Goal: Transaction & Acquisition: Purchase product/service

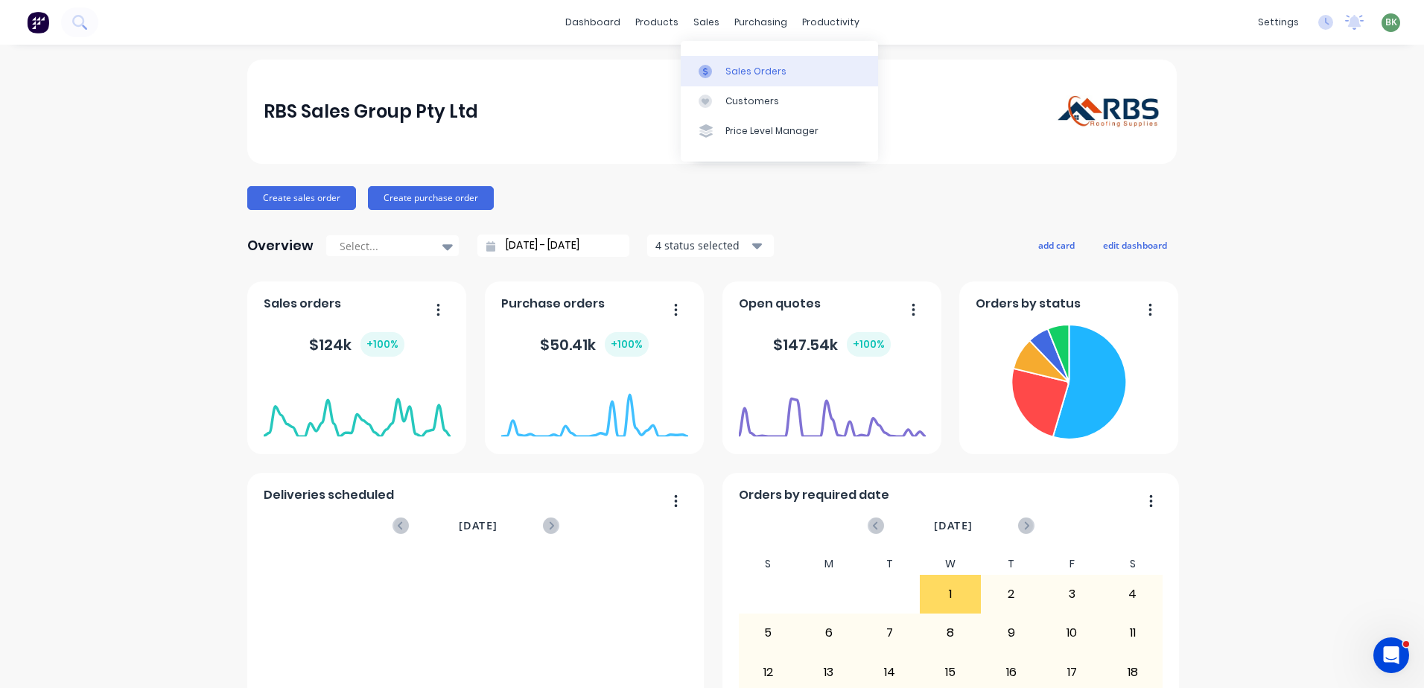
click at [732, 67] on div "Sales Orders" at bounding box center [756, 71] width 61 height 13
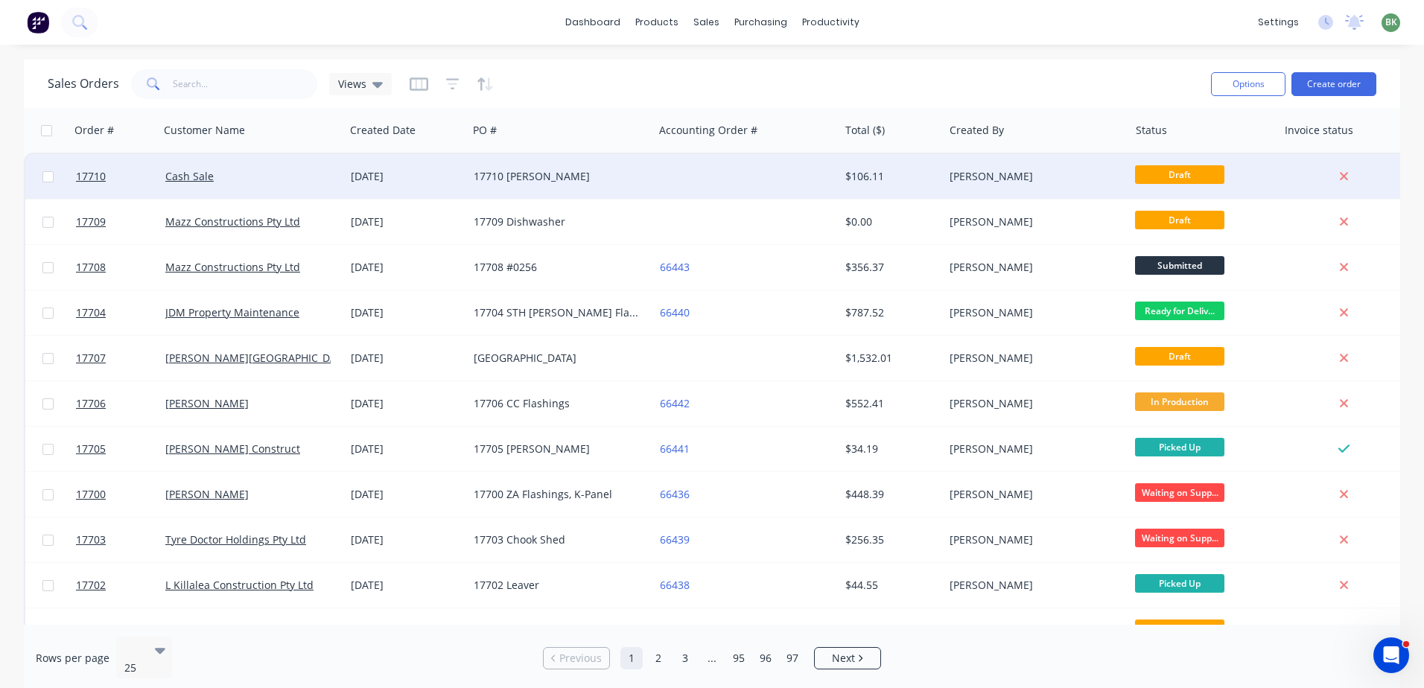
click at [368, 179] on div "[DATE]" at bounding box center [406, 176] width 111 height 15
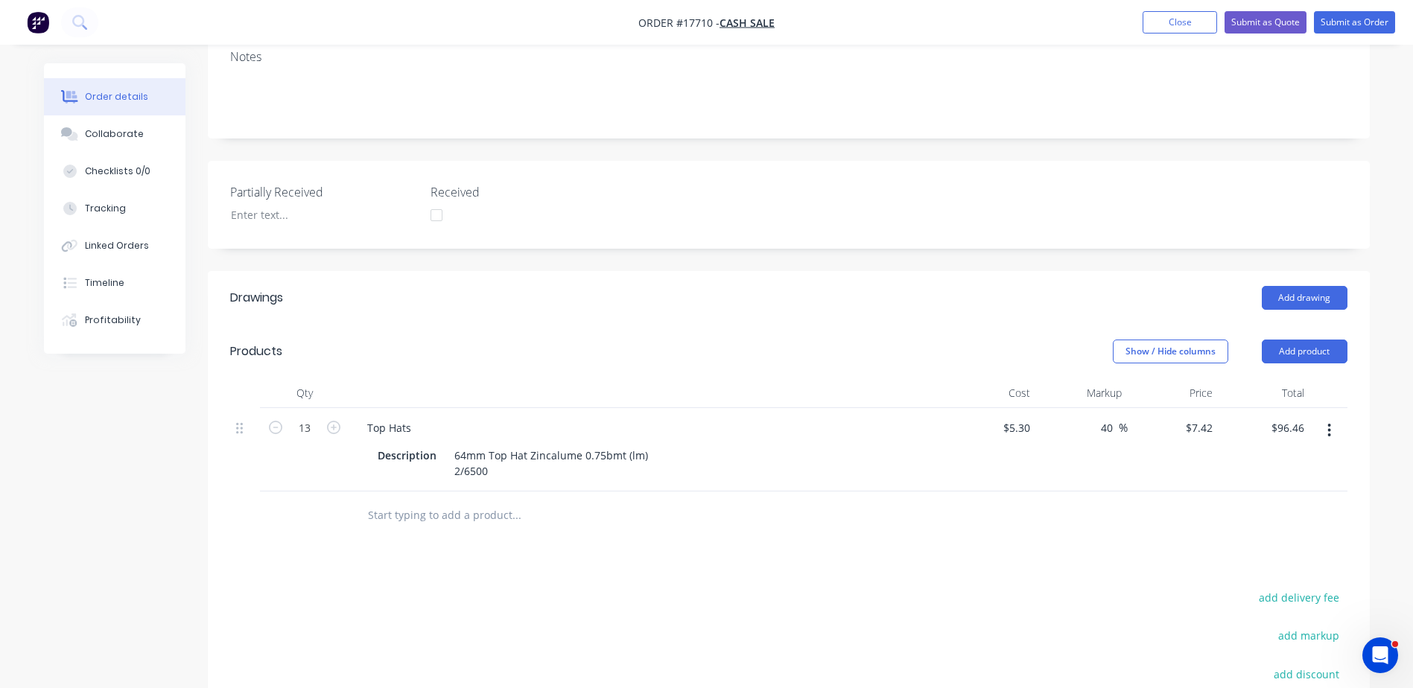
scroll to position [223, 0]
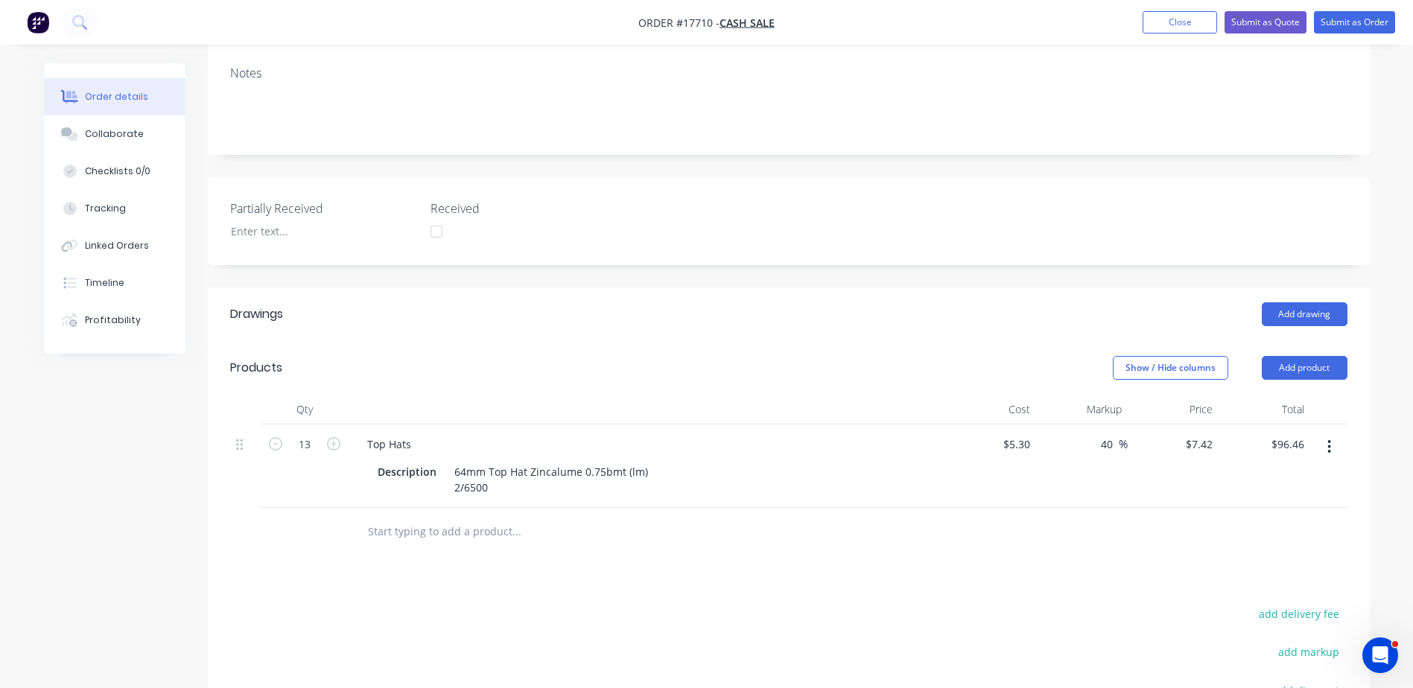
click at [459, 531] on input "text" at bounding box center [516, 532] width 298 height 30
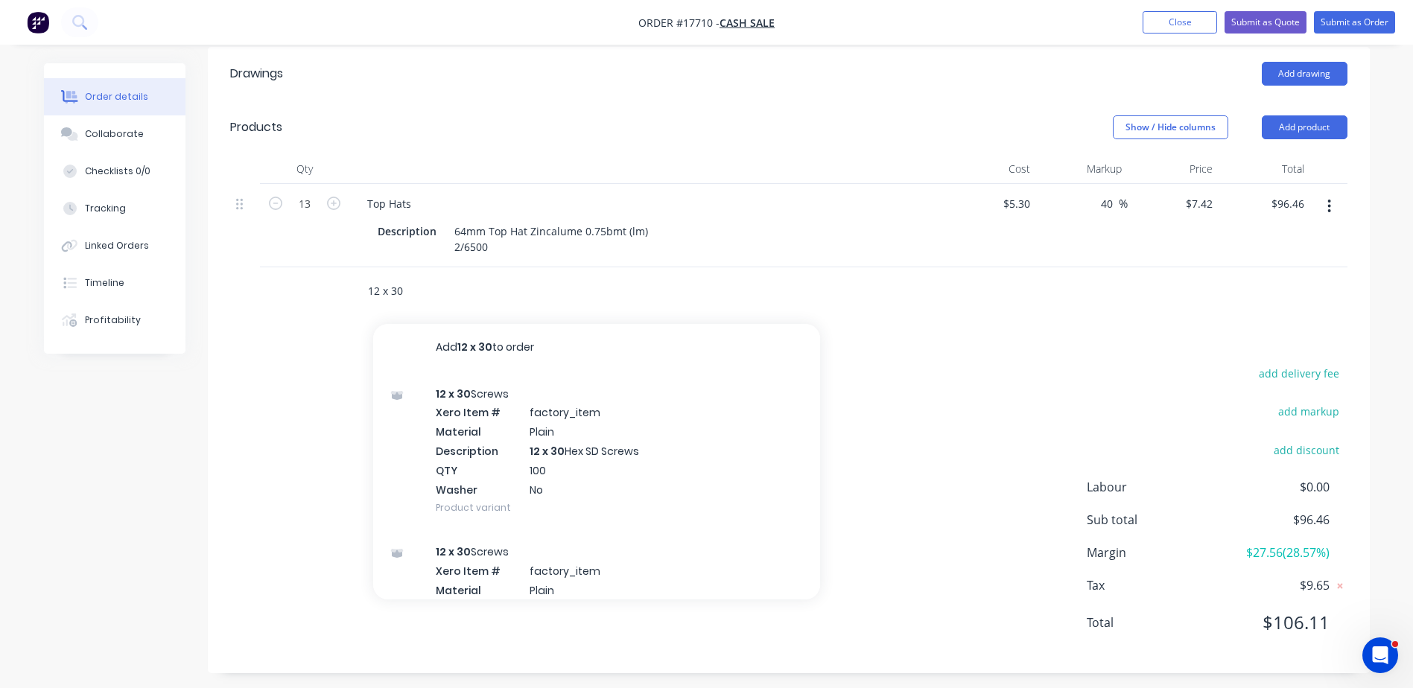
scroll to position [472, 0]
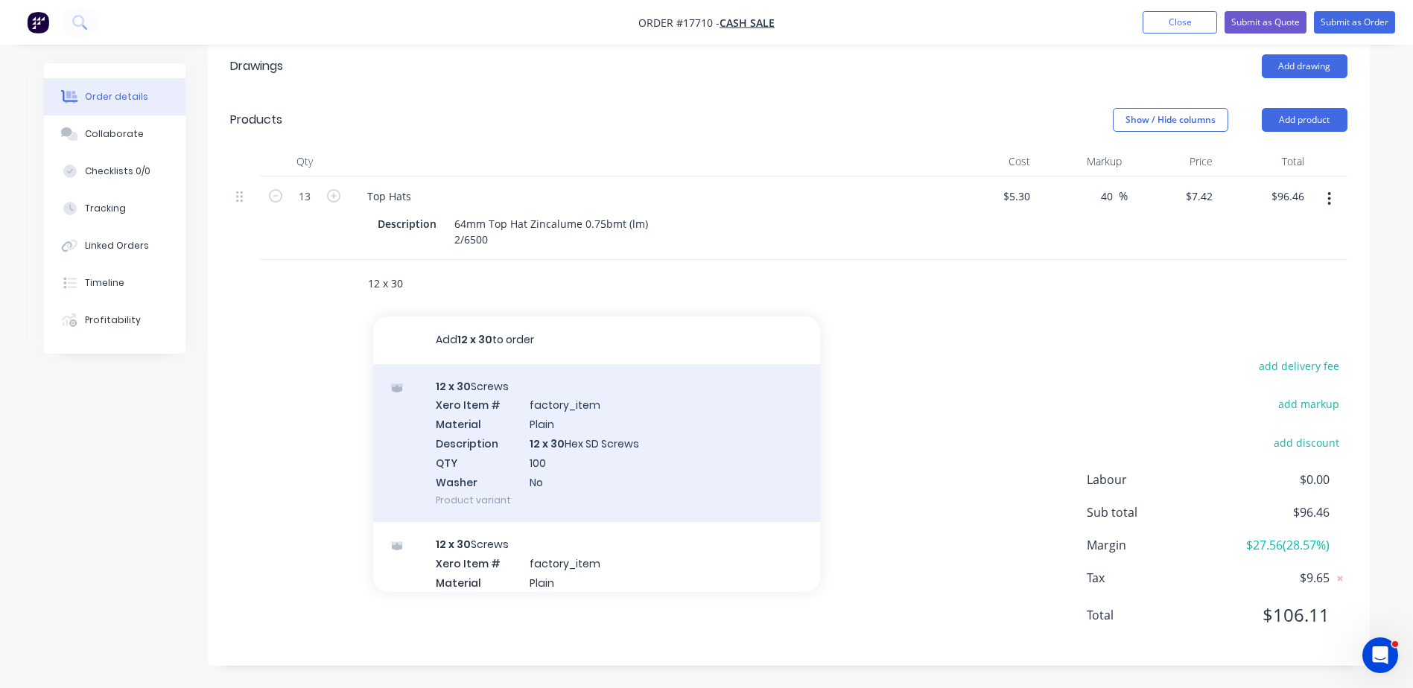
type input "12 x 30"
click at [492, 430] on div "12 x 30 Screws Xero Item # factory_item Material Plain Description 12 x 30 Hex …" at bounding box center [596, 443] width 447 height 159
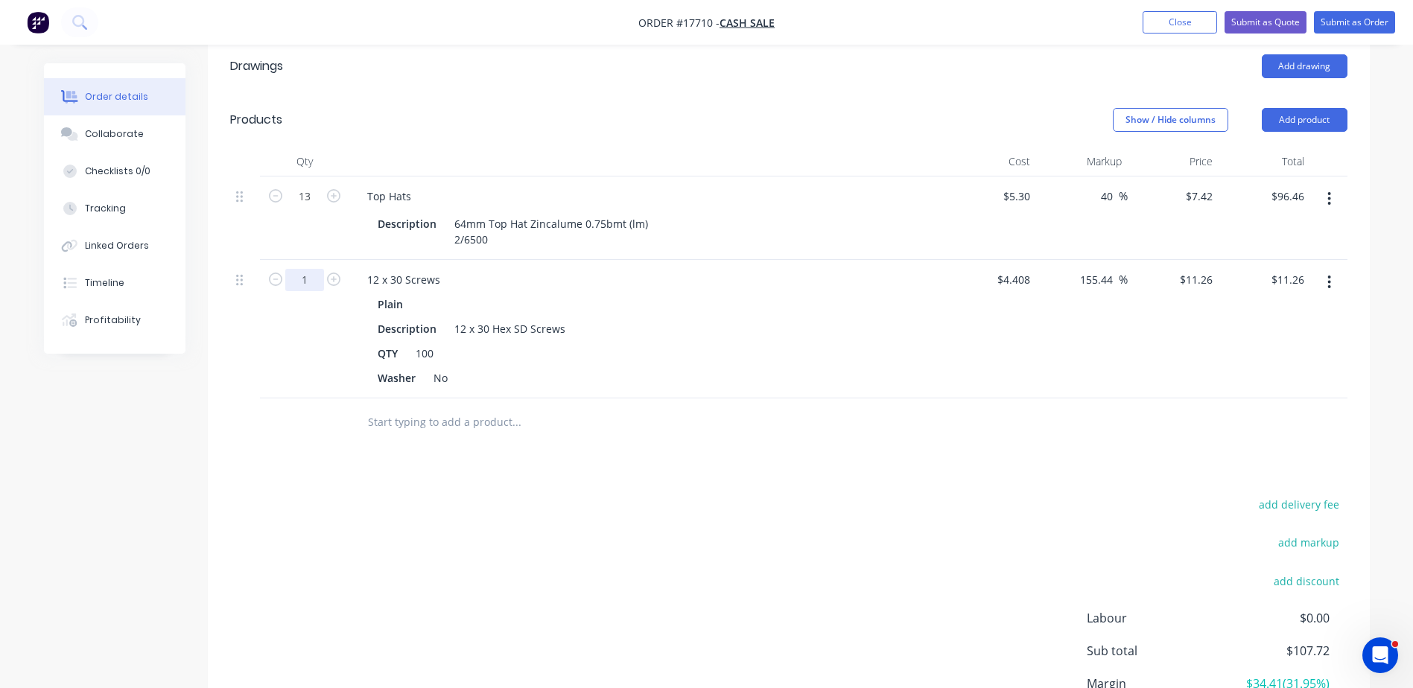
click at [313, 282] on input "1" at bounding box center [304, 280] width 39 height 22
type input "1.5"
type input "$16.89"
click at [717, 273] on div "12 x 30 Screws" at bounding box center [647, 280] width 584 height 22
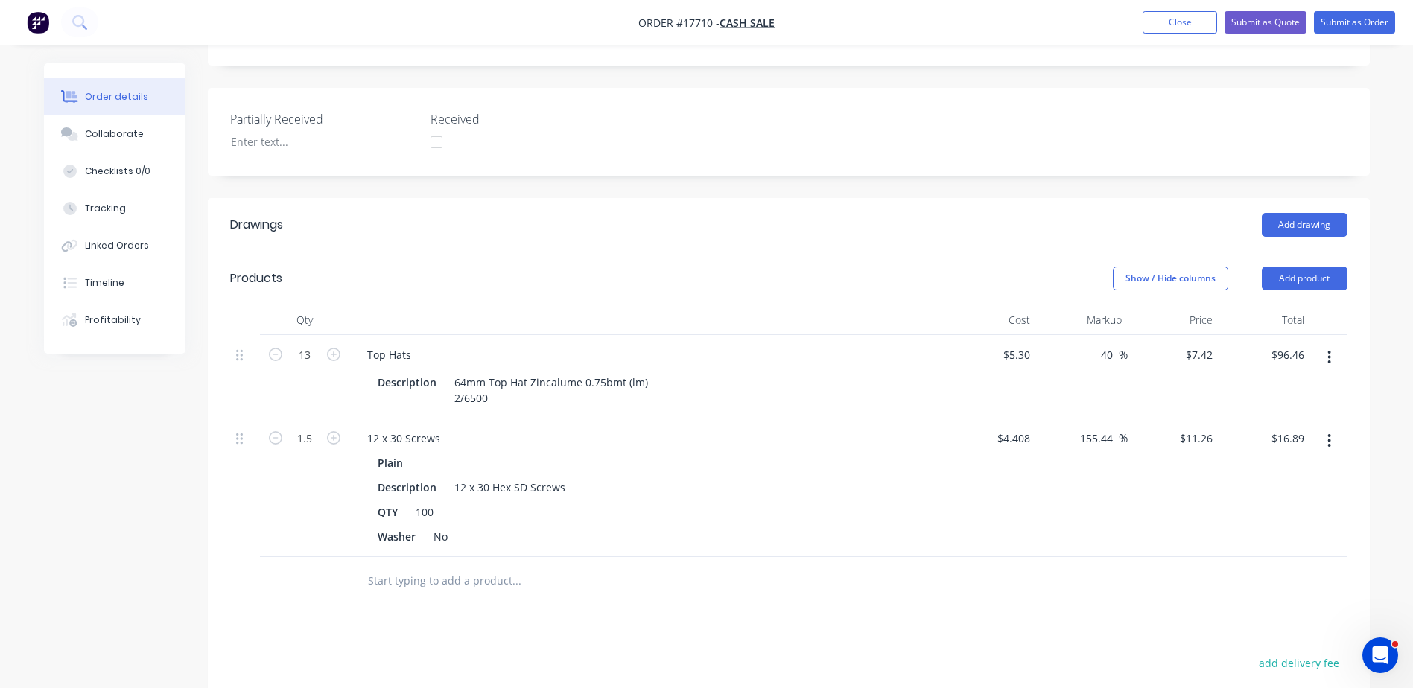
scroll to position [372, 0]
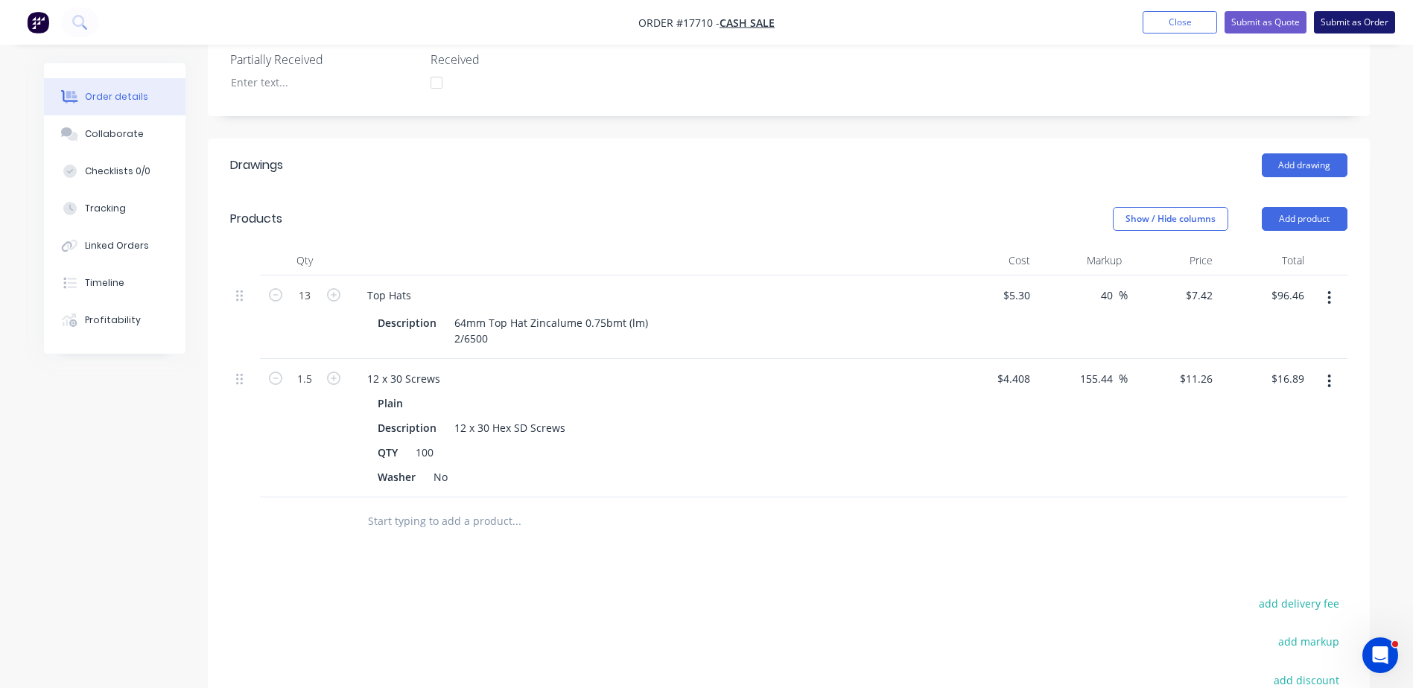
click at [1345, 22] on button "Submit as Order" at bounding box center [1354, 22] width 81 height 22
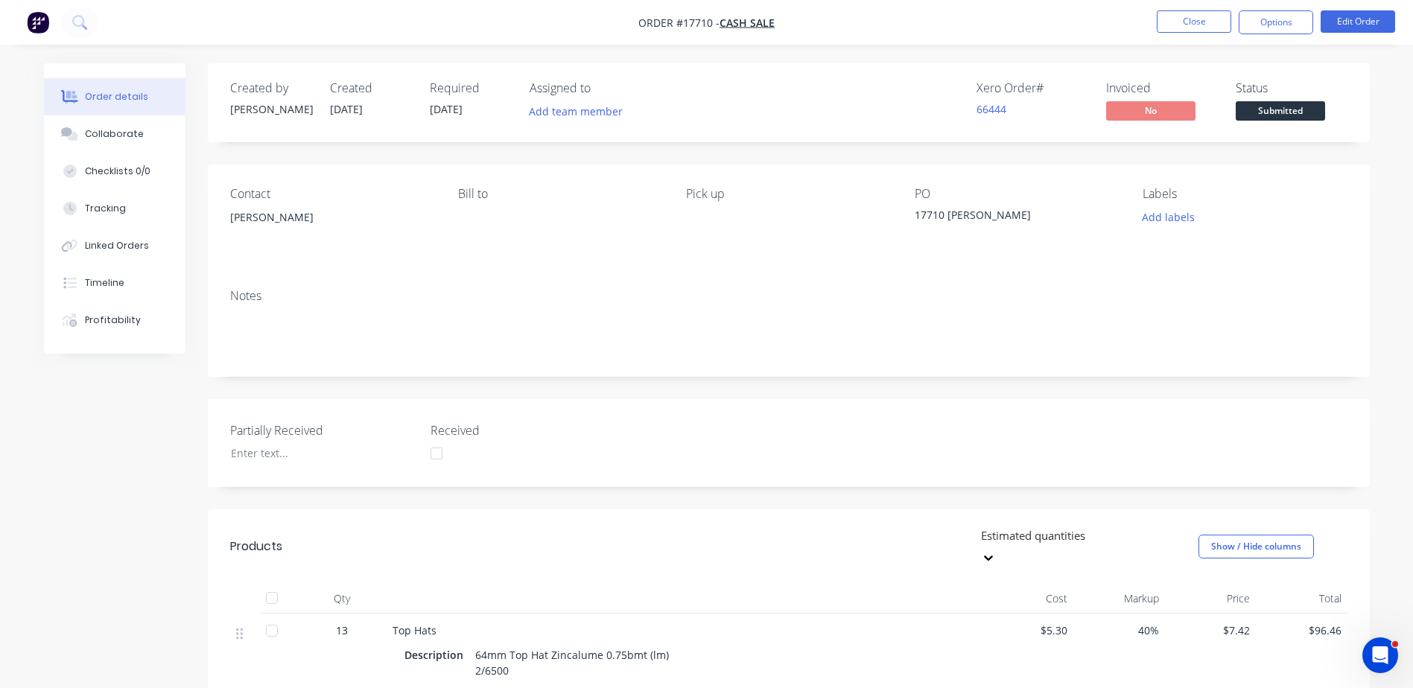
click at [1278, 8] on nav "Order #17710 - Cash Sale Close Options Edit Order" at bounding box center [706, 22] width 1413 height 45
click at [1280, 17] on button "Options" at bounding box center [1276, 22] width 74 height 24
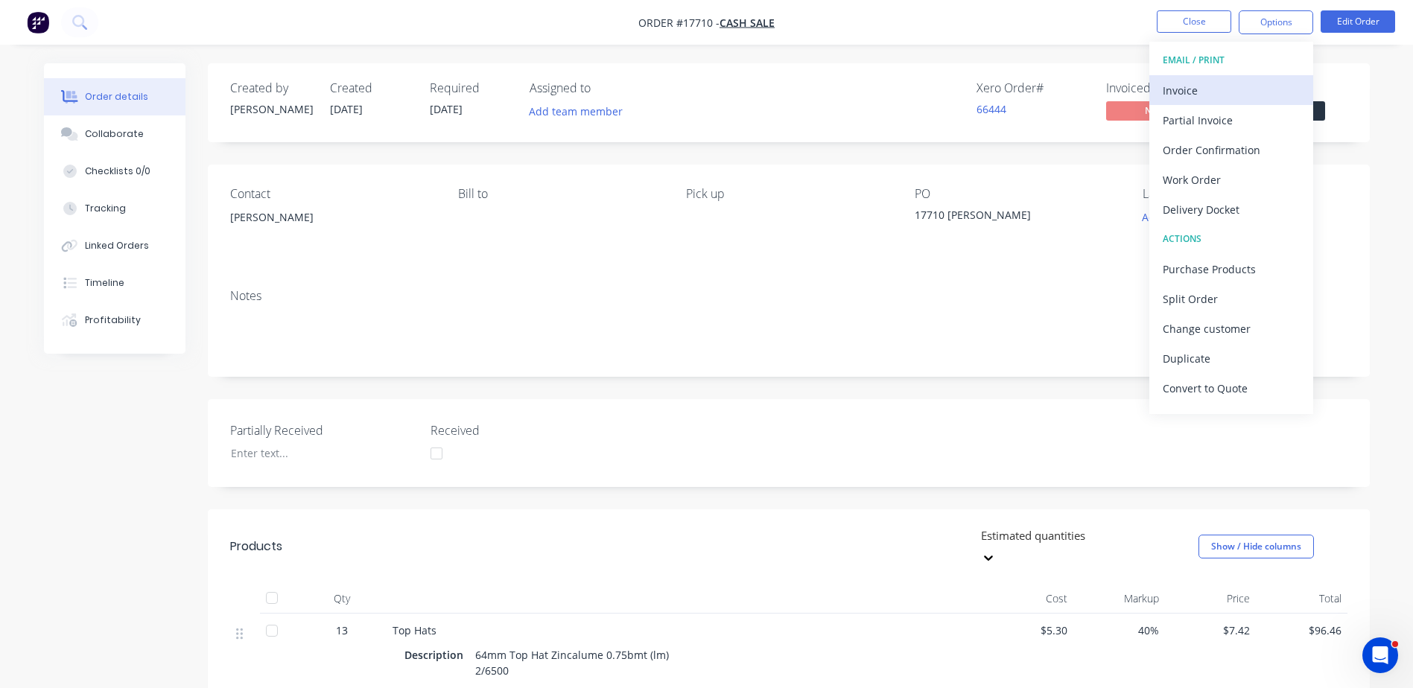
click at [1192, 96] on div "Invoice" at bounding box center [1231, 91] width 137 height 22
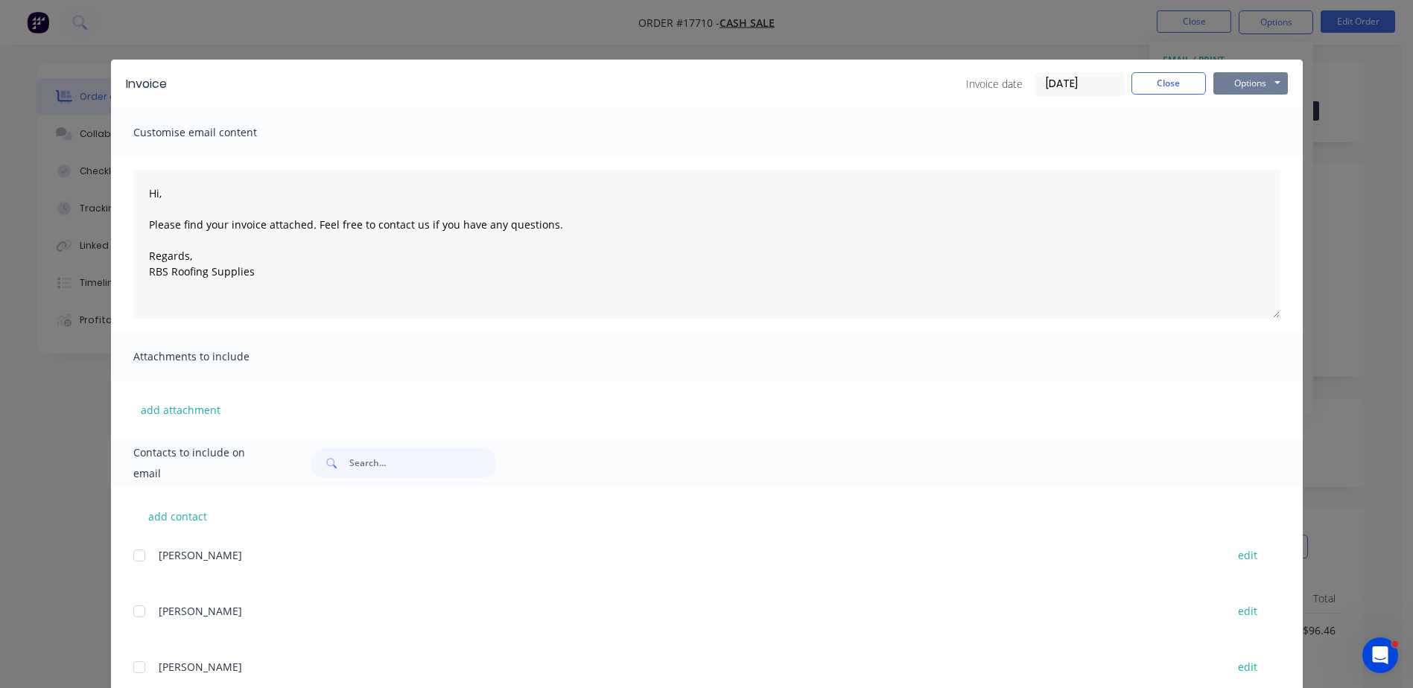
click at [1256, 84] on button "Options" at bounding box center [1251, 83] width 74 height 22
click at [1256, 136] on button "Print" at bounding box center [1261, 134] width 95 height 25
click at [1166, 83] on button "Close" at bounding box center [1169, 83] width 74 height 22
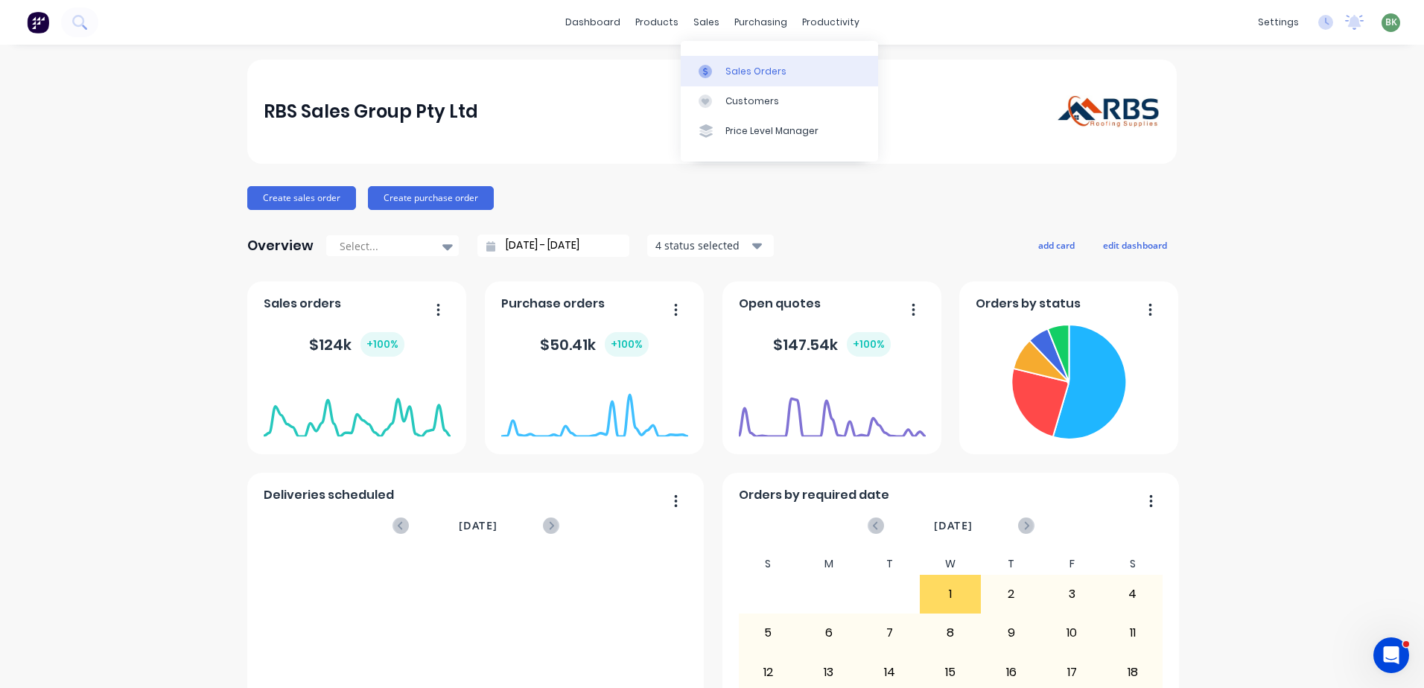
click at [732, 66] on div "Sales Orders" at bounding box center [756, 71] width 61 height 13
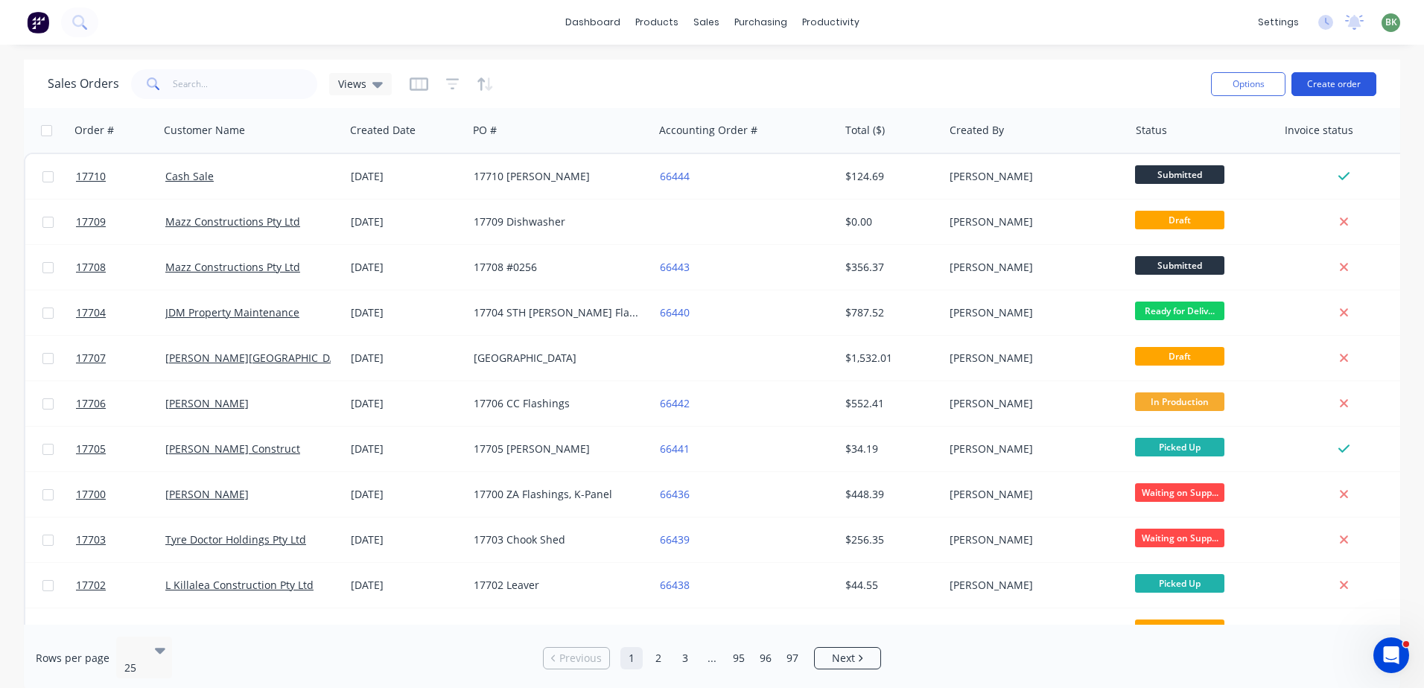
click at [1334, 83] on button "Create order" at bounding box center [1334, 84] width 85 height 24
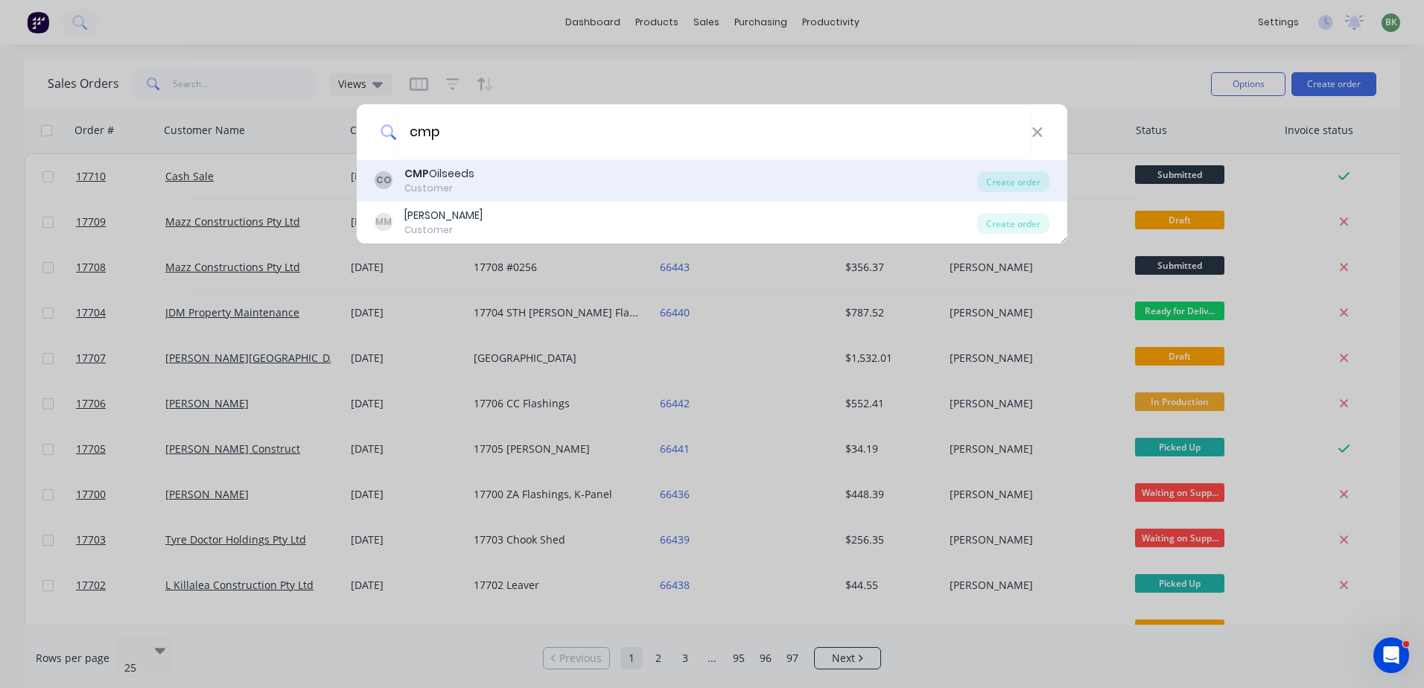
type input "cmp"
click at [489, 184] on div "CO CMP Oilseeds Customer" at bounding box center [676, 180] width 603 height 29
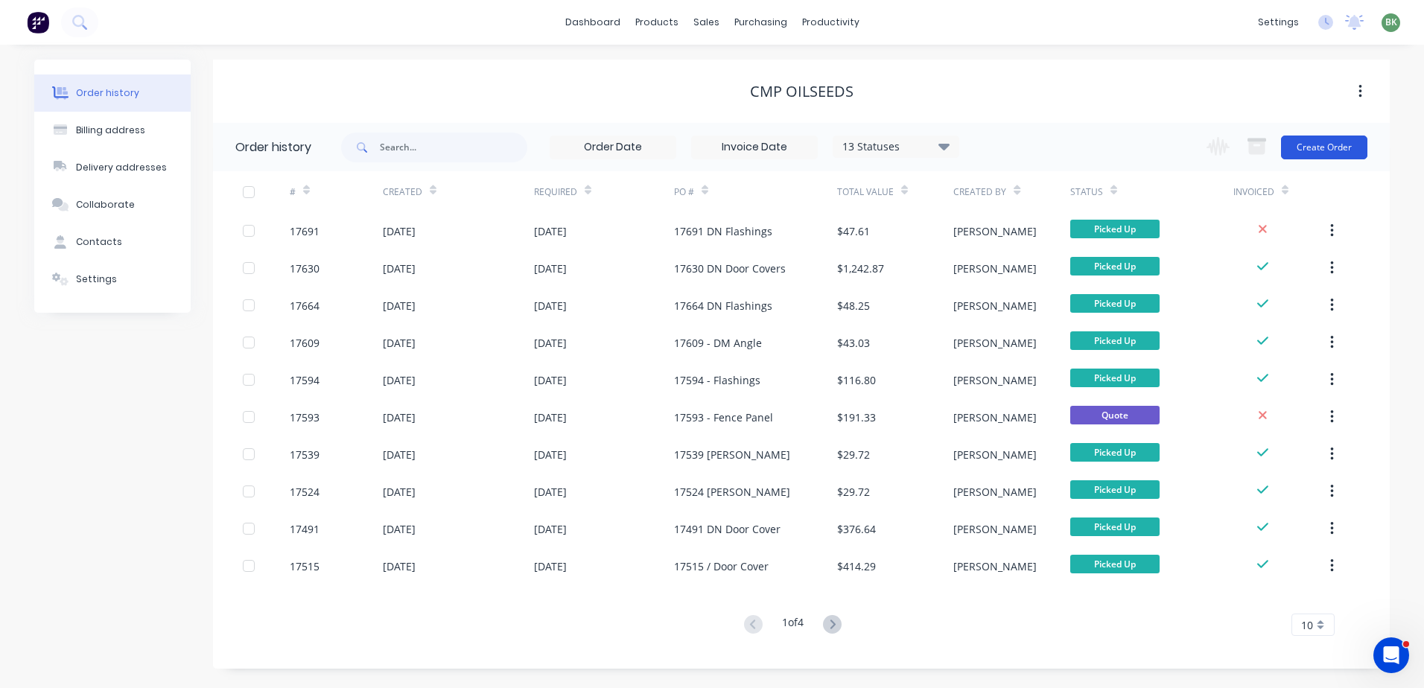
click at [1336, 151] on button "Create Order" at bounding box center [1324, 148] width 86 height 24
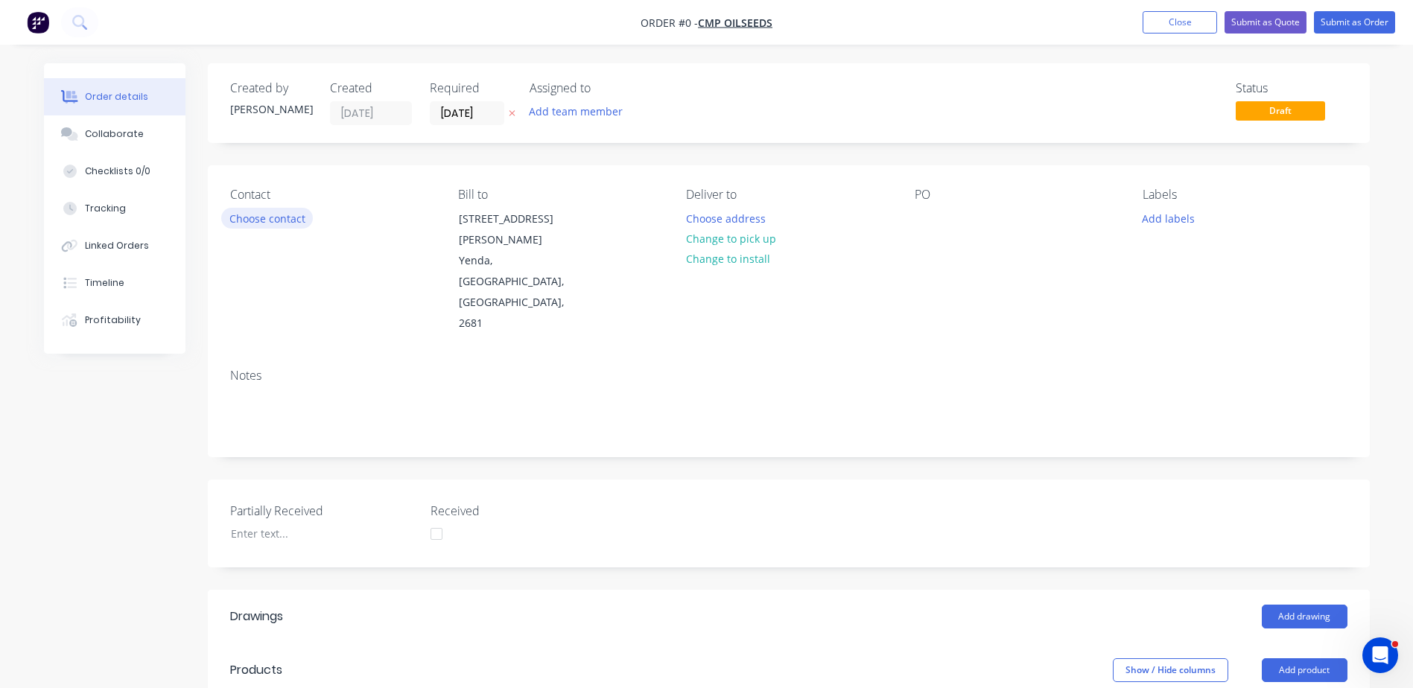
click at [243, 221] on button "Choose contact" at bounding box center [267, 218] width 92 height 20
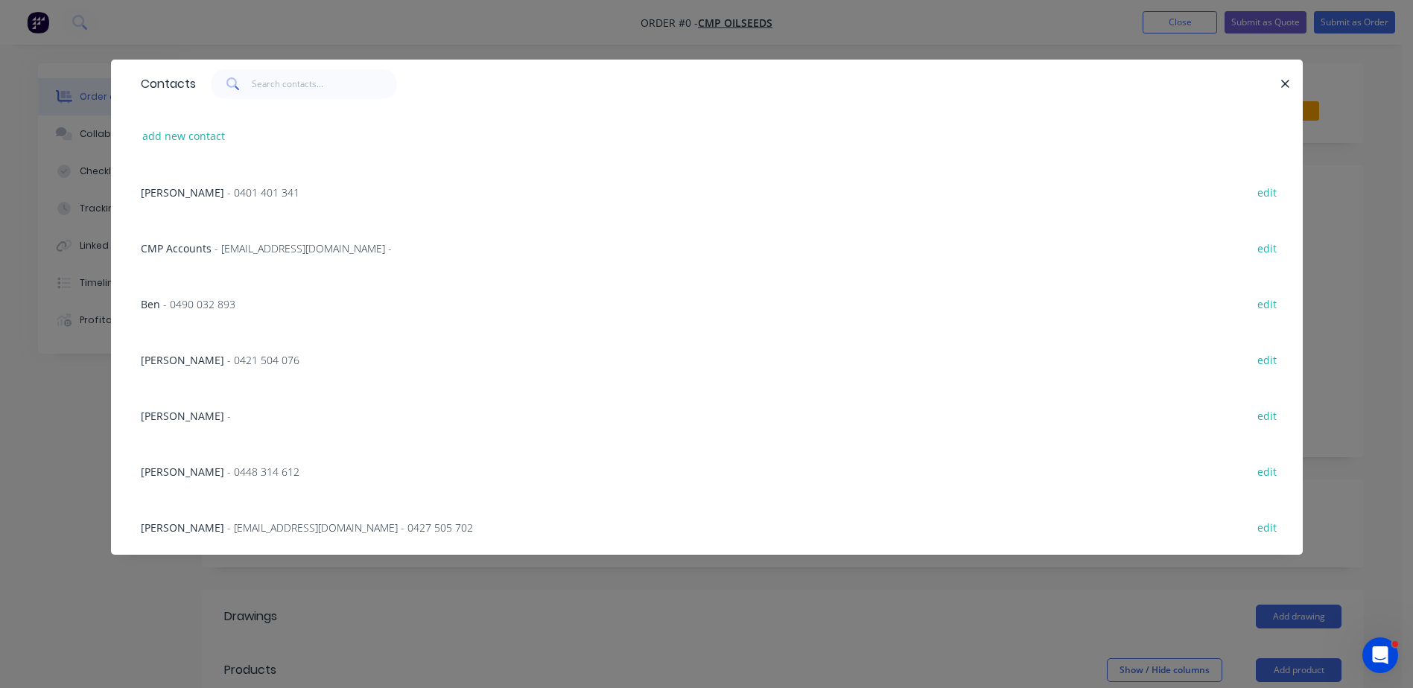
click at [173, 186] on span "[PERSON_NAME]" at bounding box center [182, 192] width 83 height 14
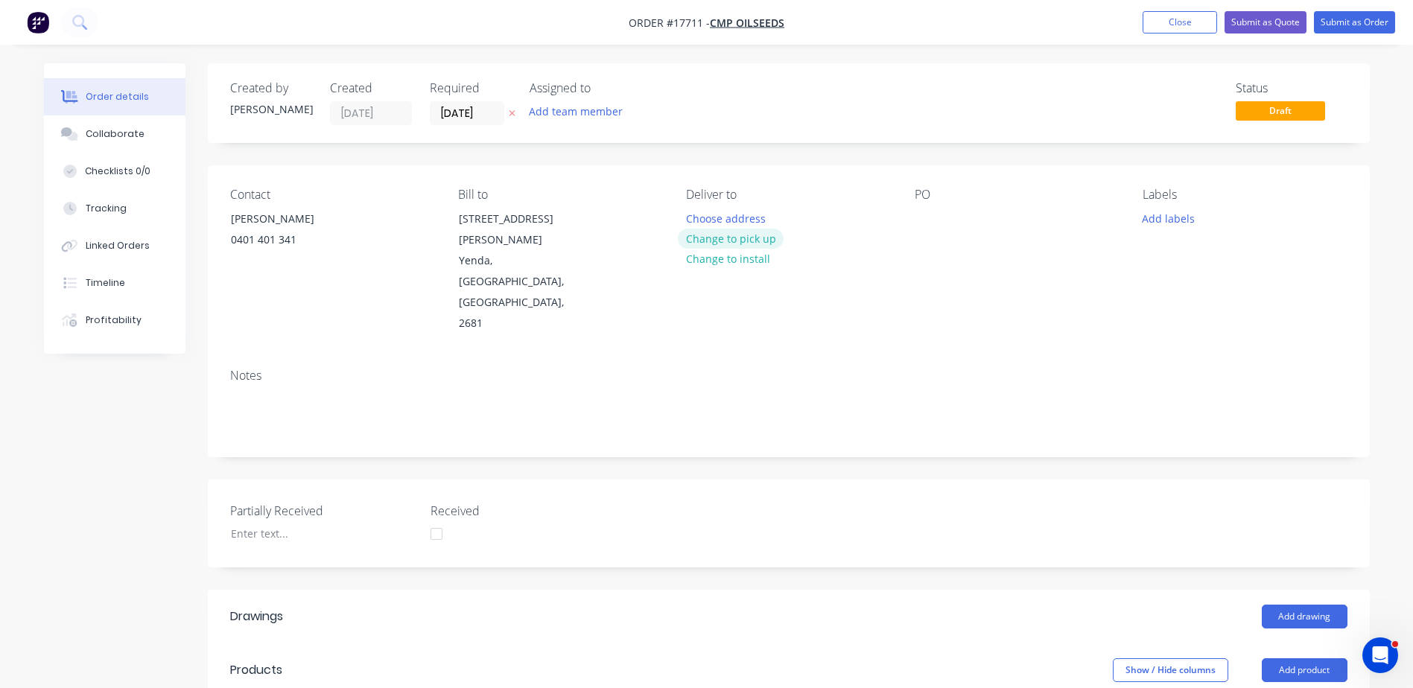
click at [731, 239] on button "Change to pick up" at bounding box center [731, 239] width 106 height 20
click at [916, 226] on div at bounding box center [927, 219] width 24 height 22
click at [1308, 605] on button "Add drawing" at bounding box center [1305, 617] width 86 height 24
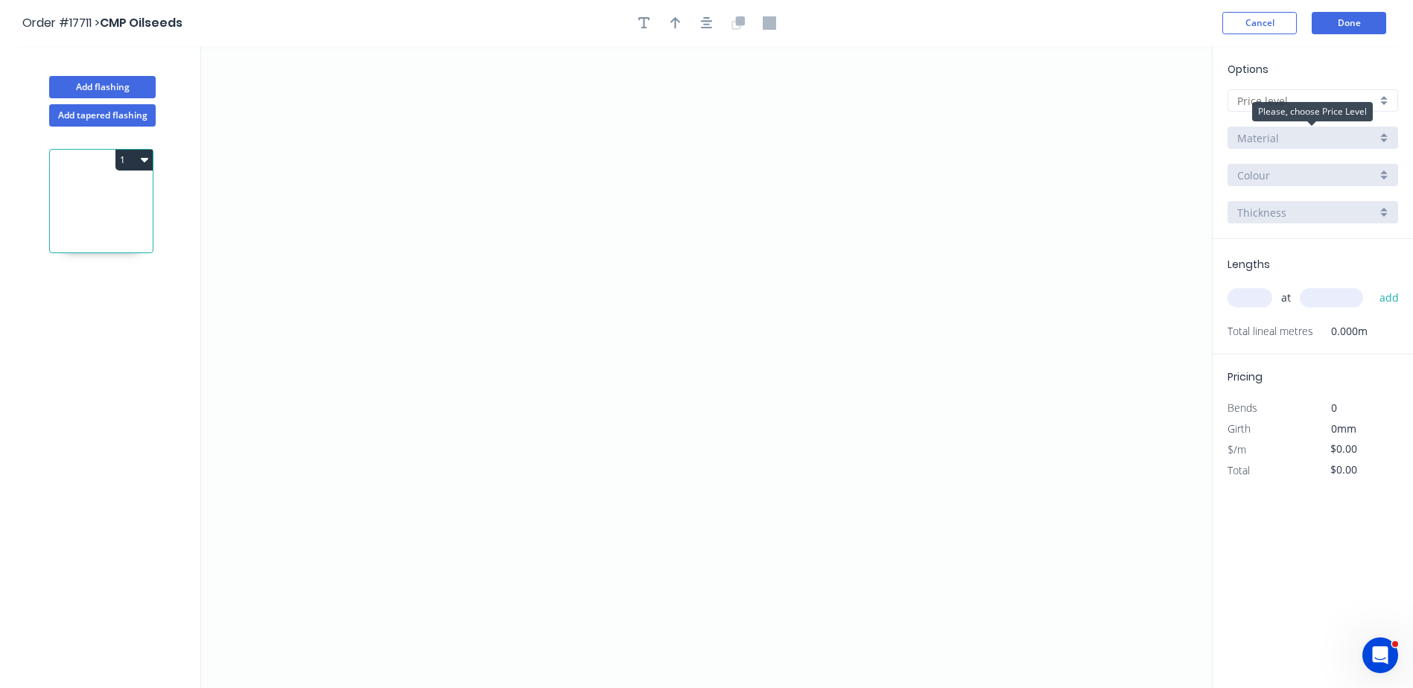
click at [1388, 146] on div "Material" at bounding box center [1313, 138] width 171 height 22
click at [1380, 93] on div "Options A B C D E F G H I J Material Colour Thickness" at bounding box center [1313, 150] width 200 height 178
click at [1380, 97] on div at bounding box center [1313, 100] width 171 height 22
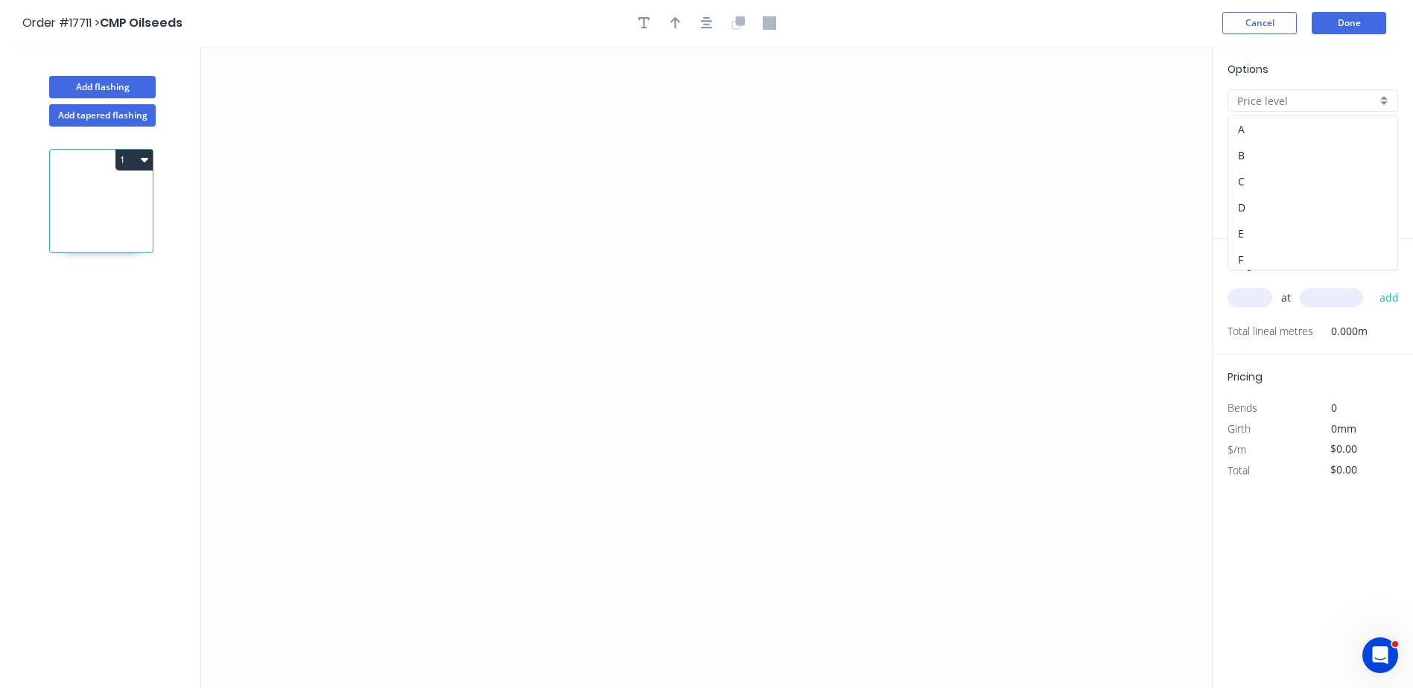
click at [1326, 127] on div "A" at bounding box center [1312, 129] width 169 height 26
type input "A"
click at [1390, 139] on div "Colorbond" at bounding box center [1313, 138] width 171 height 22
click at [1307, 236] on div "Stainless Steel" at bounding box center [1312, 245] width 169 height 26
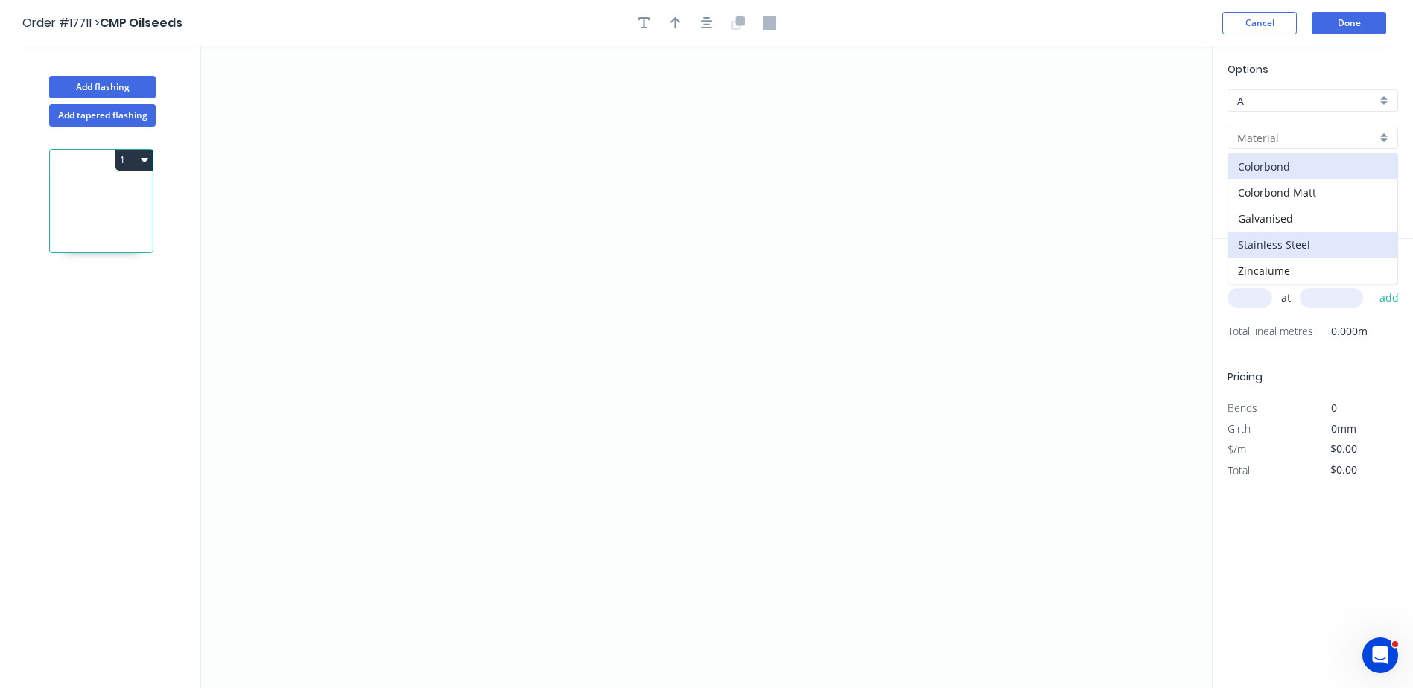
type input "Stainless Steel"
type input "Stainless 0.7"
type input "0.7"
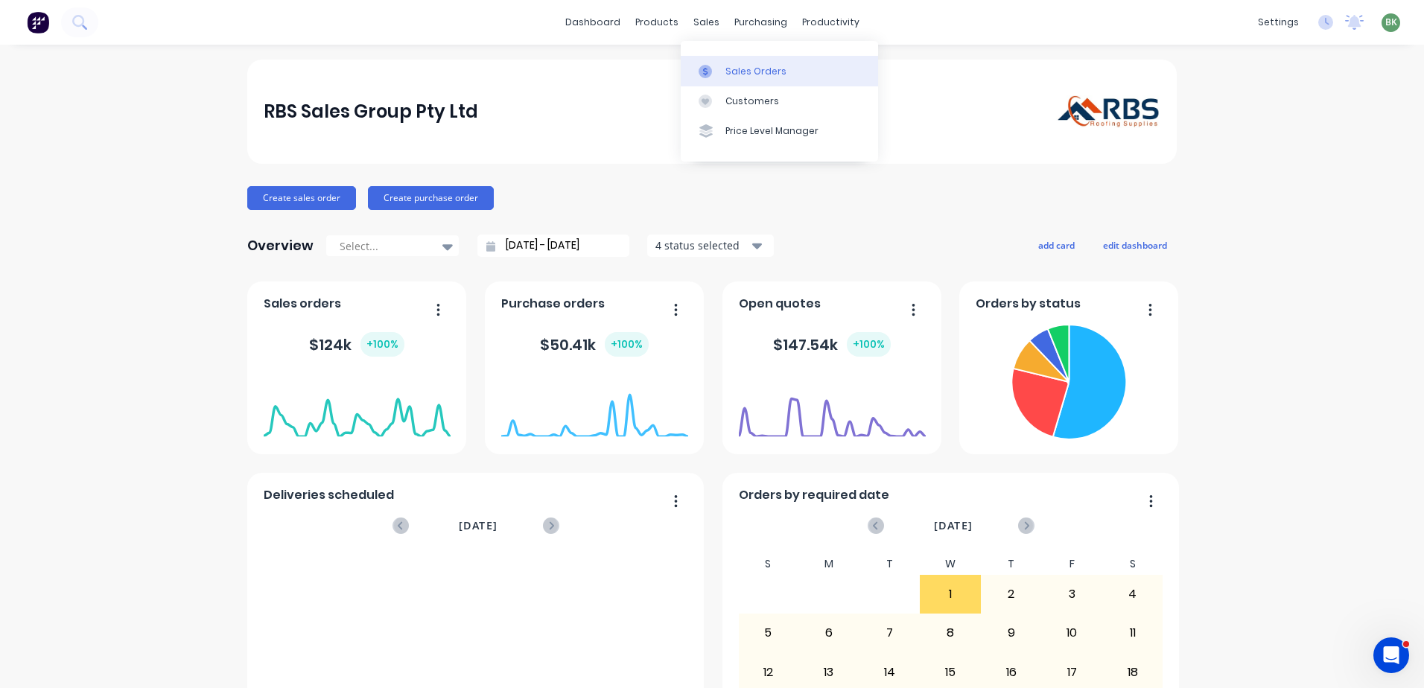
click at [733, 74] on div "Sales Orders" at bounding box center [756, 71] width 61 height 13
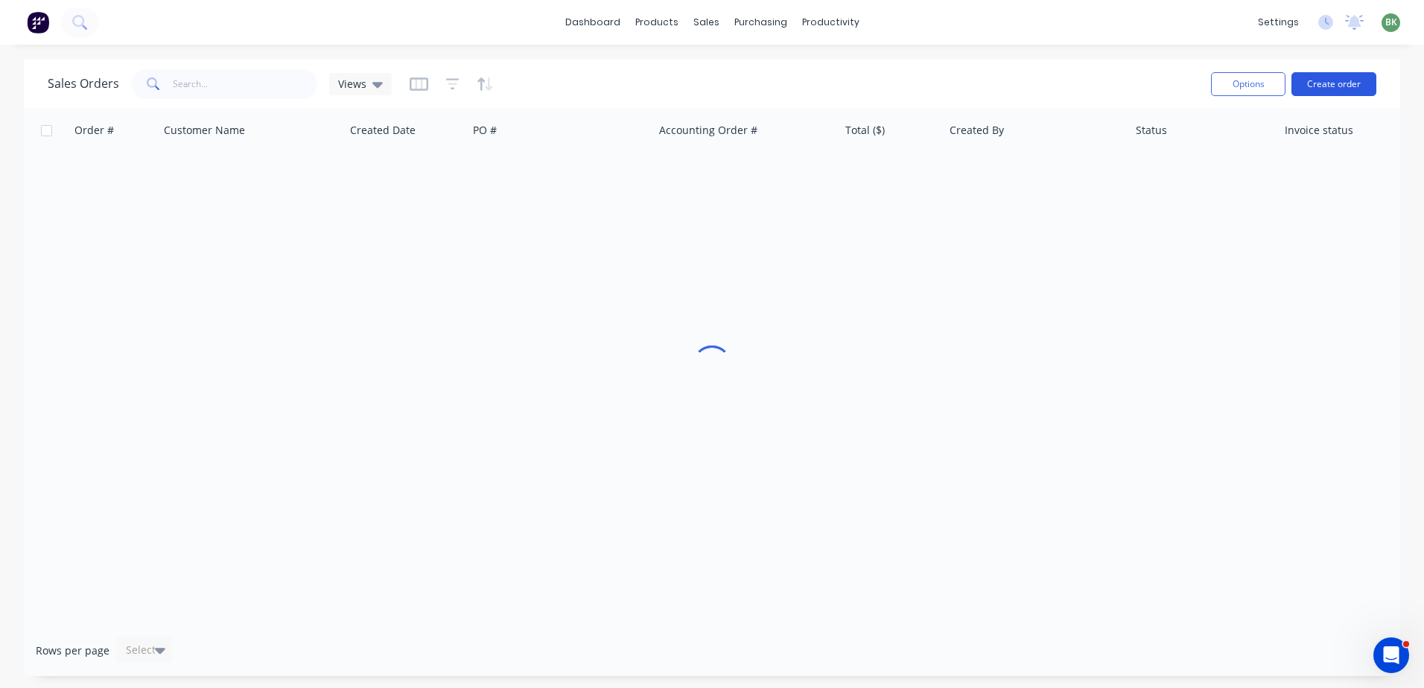
click at [1346, 88] on button "Create order" at bounding box center [1334, 84] width 85 height 24
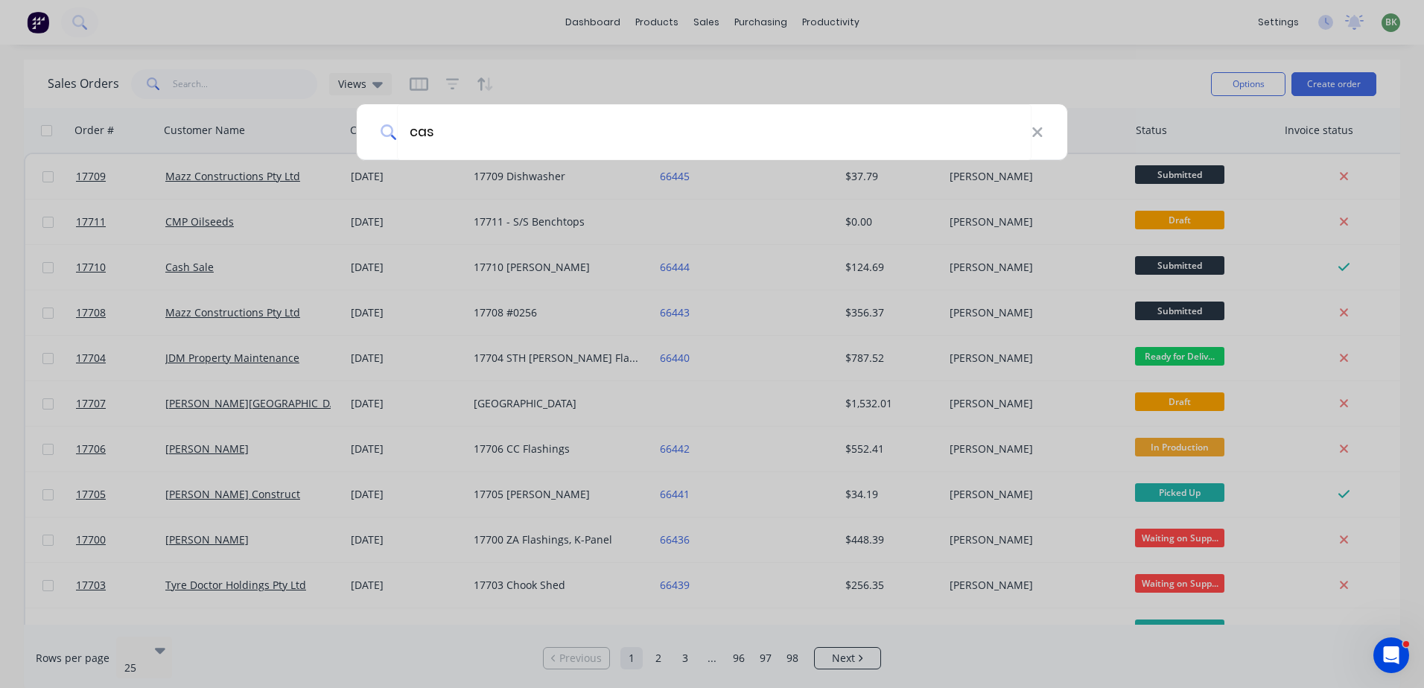
type input "cash"
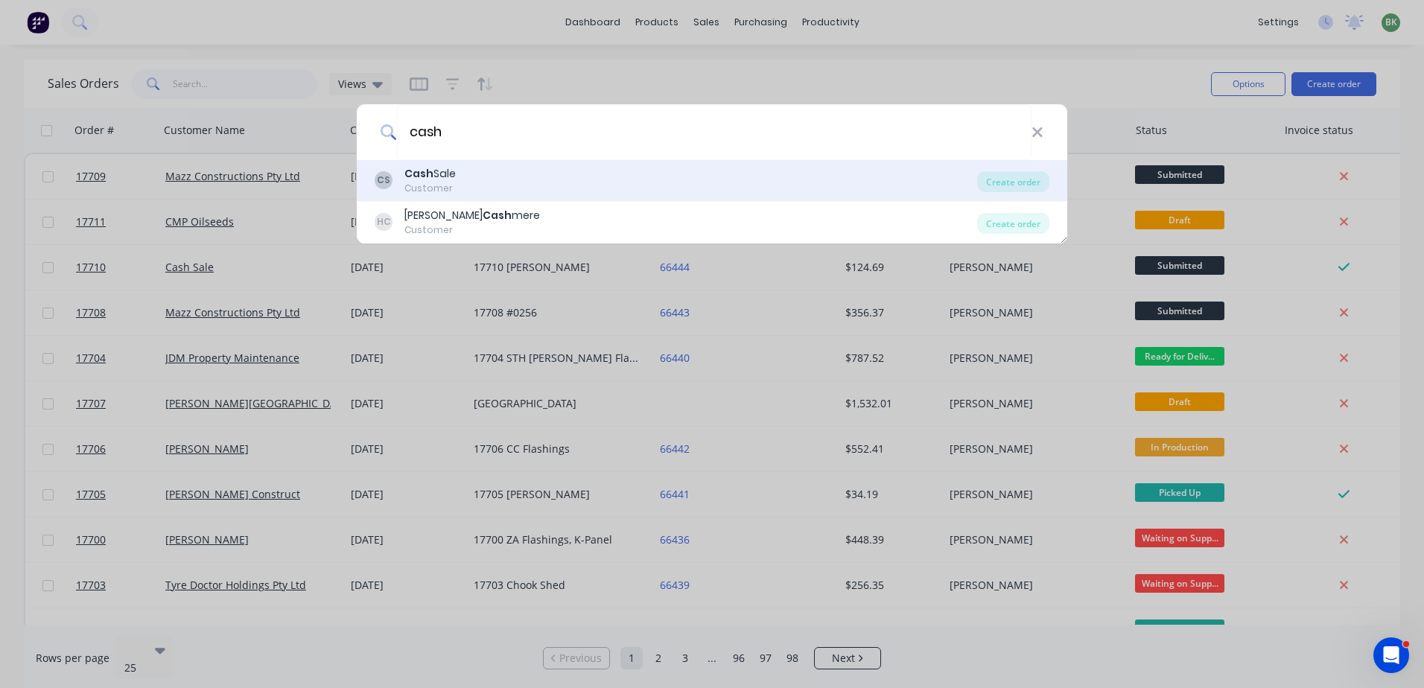
click at [423, 180] on b "Cash" at bounding box center [419, 173] width 29 height 15
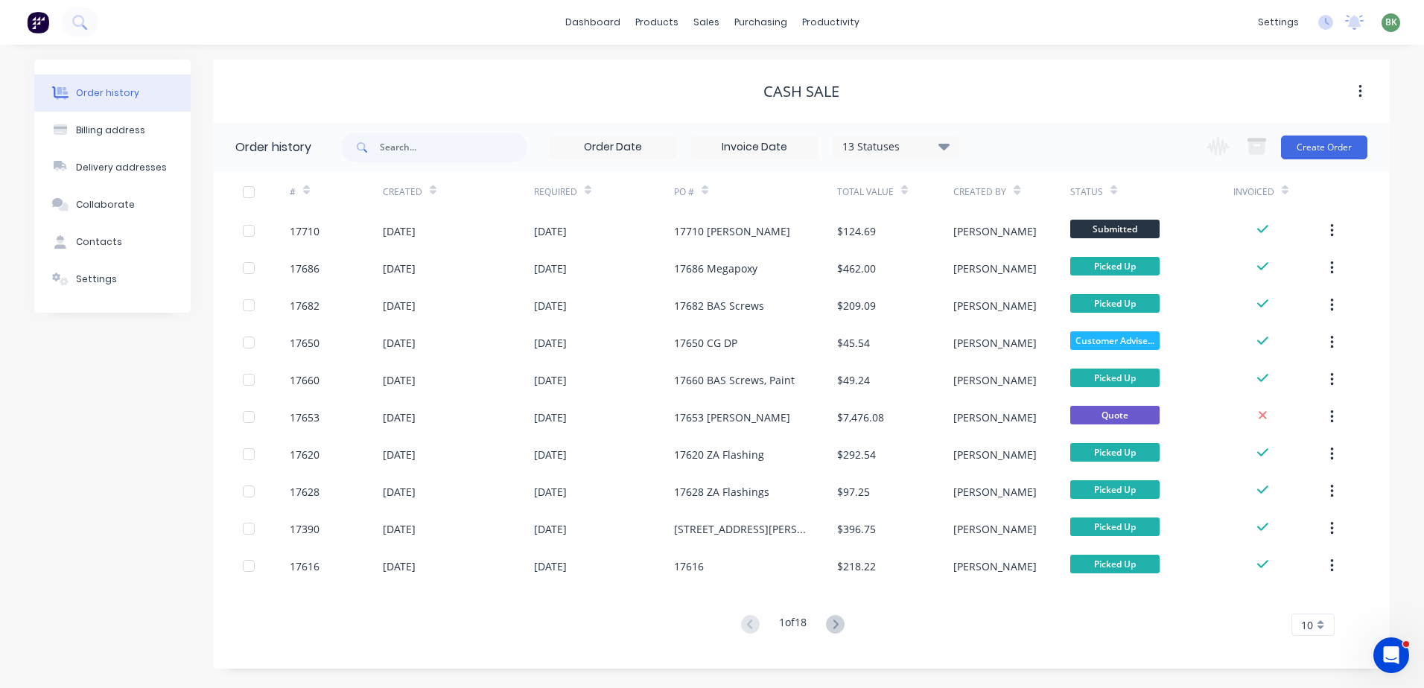
click at [1328, 159] on div "Change order status Submitted In Production RBS Stock to Pick Waiting on Suppli…" at bounding box center [1283, 147] width 170 height 48
click at [1326, 153] on button "Create Order" at bounding box center [1324, 148] width 86 height 24
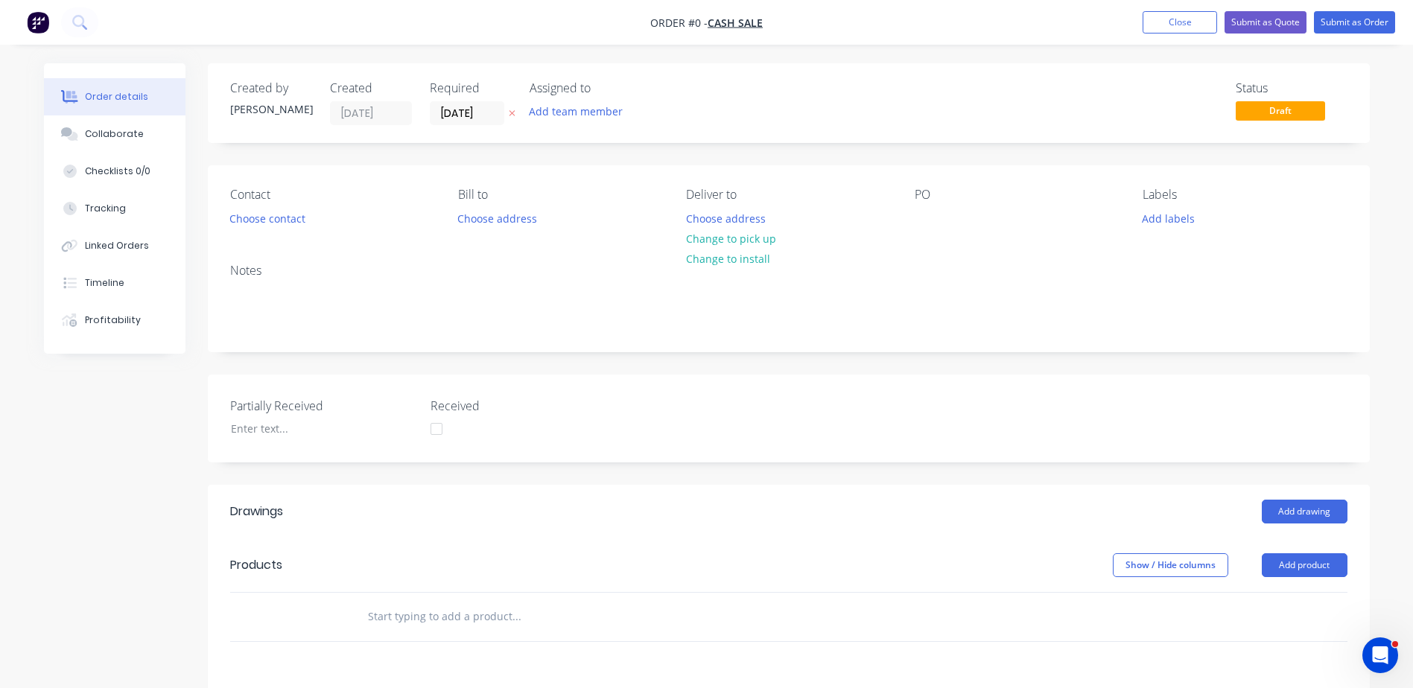
click at [447, 618] on input "text" at bounding box center [516, 617] width 298 height 30
click at [1307, 578] on header "Products Show / Hide columns Add product" at bounding box center [789, 566] width 1162 height 54
click at [1307, 570] on button "Add product" at bounding box center [1305, 566] width 86 height 24
click at [1279, 593] on button "Product catalogue" at bounding box center [1277, 604] width 142 height 30
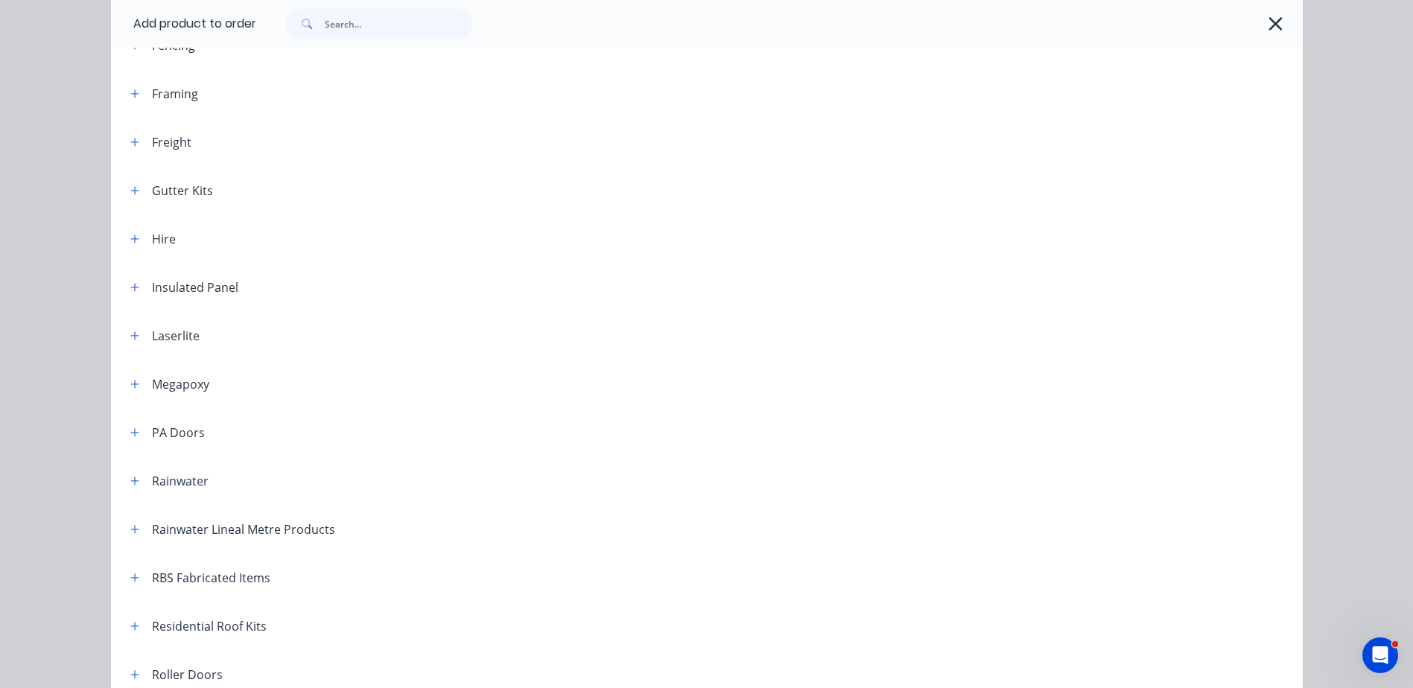
scroll to position [405, 0]
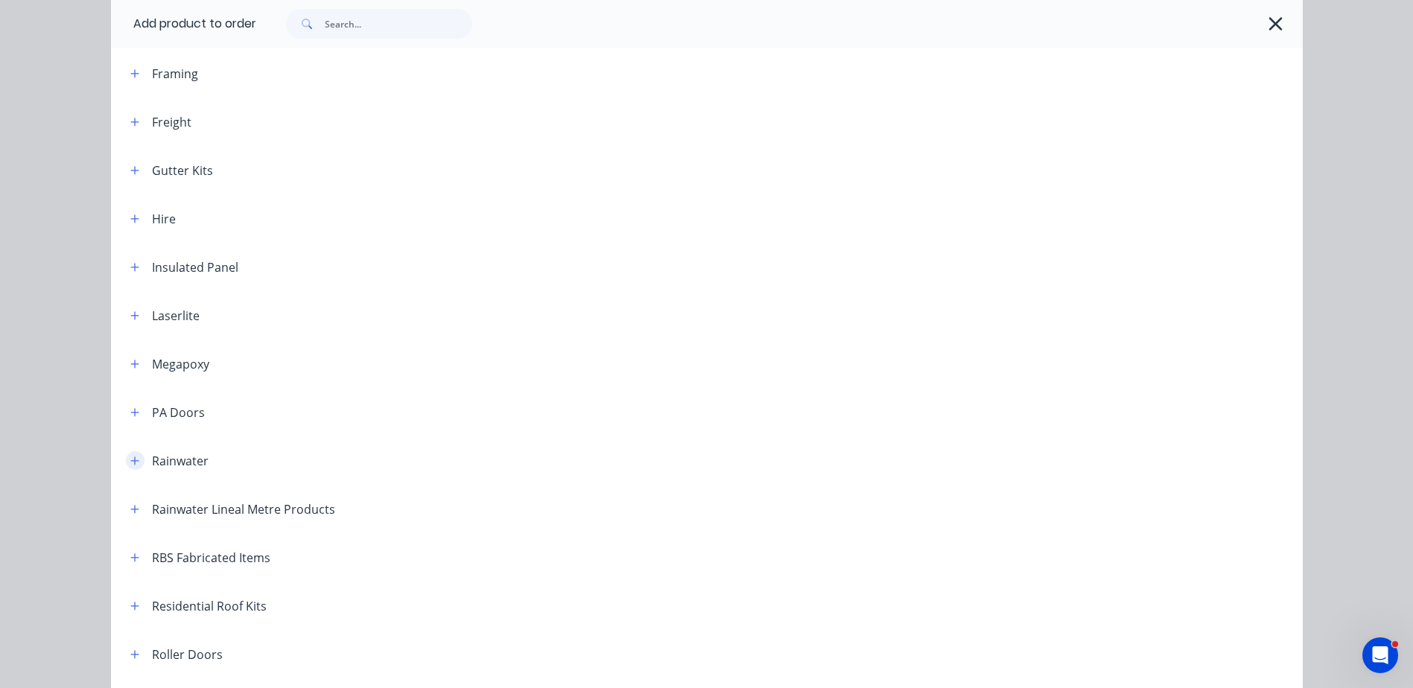
click at [130, 462] on icon "button" at bounding box center [134, 461] width 8 height 8
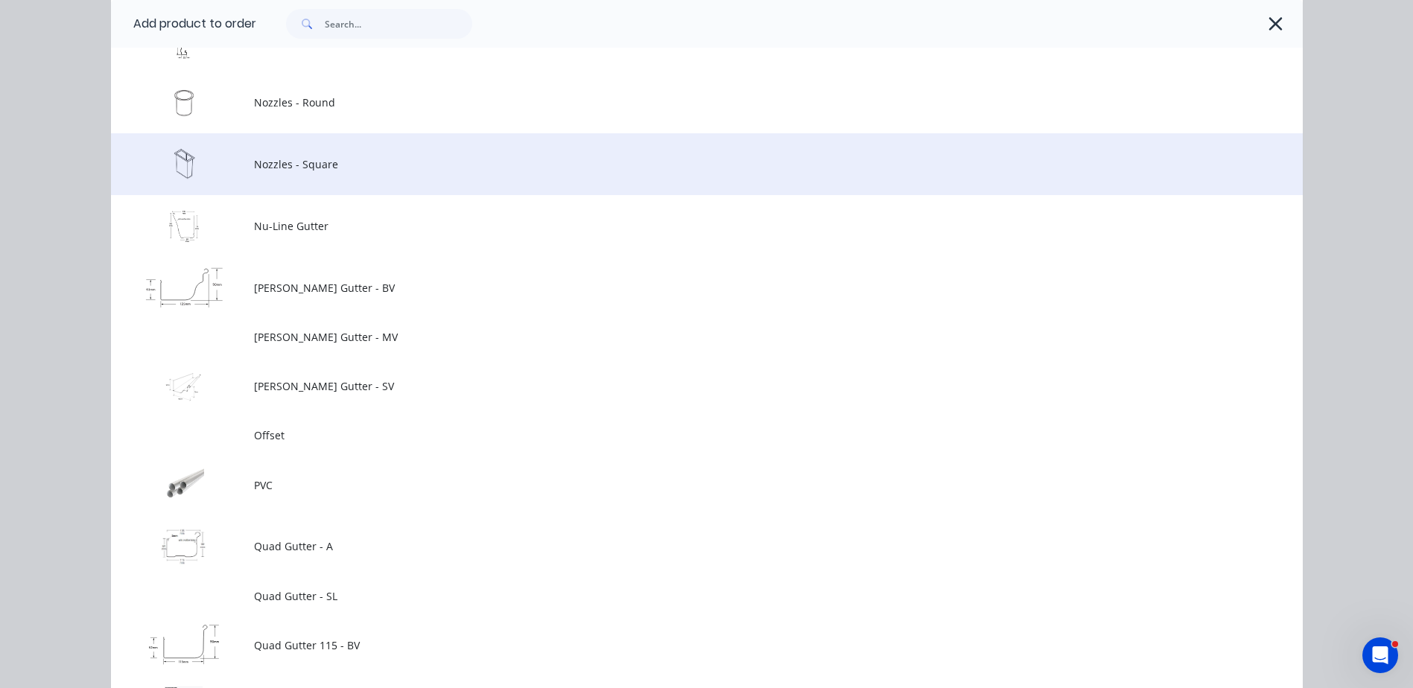
scroll to position [1820, 0]
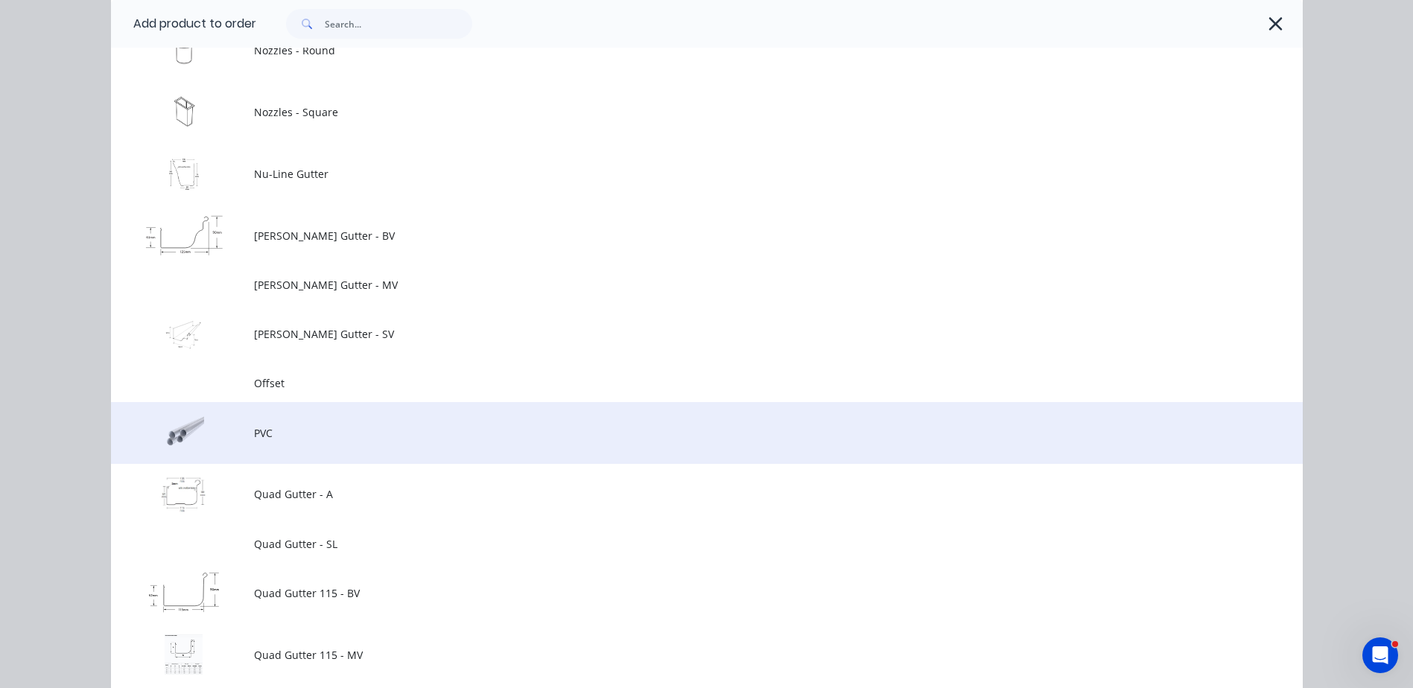
click at [256, 429] on span "PVC" at bounding box center [673, 433] width 839 height 16
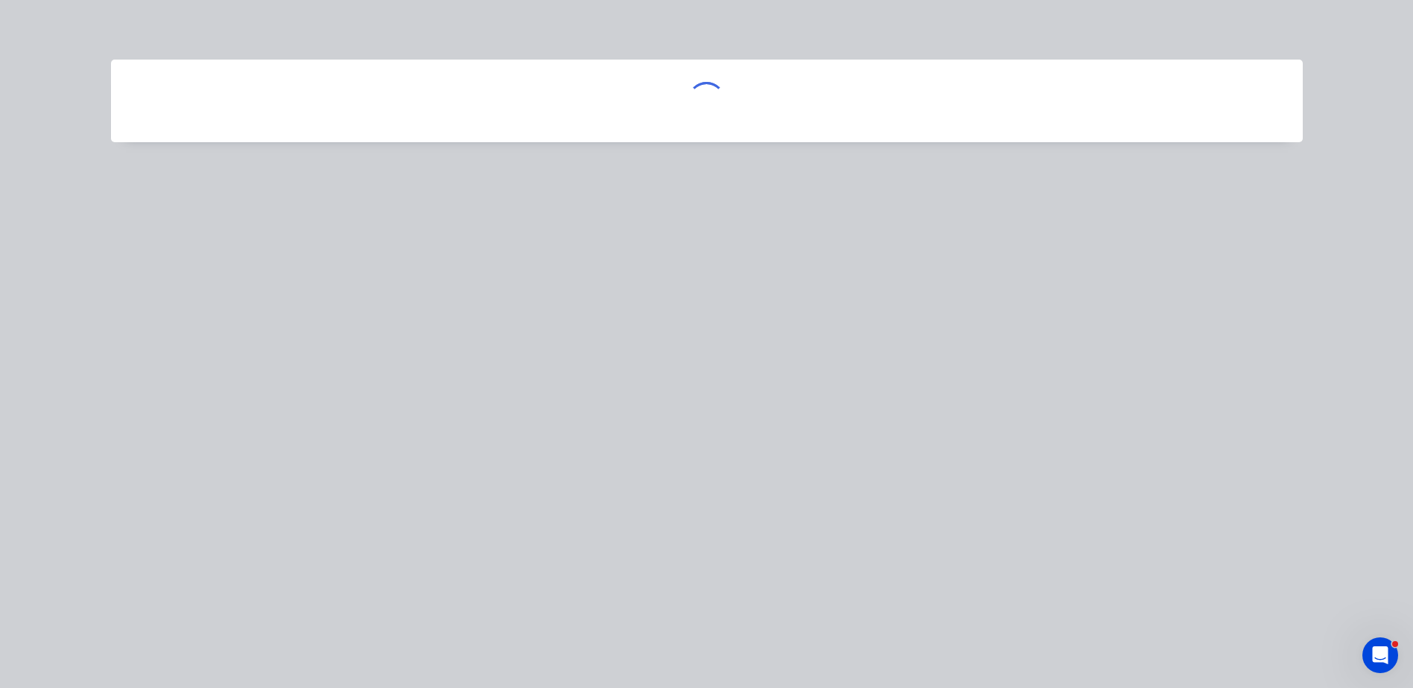
scroll to position [0, 0]
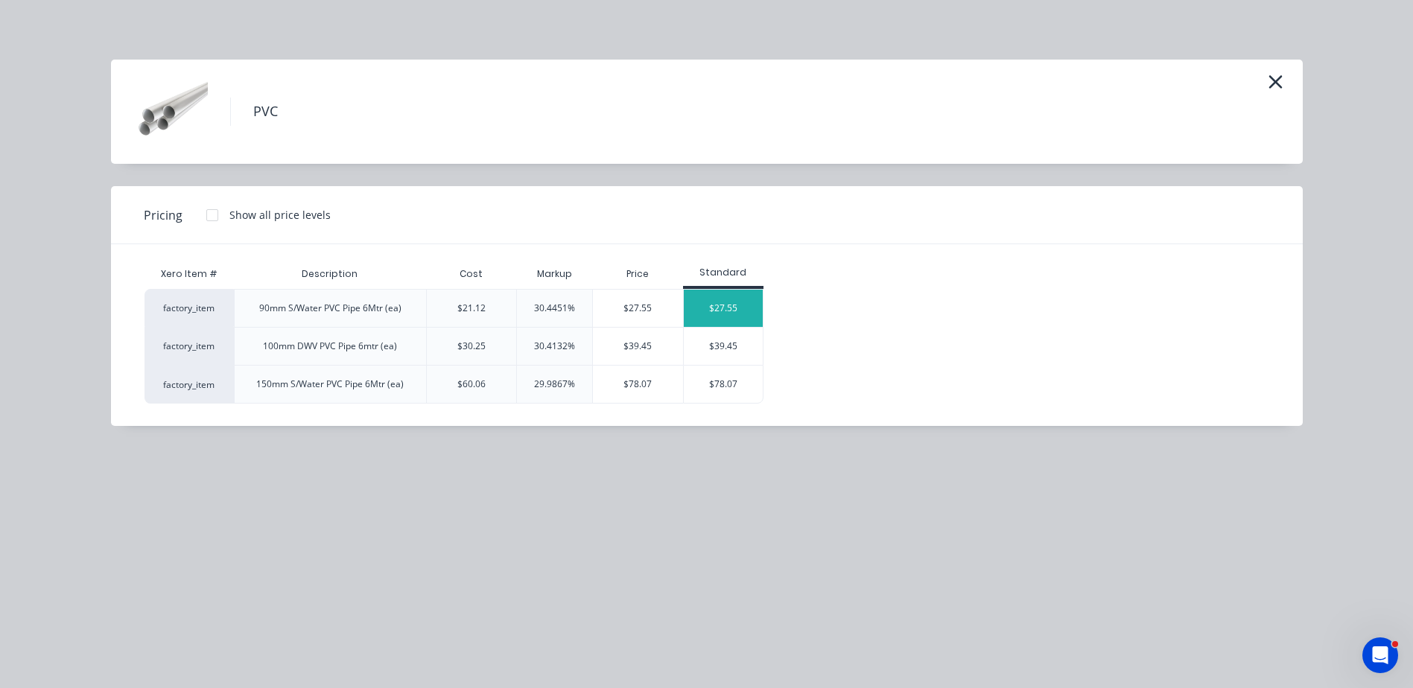
click at [722, 308] on div "$27.55" at bounding box center [724, 308] width 80 height 37
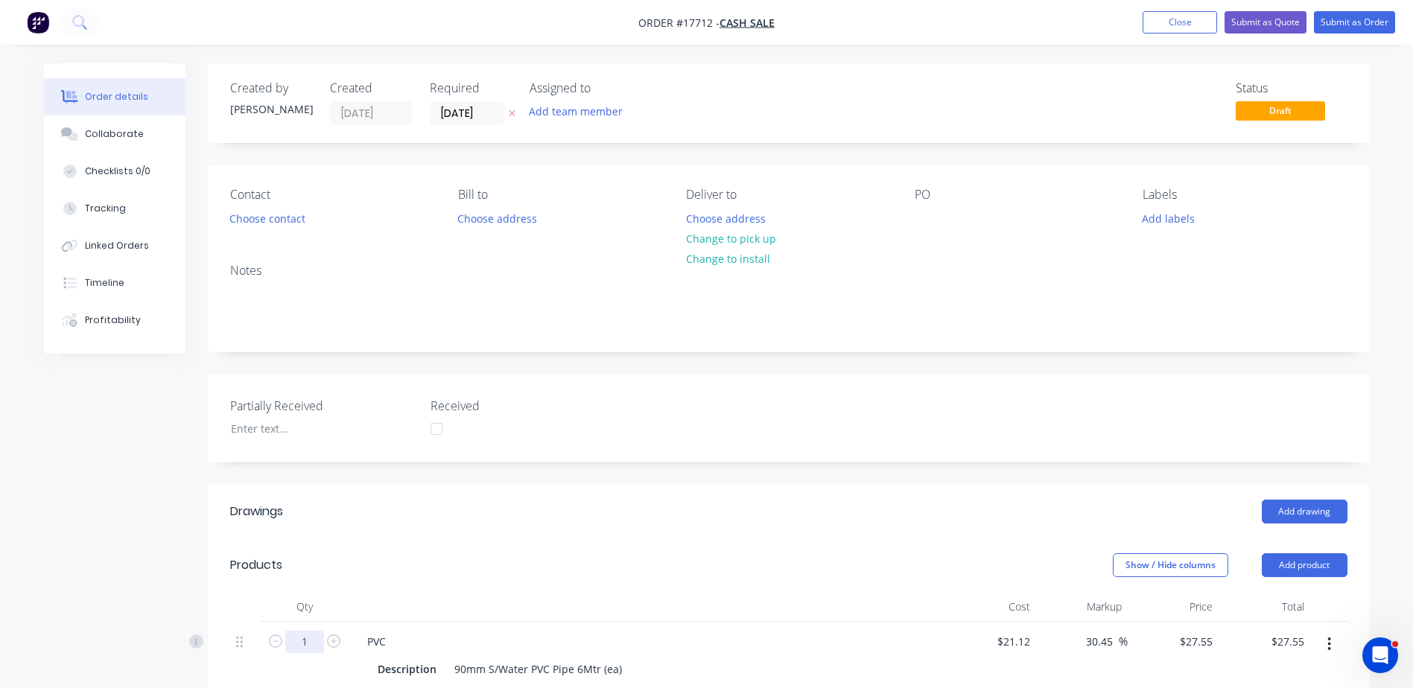
drag, startPoint x: 308, startPoint y: 646, endPoint x: 315, endPoint y: 644, distance: 7.8
click at [308, 646] on input "1" at bounding box center [304, 642] width 39 height 22
click at [327, 641] on icon "button" at bounding box center [333, 641] width 13 height 13
type input "2"
type input "$55.10"
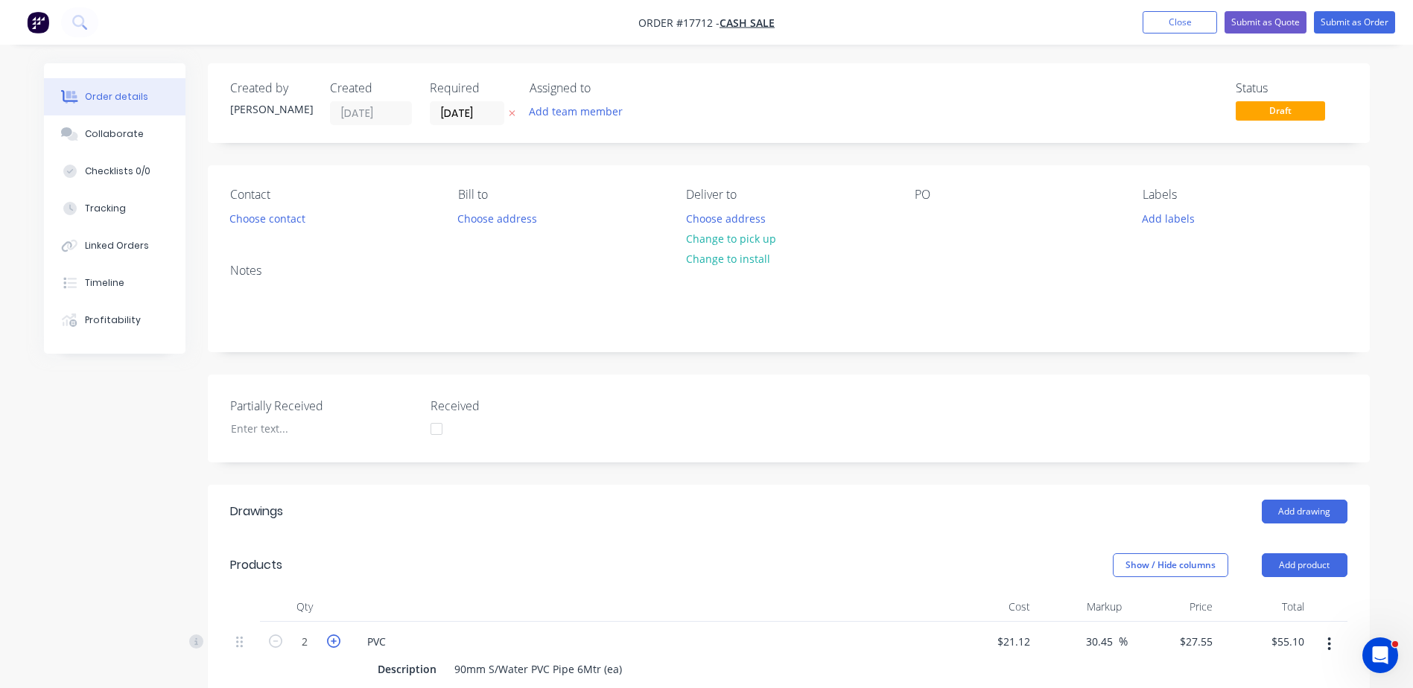
click at [335, 644] on icon "button" at bounding box center [333, 641] width 13 height 13
type input "3"
type input "$82.65"
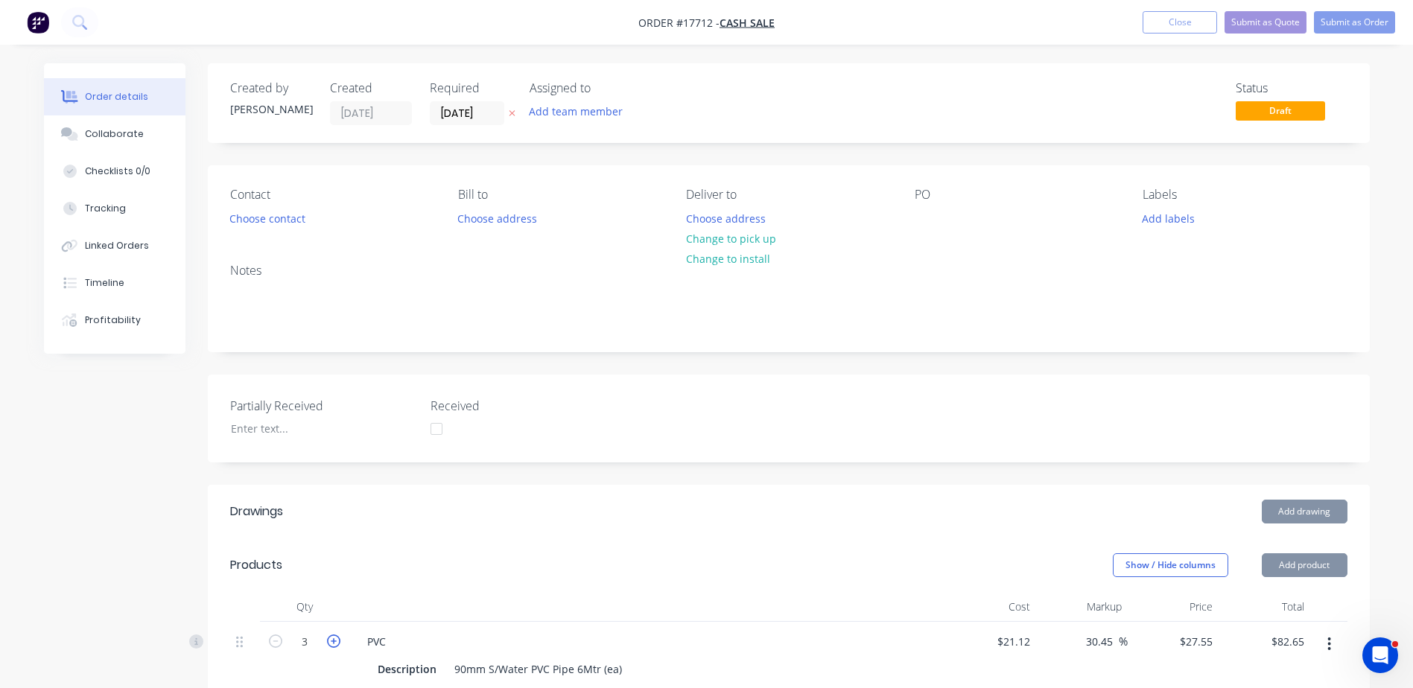
click at [335, 644] on icon "button" at bounding box center [333, 641] width 13 height 13
type input "4"
type input "$110.20"
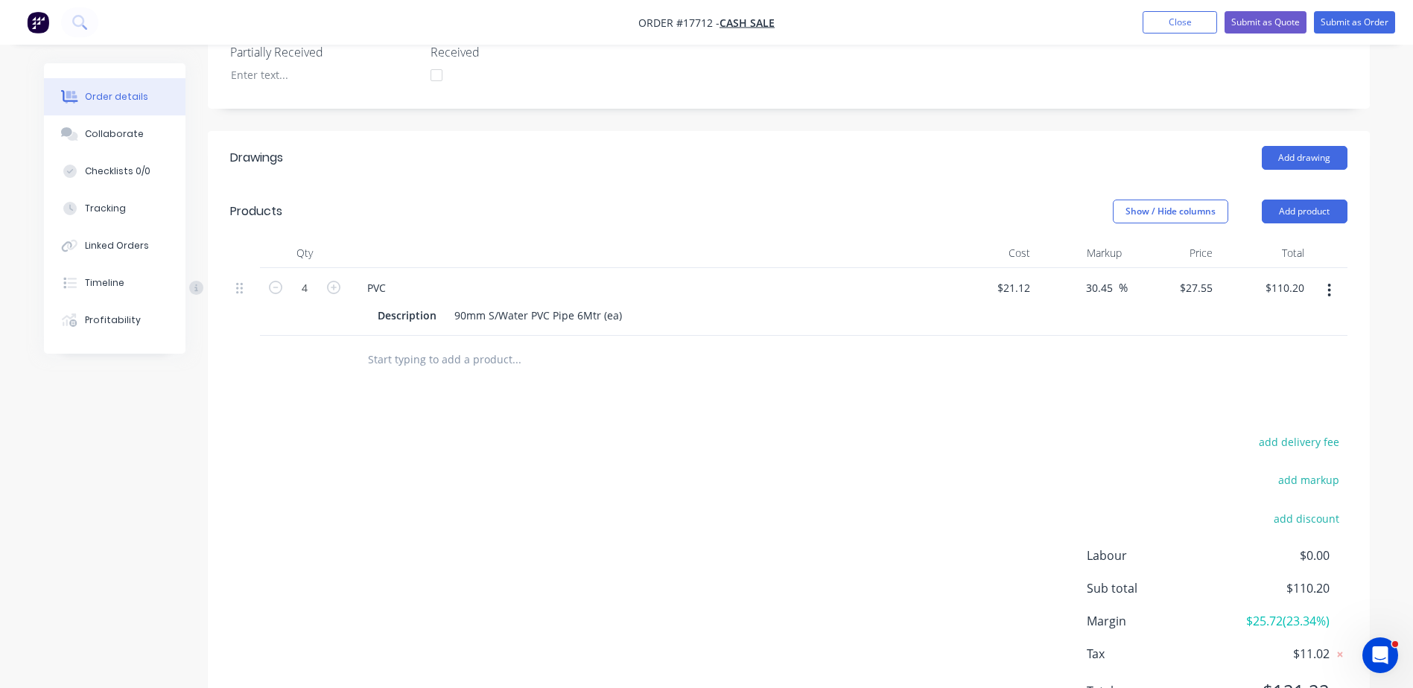
scroll to position [372, 0]
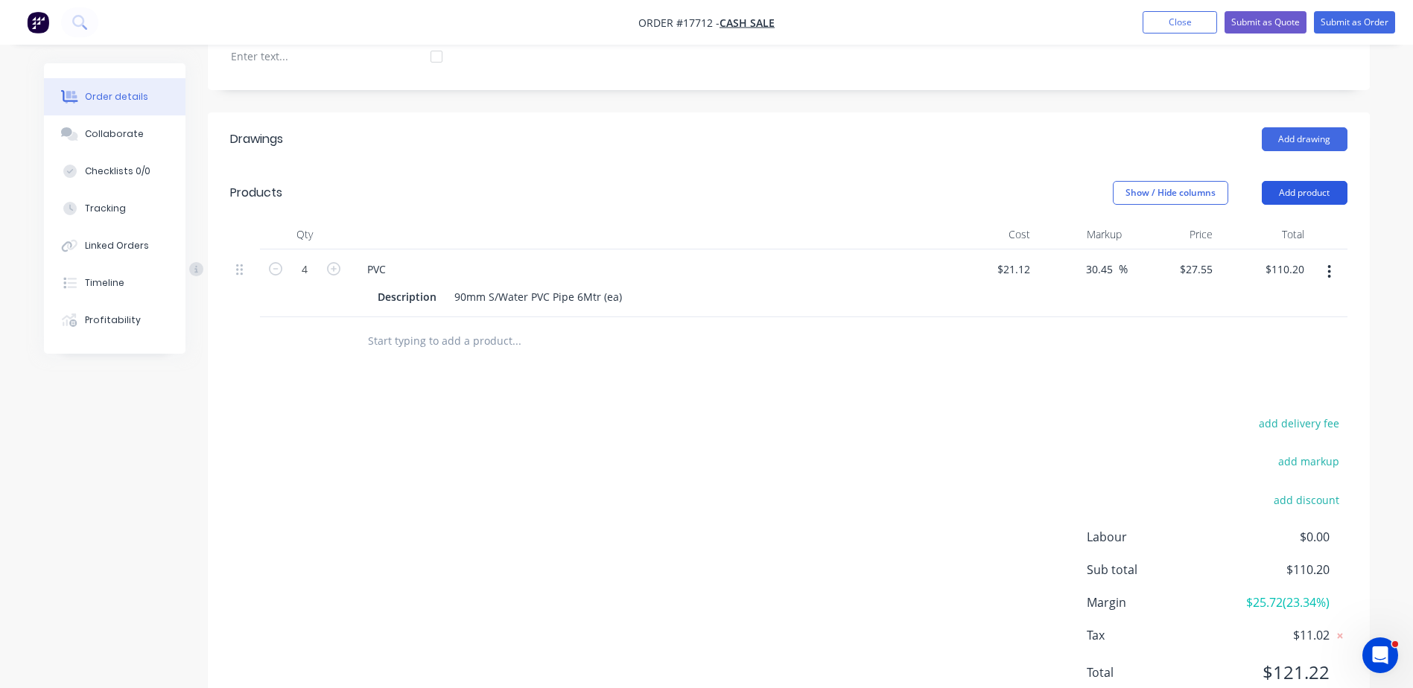
click at [1300, 185] on button "Add product" at bounding box center [1305, 193] width 86 height 24
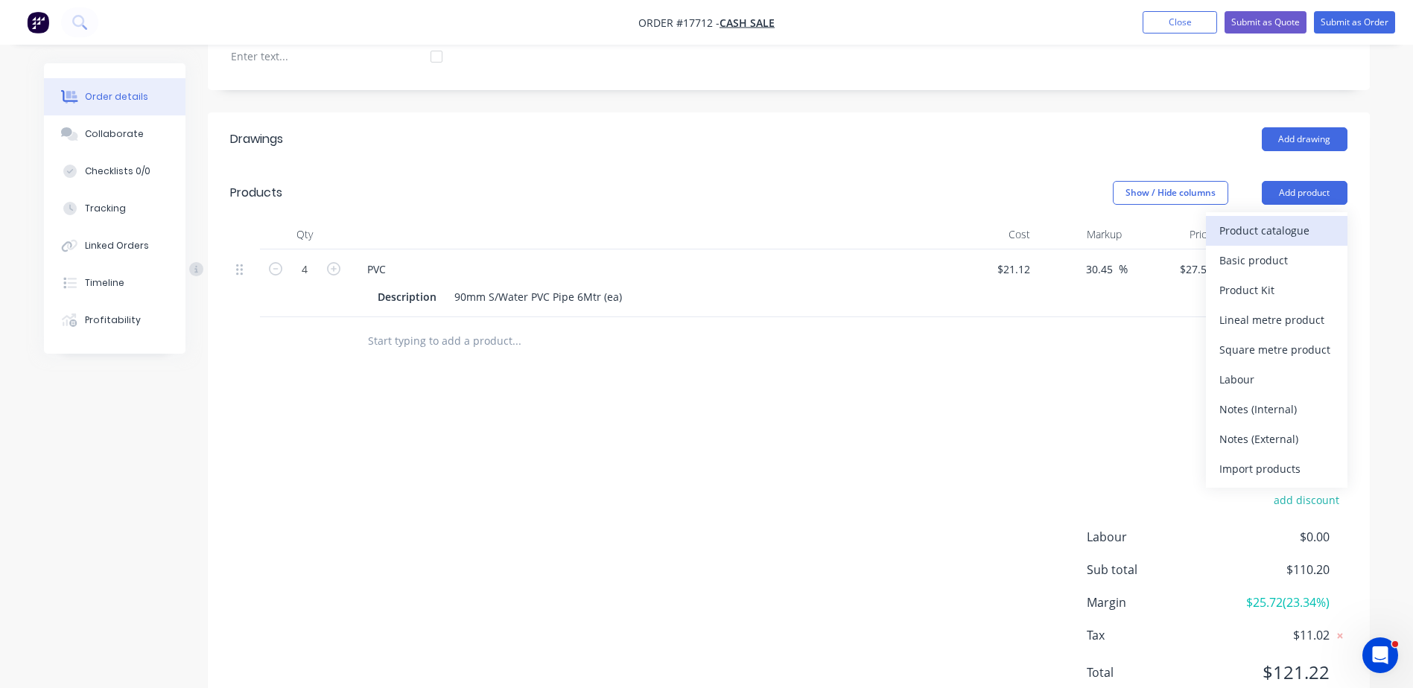
click at [1259, 232] on div "Product catalogue" at bounding box center [1277, 231] width 115 height 22
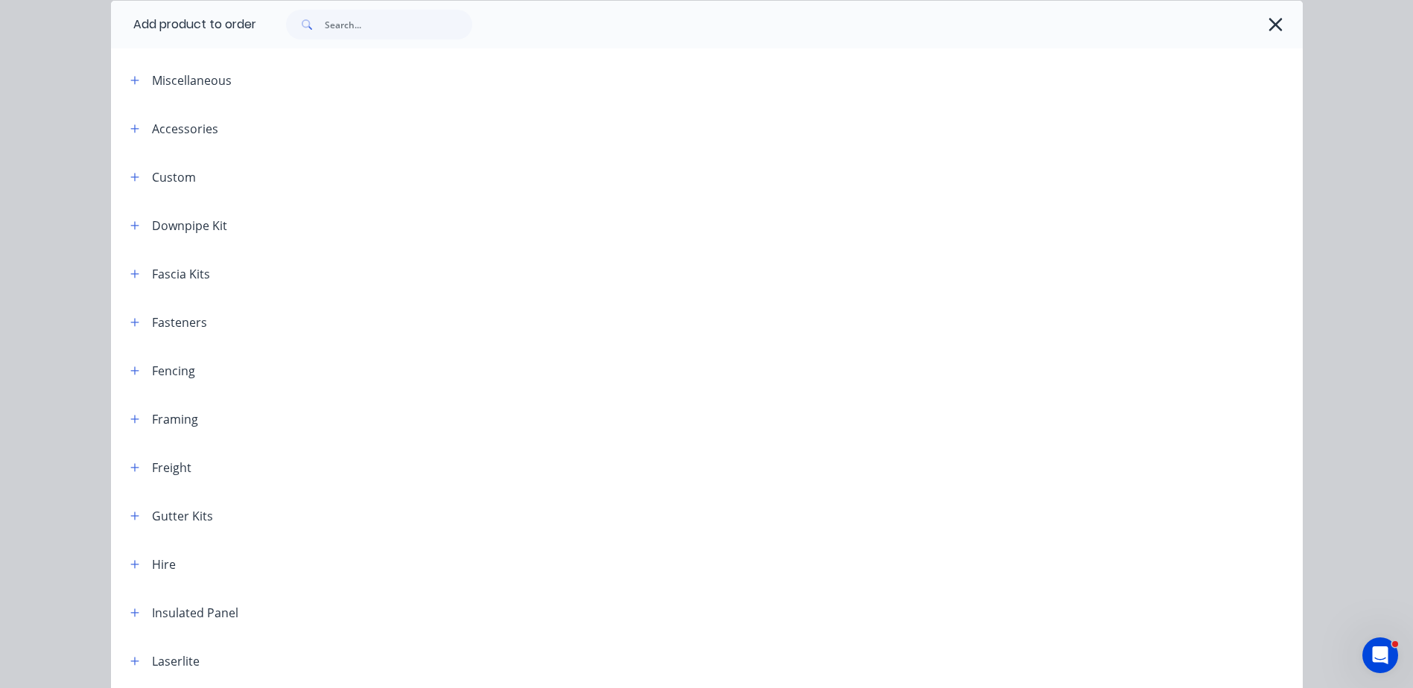
scroll to position [298, 0]
click at [132, 563] on icon "button" at bounding box center [134, 567] width 9 height 10
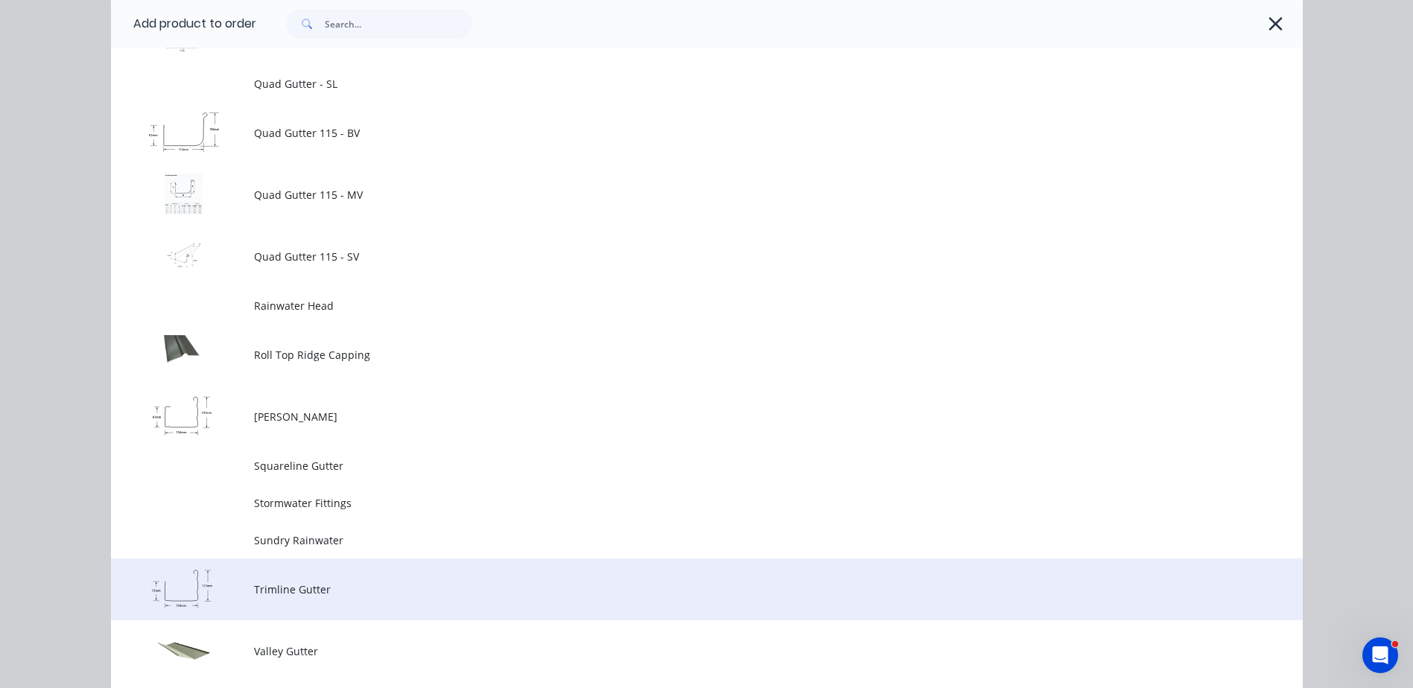
scroll to position [2011, 0]
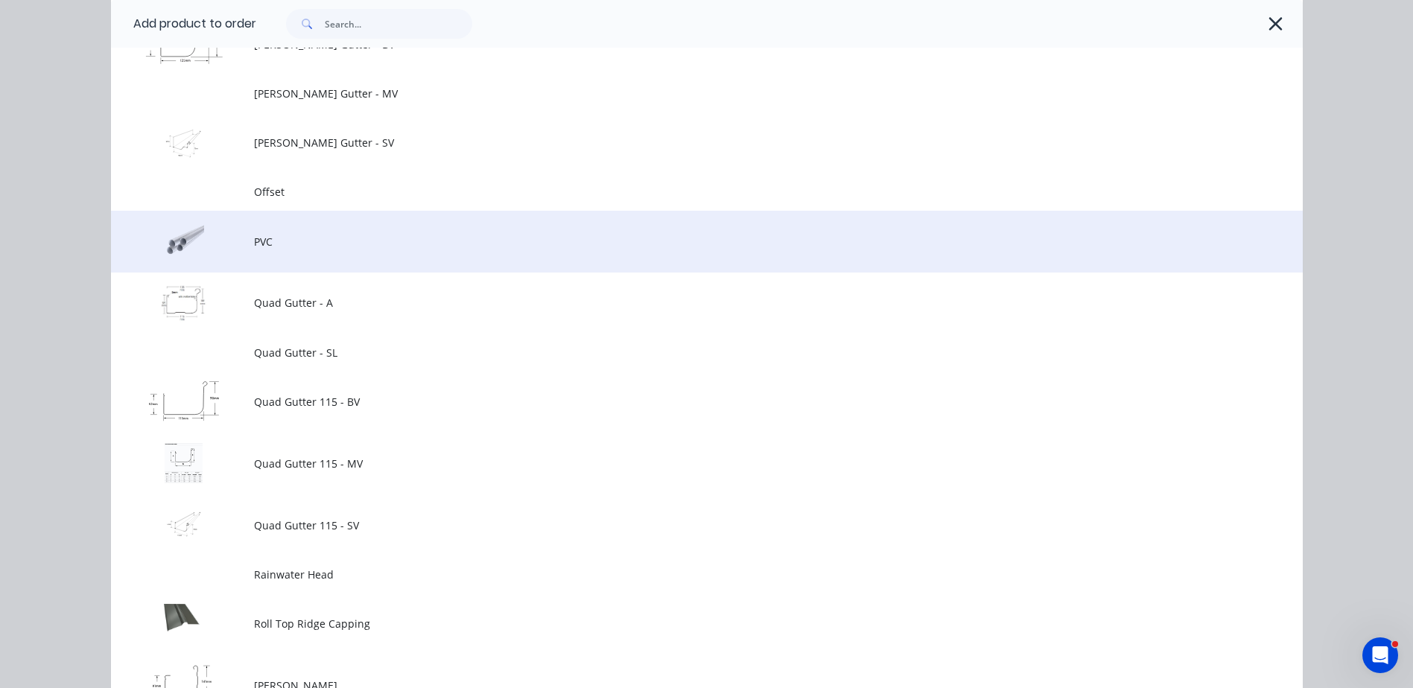
click at [244, 249] on td at bounding box center [182, 242] width 143 height 62
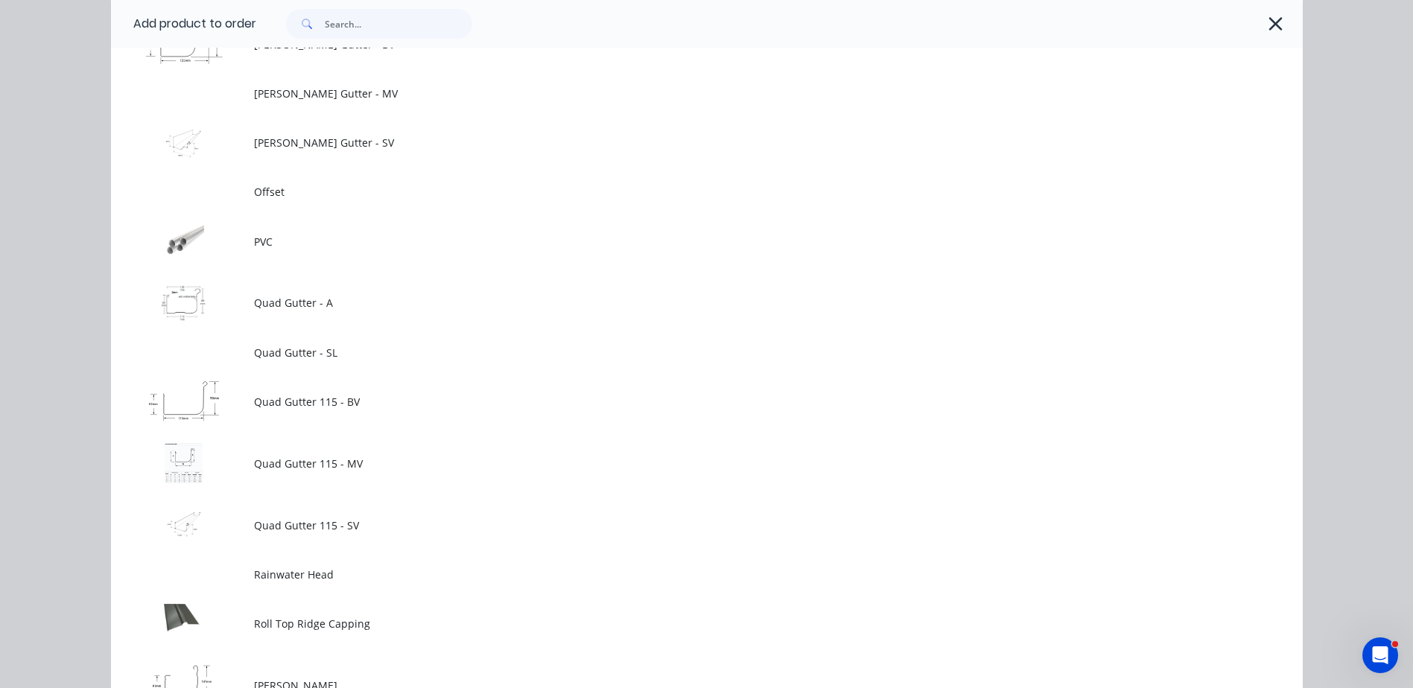
scroll to position [0, 0]
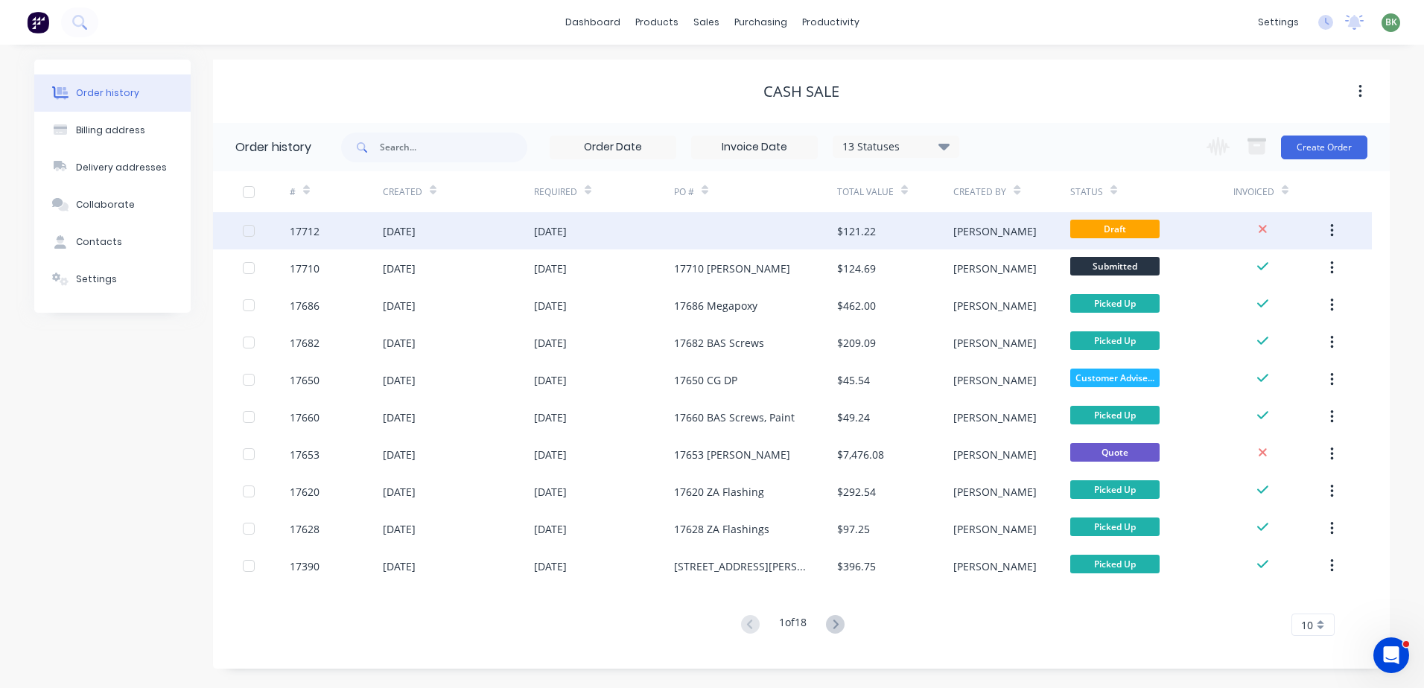
click at [903, 230] on div "$121.22" at bounding box center [895, 230] width 116 height 37
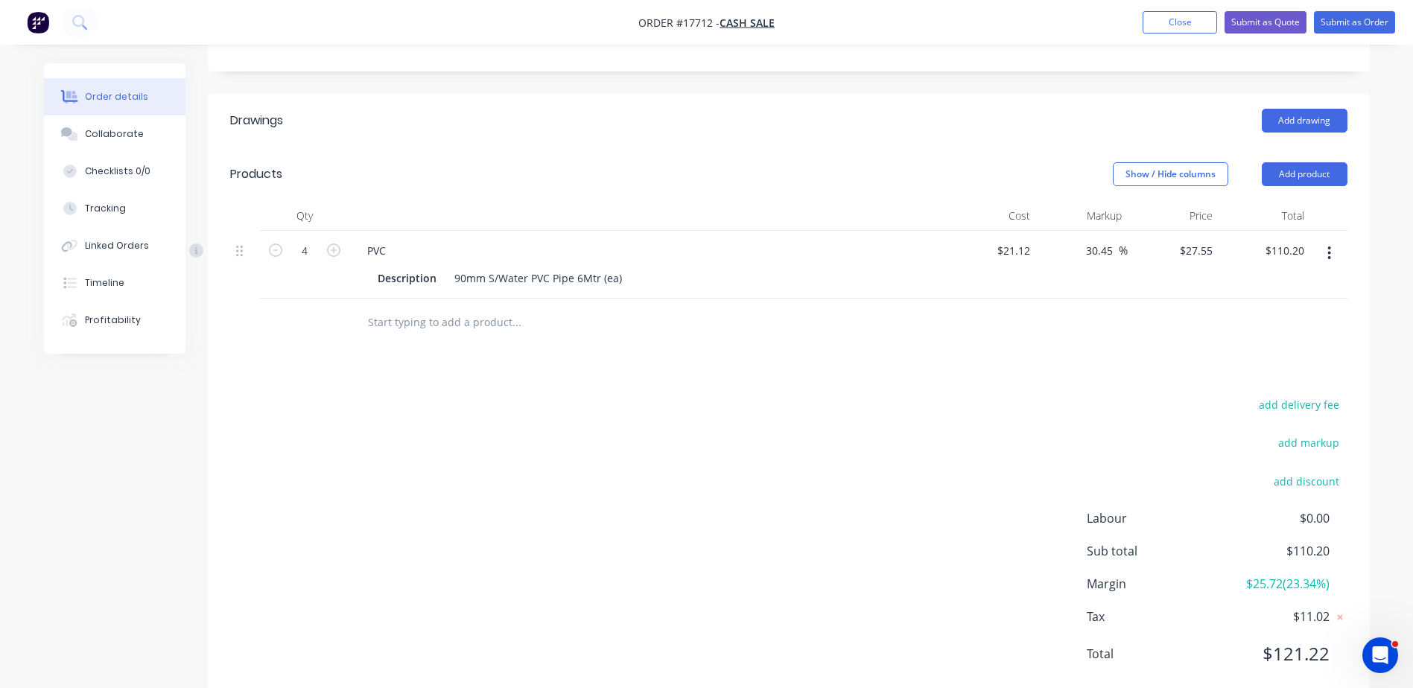
scroll to position [355, 0]
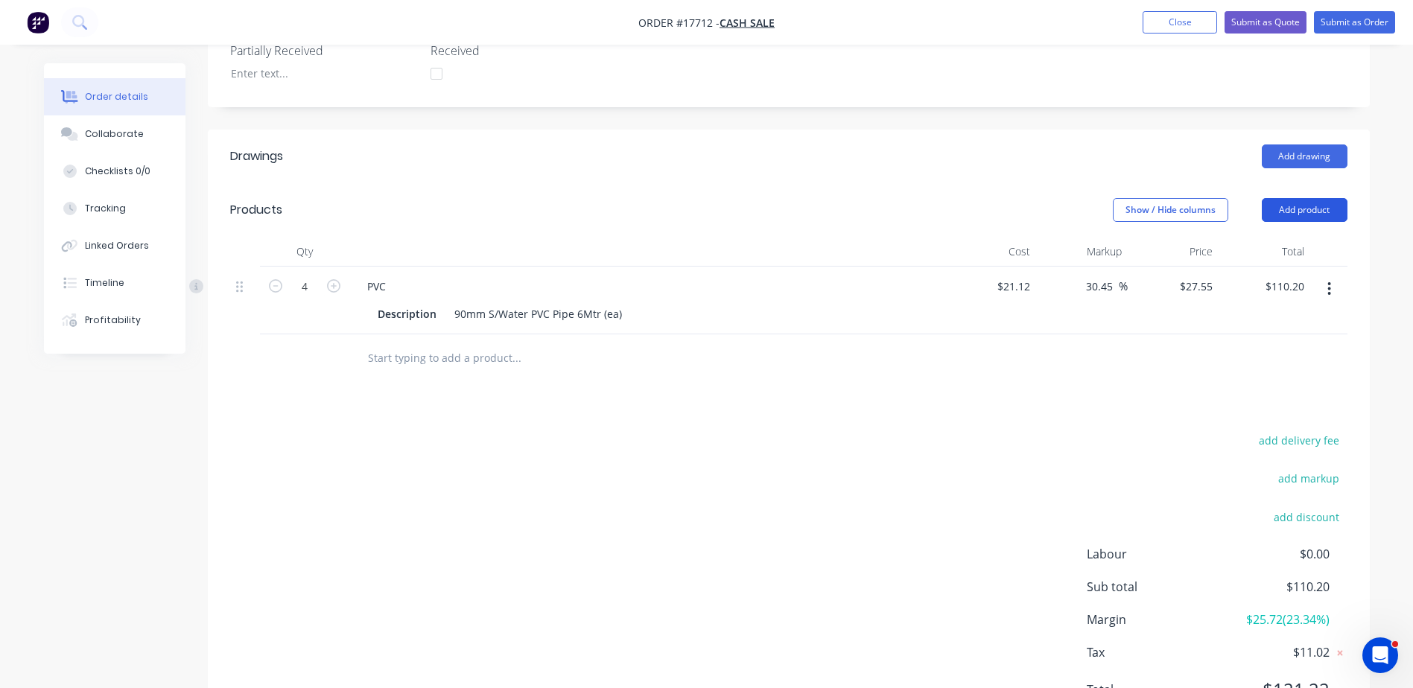
click at [1296, 213] on button "Add product" at bounding box center [1305, 210] width 86 height 24
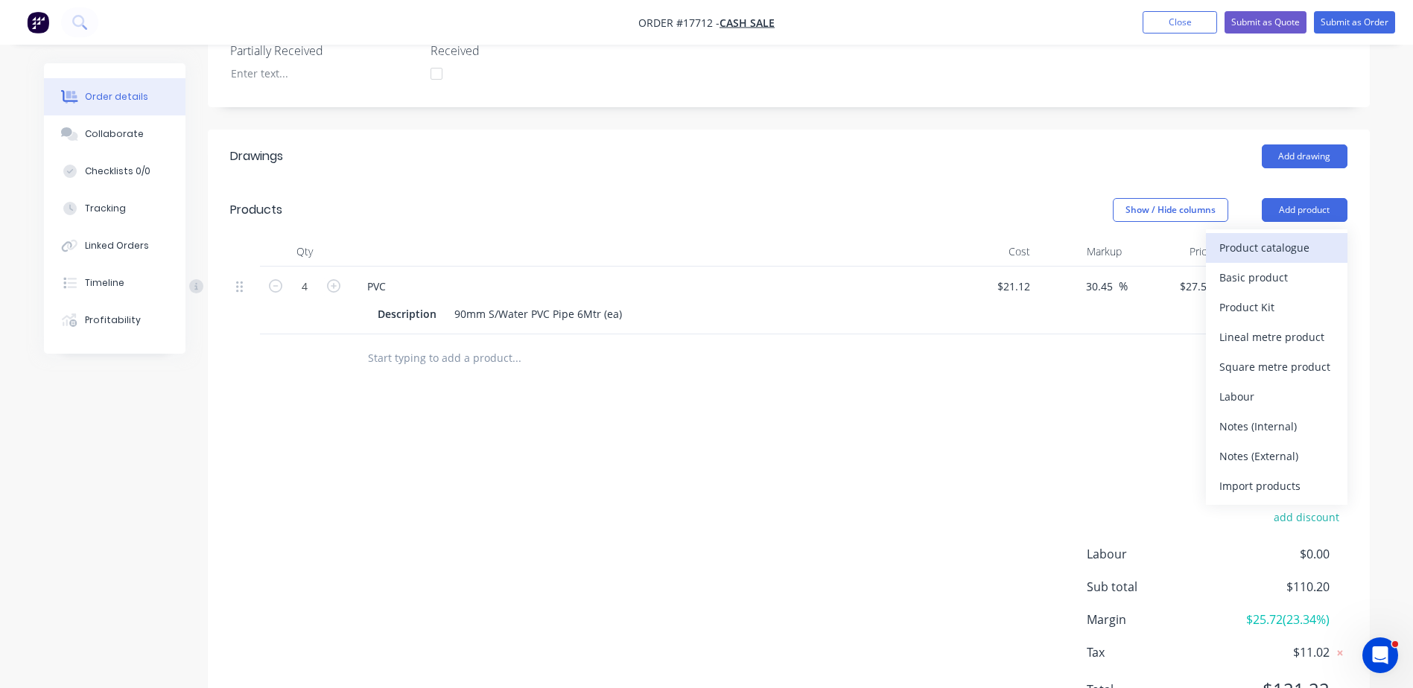
click at [1279, 246] on div "Product catalogue" at bounding box center [1277, 248] width 115 height 22
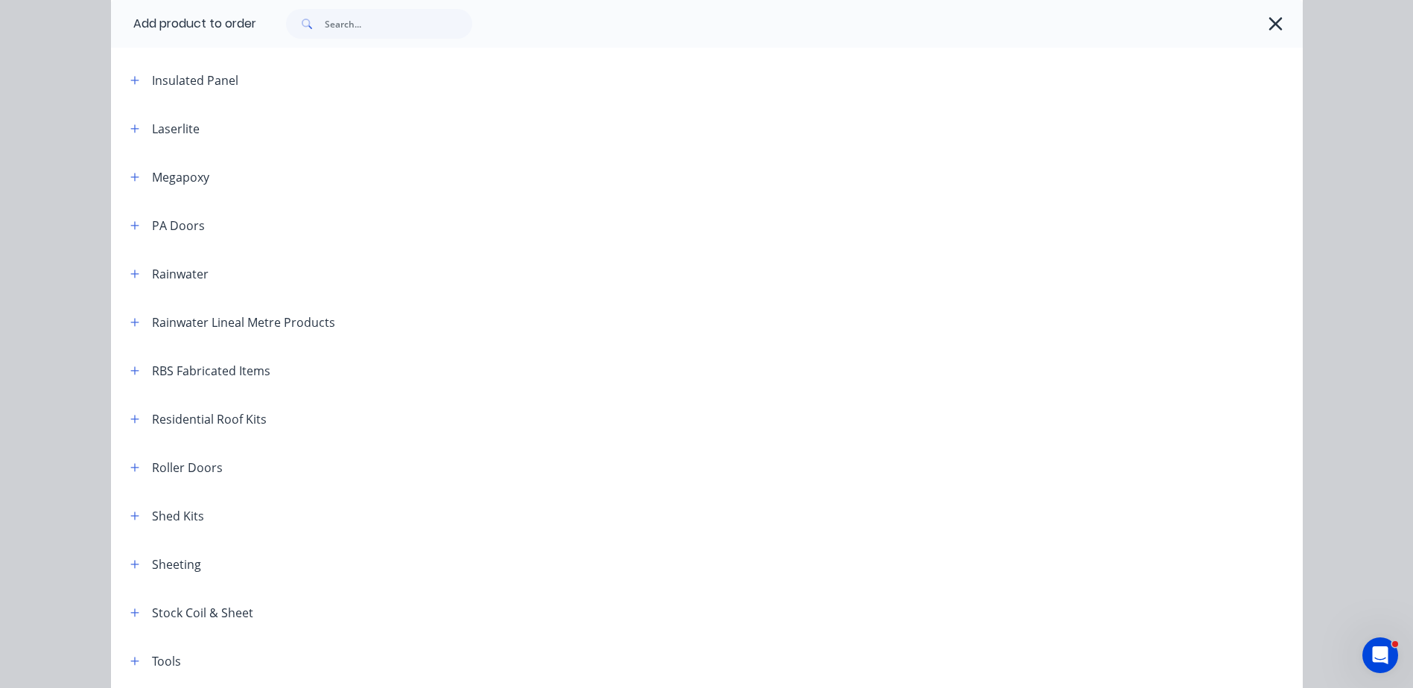
scroll to position [596, 0]
click at [130, 269] on icon "button" at bounding box center [134, 269] width 8 height 8
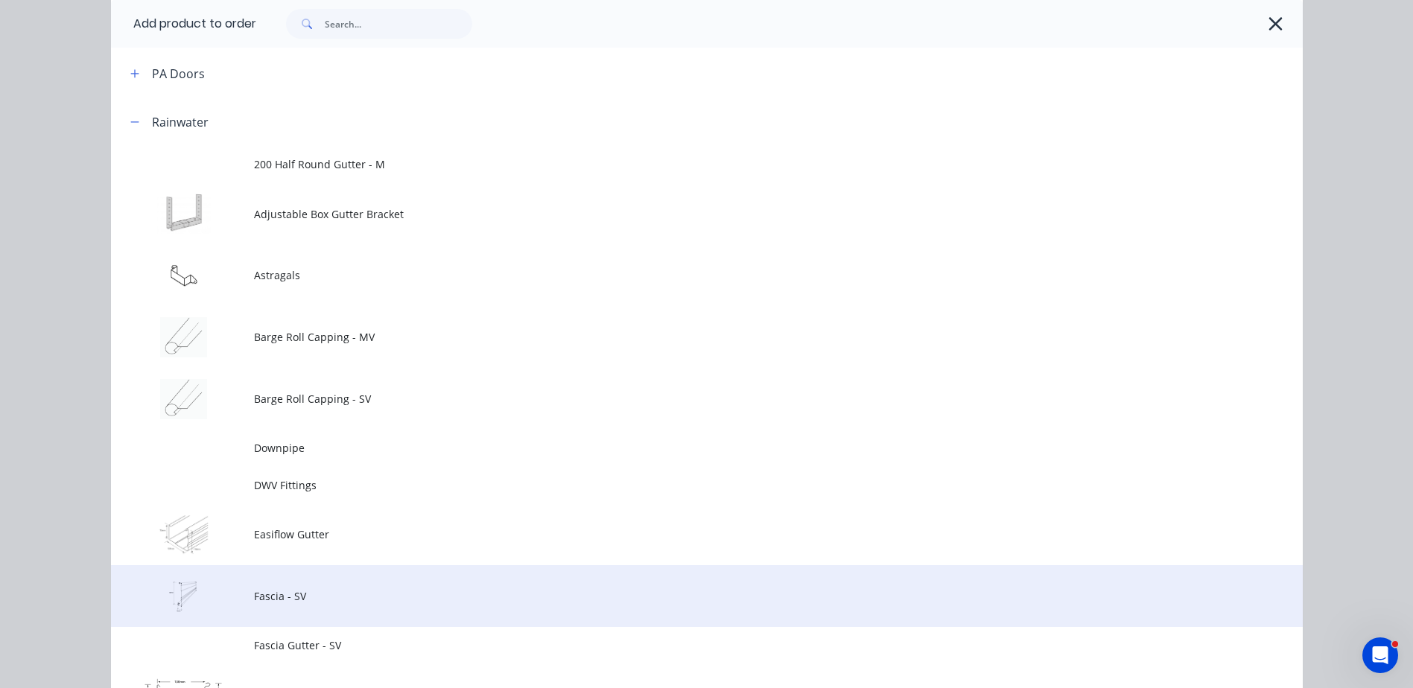
scroll to position [745, 0]
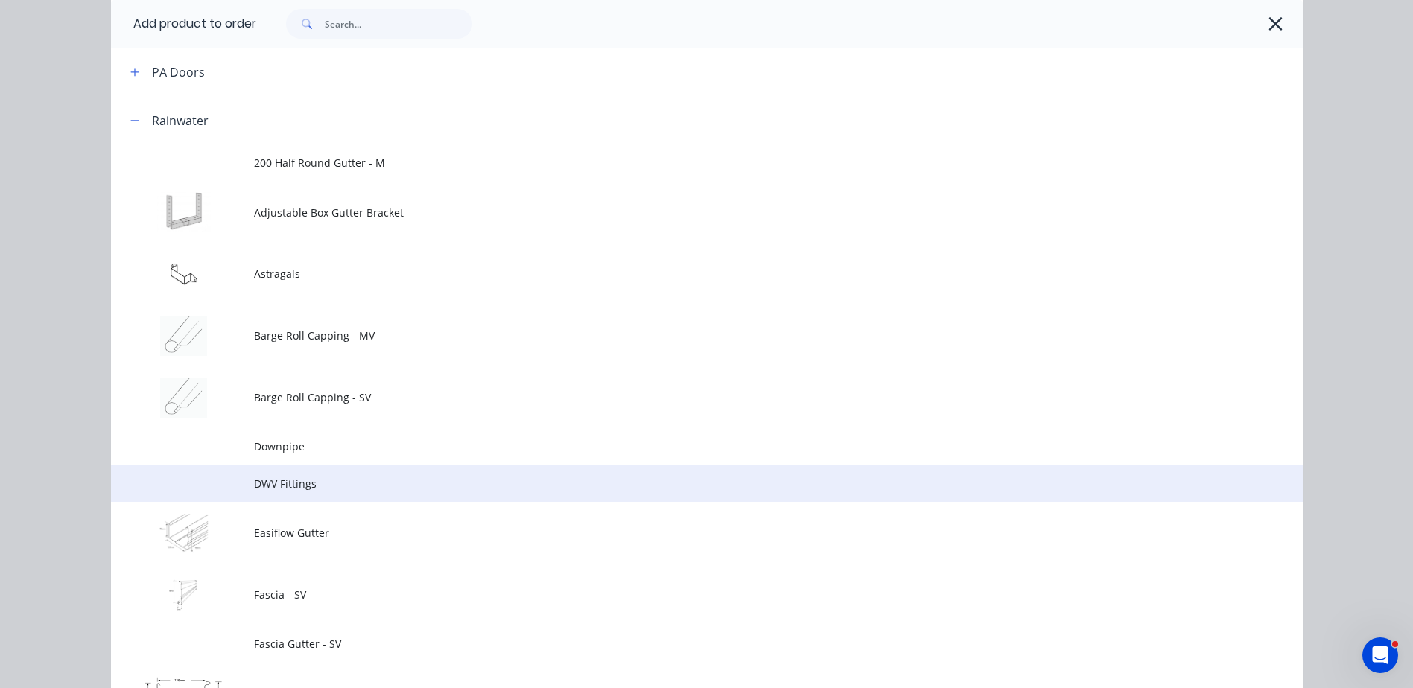
click at [264, 491] on span "DWV Fittings" at bounding box center [673, 484] width 839 height 16
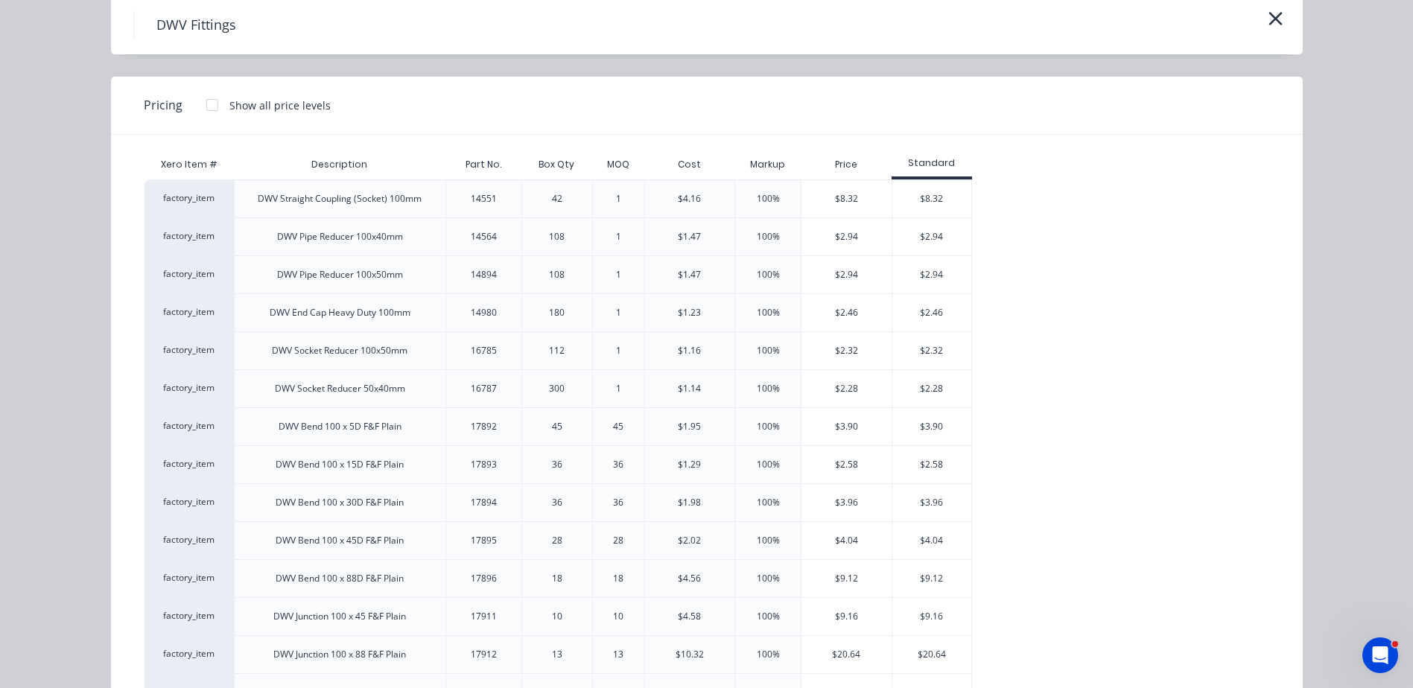
scroll to position [62, 0]
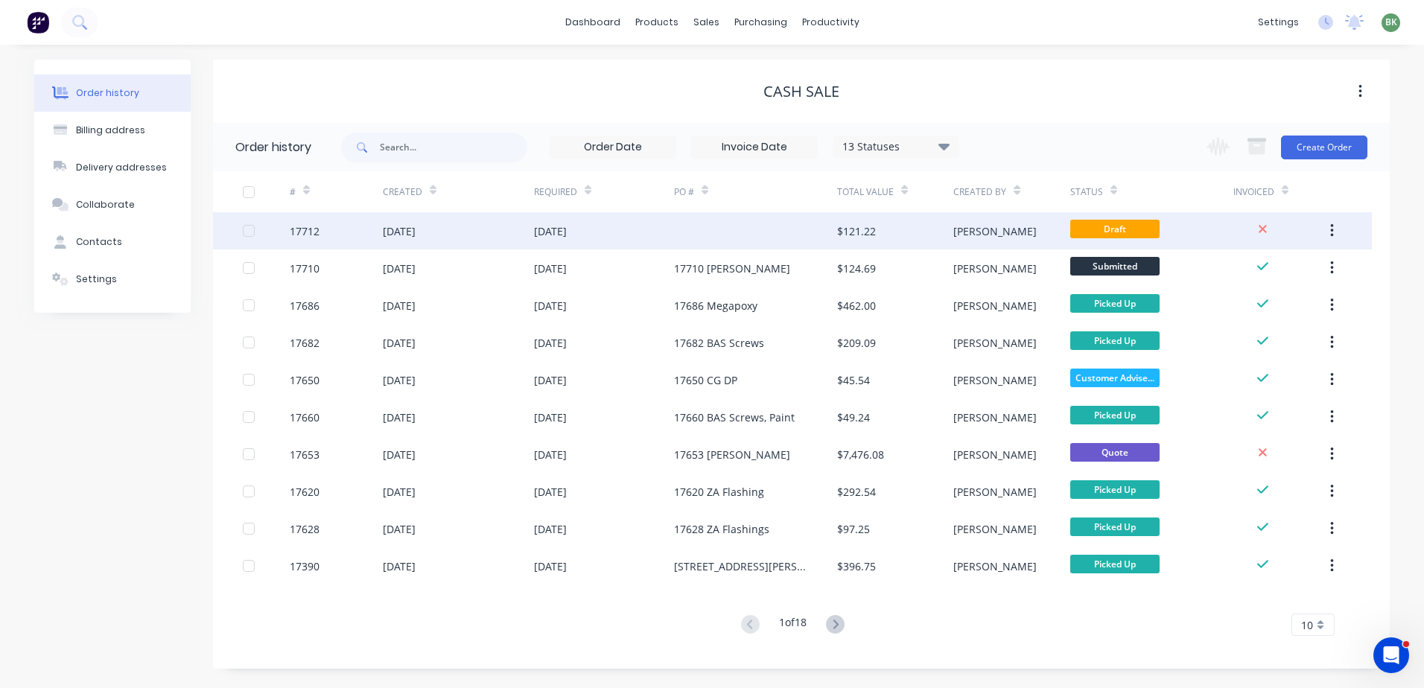
click at [1191, 220] on div "Draft" at bounding box center [1152, 230] width 163 height 37
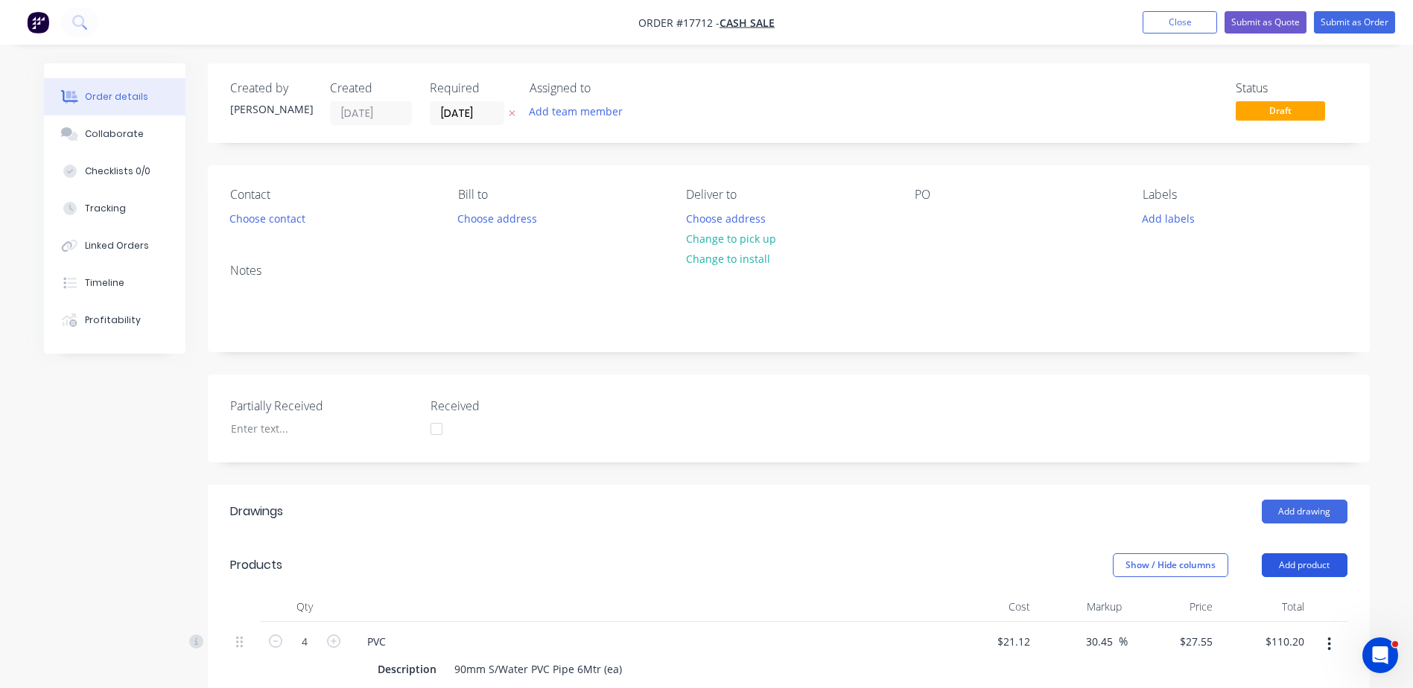
click at [1307, 562] on button "Add product" at bounding box center [1305, 566] width 86 height 24
click at [1286, 605] on div "Product catalogue" at bounding box center [1277, 603] width 115 height 22
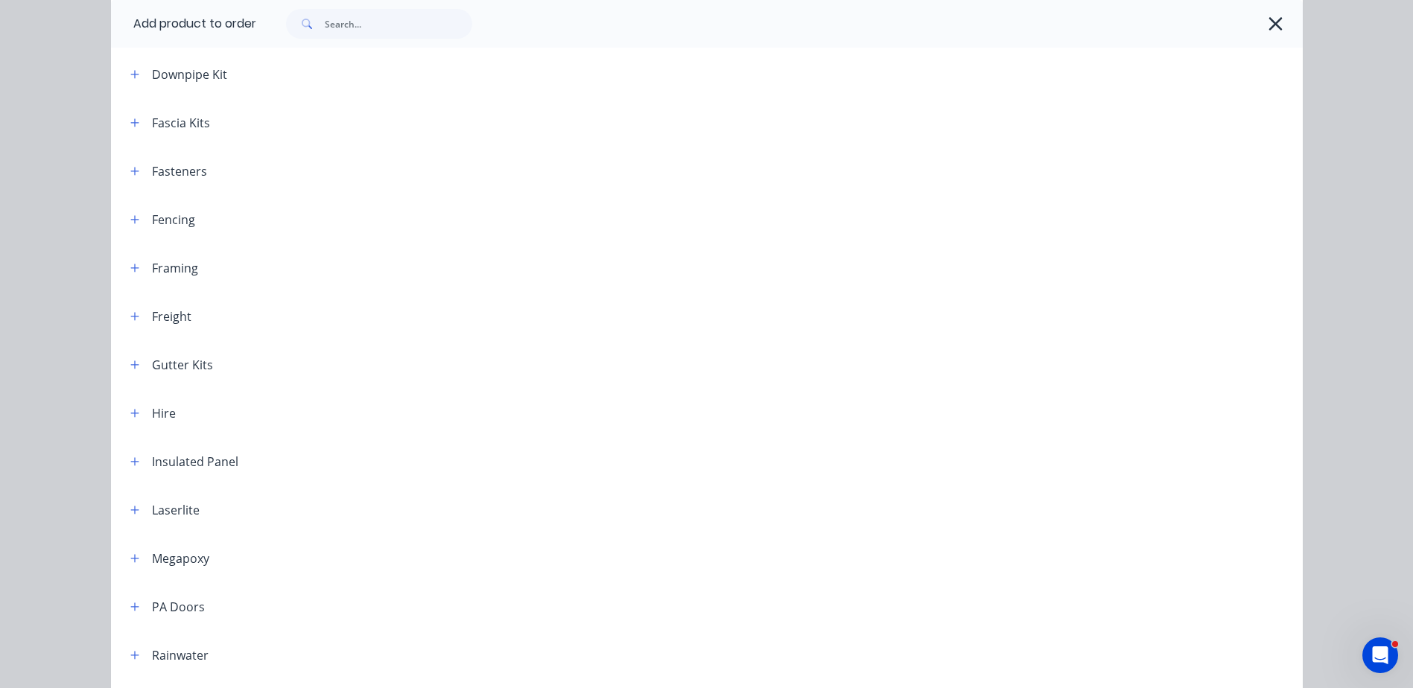
scroll to position [74, 0]
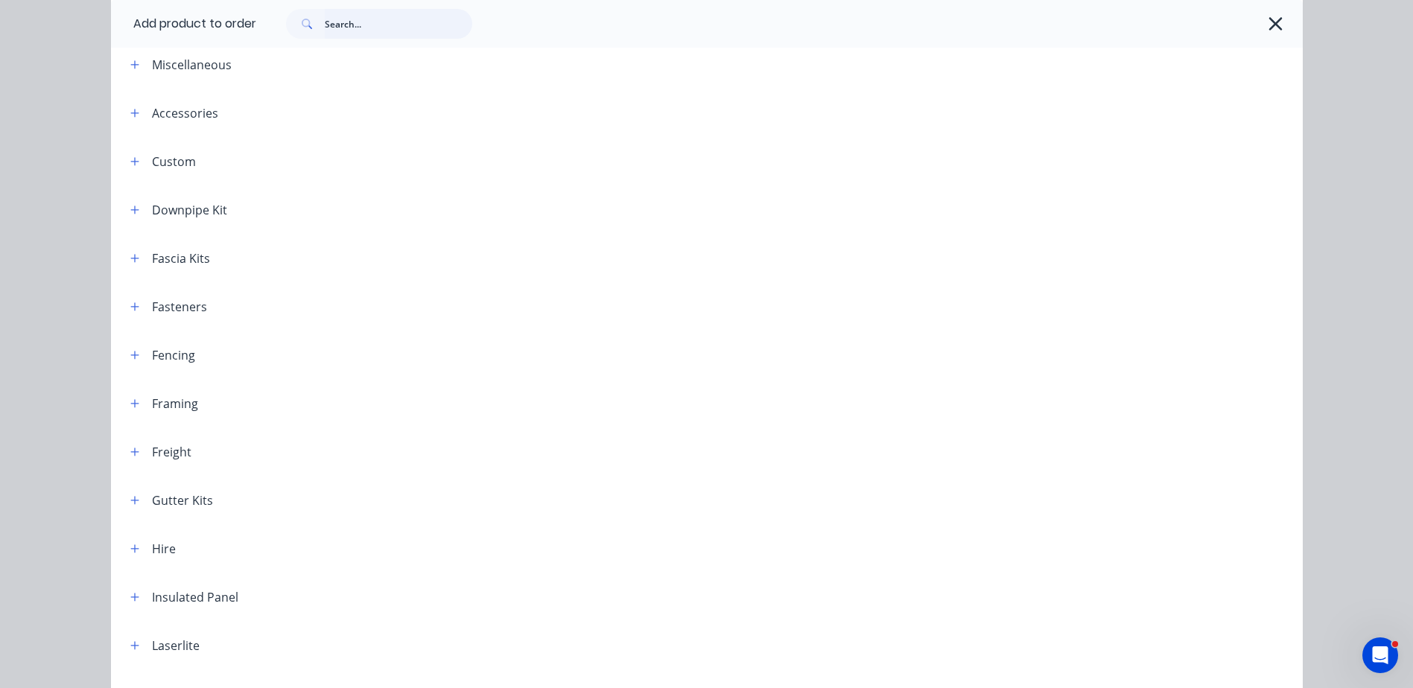
click at [350, 30] on input "text" at bounding box center [399, 24] width 148 height 30
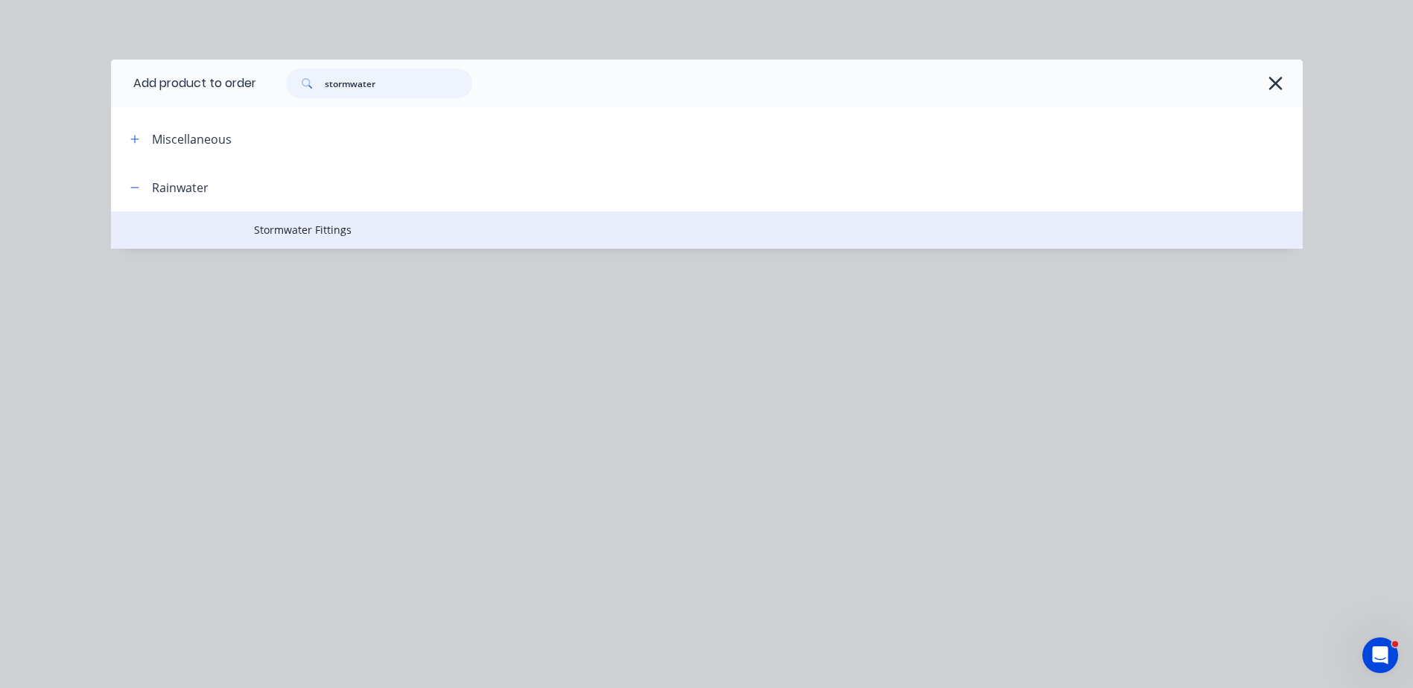
type input "stormwater"
click at [298, 229] on span "Stormwater Fittings" at bounding box center [673, 230] width 839 height 16
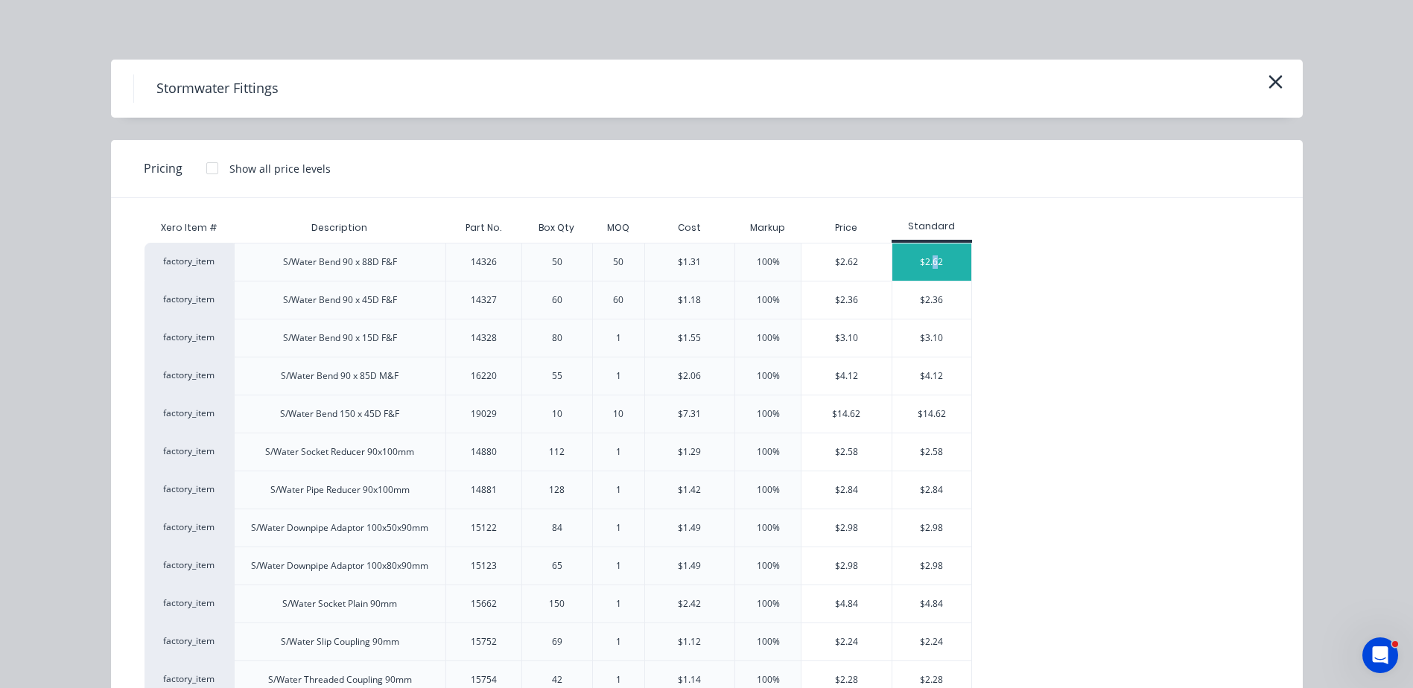
click at [930, 256] on div "$2.62" at bounding box center [932, 262] width 80 height 37
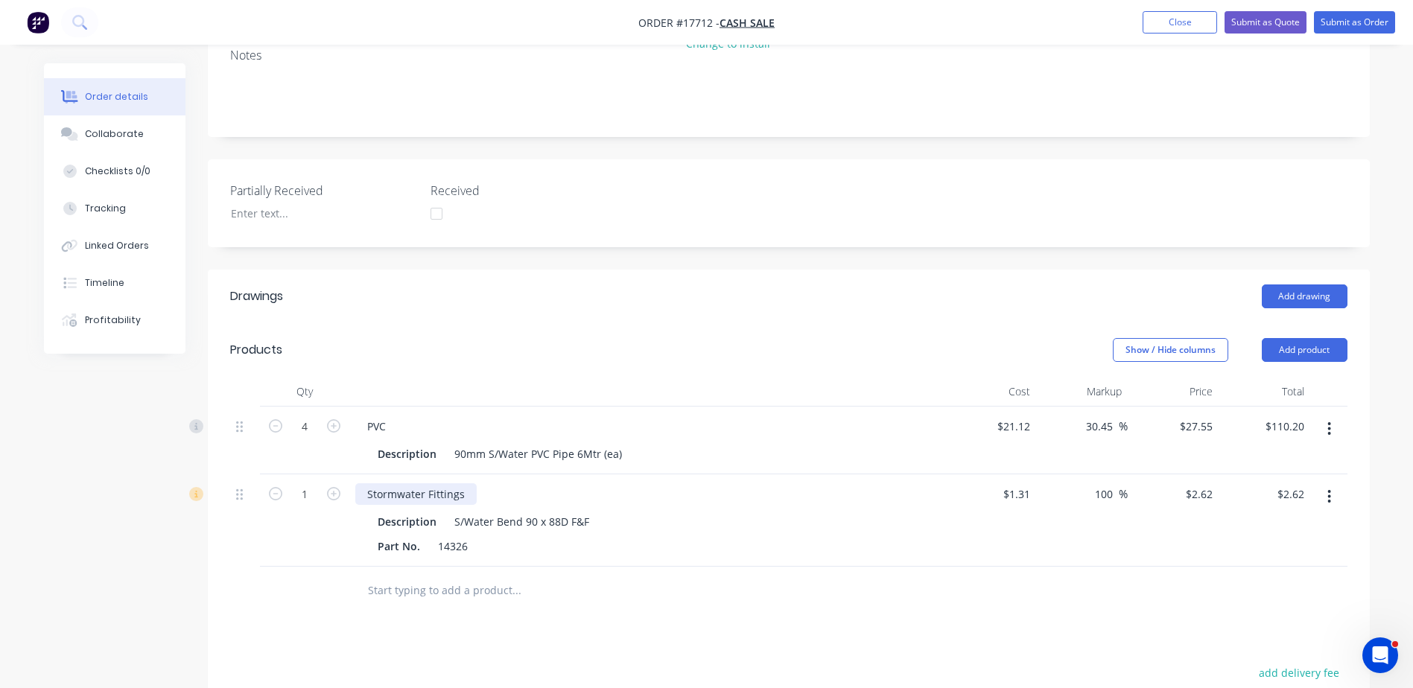
scroll to position [223, 0]
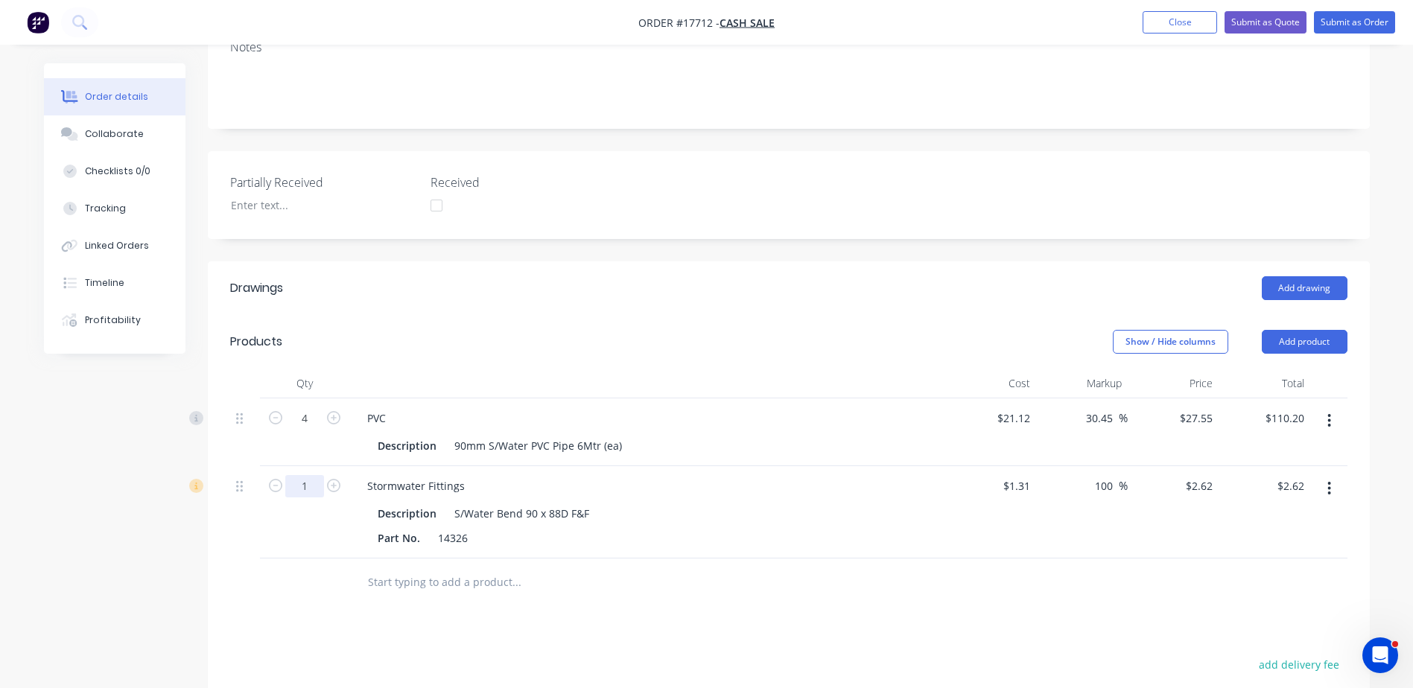
click at [303, 493] on input "1" at bounding box center [304, 486] width 39 height 22
type input "10"
type input "$26.20"
click at [831, 536] on div "Part No. 14326" at bounding box center [644, 538] width 545 height 22
click at [475, 590] on input "text" at bounding box center [516, 583] width 298 height 30
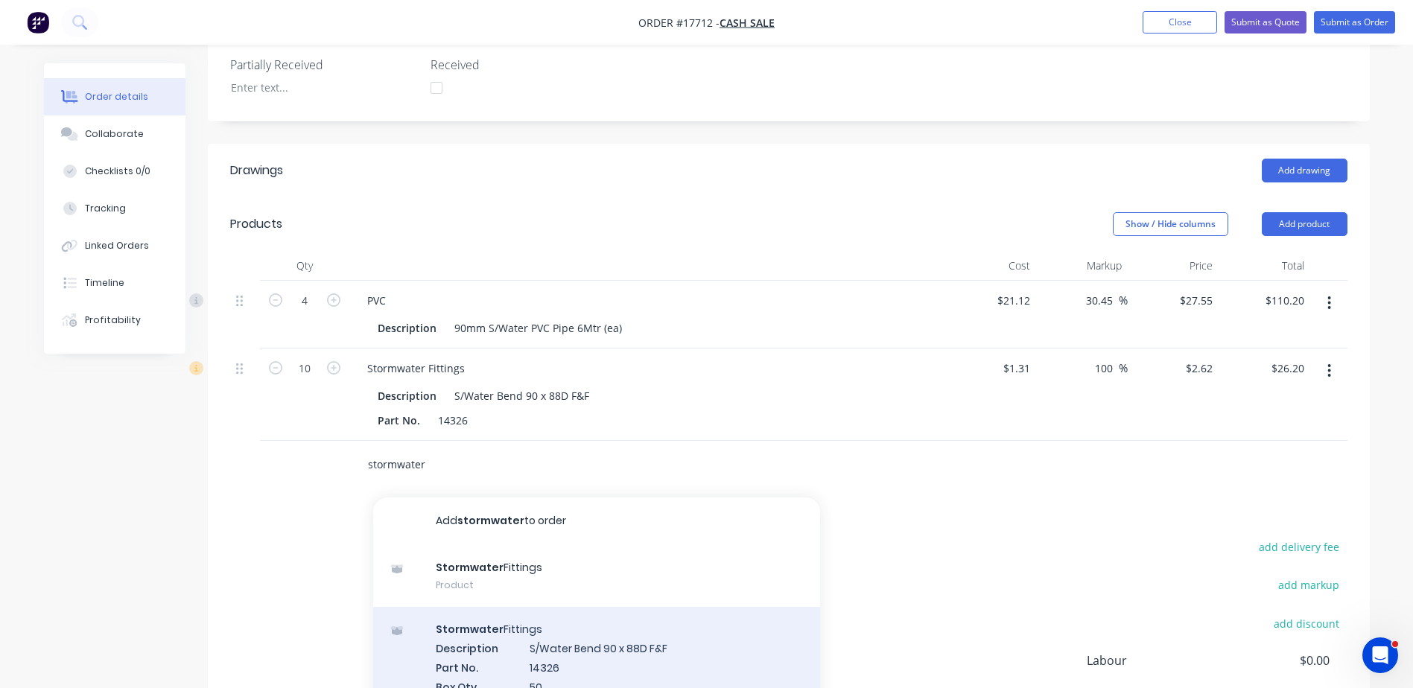
scroll to position [447, 0]
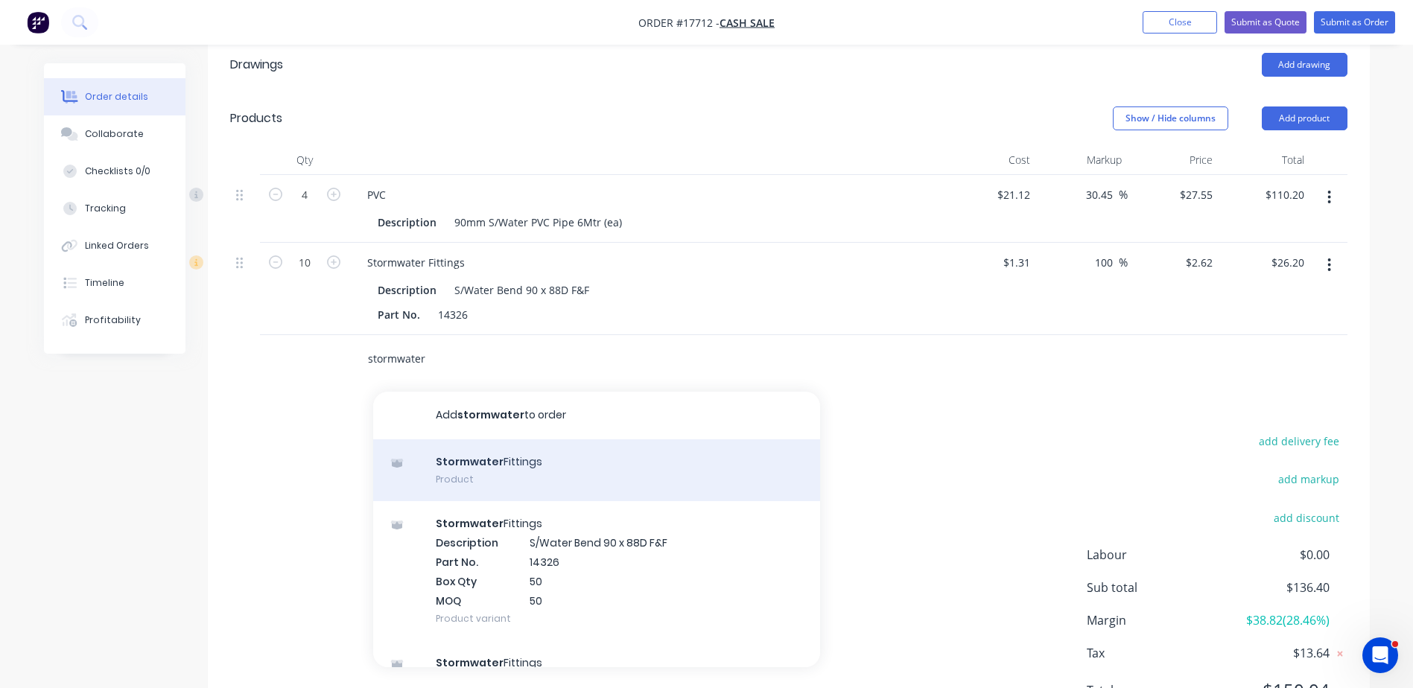
type input "stormwater"
click at [503, 460] on div "Stormwater Fittings Product" at bounding box center [596, 471] width 447 height 63
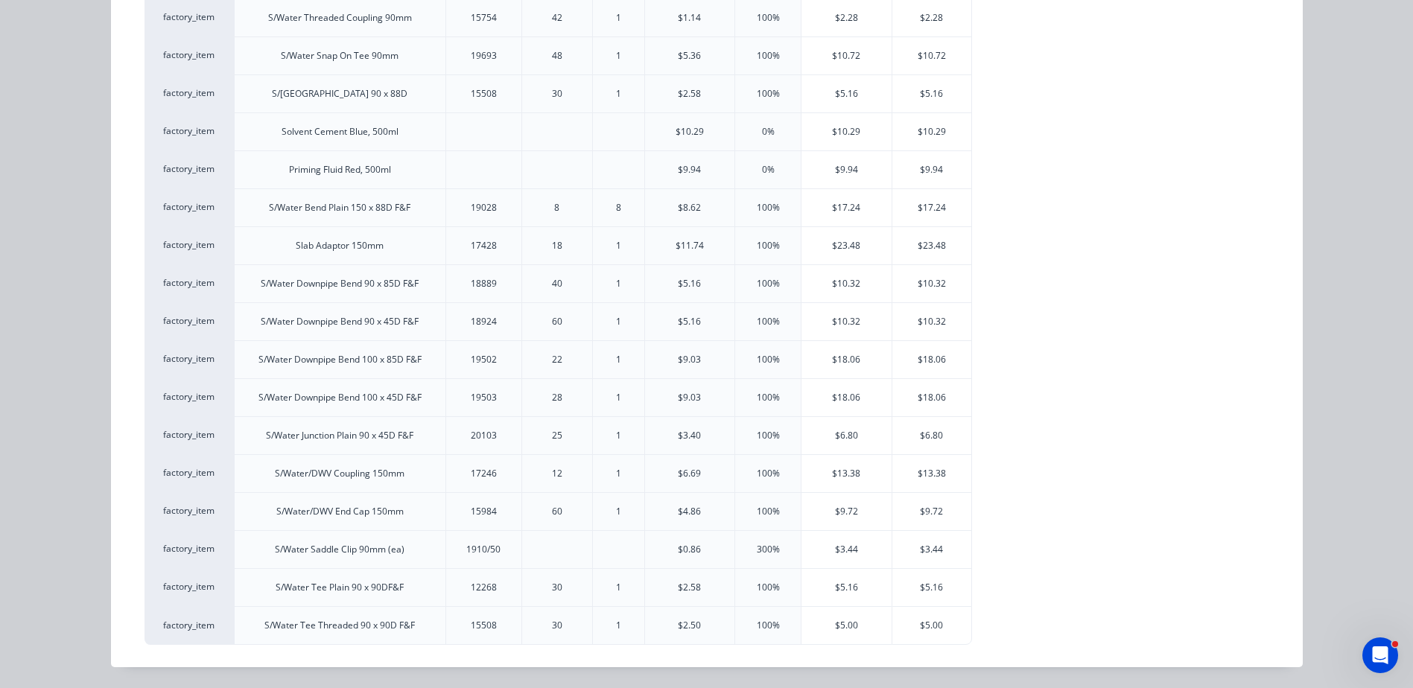
scroll to position [521, 0]
click at [929, 624] on div "$5.00" at bounding box center [932, 625] width 80 height 37
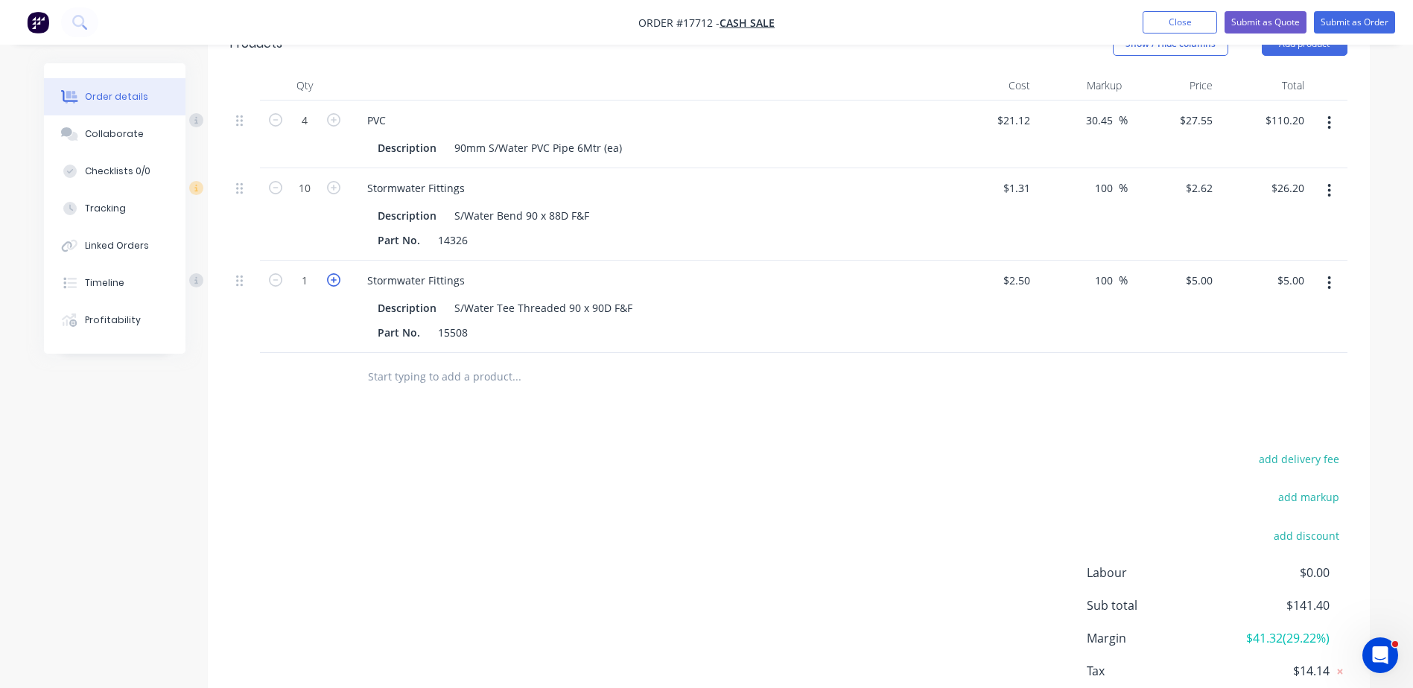
click at [336, 282] on icon "button" at bounding box center [333, 279] width 13 height 13
type input "2"
type input "$10.00"
click at [336, 282] on icon "button" at bounding box center [333, 279] width 13 height 13
type input "3"
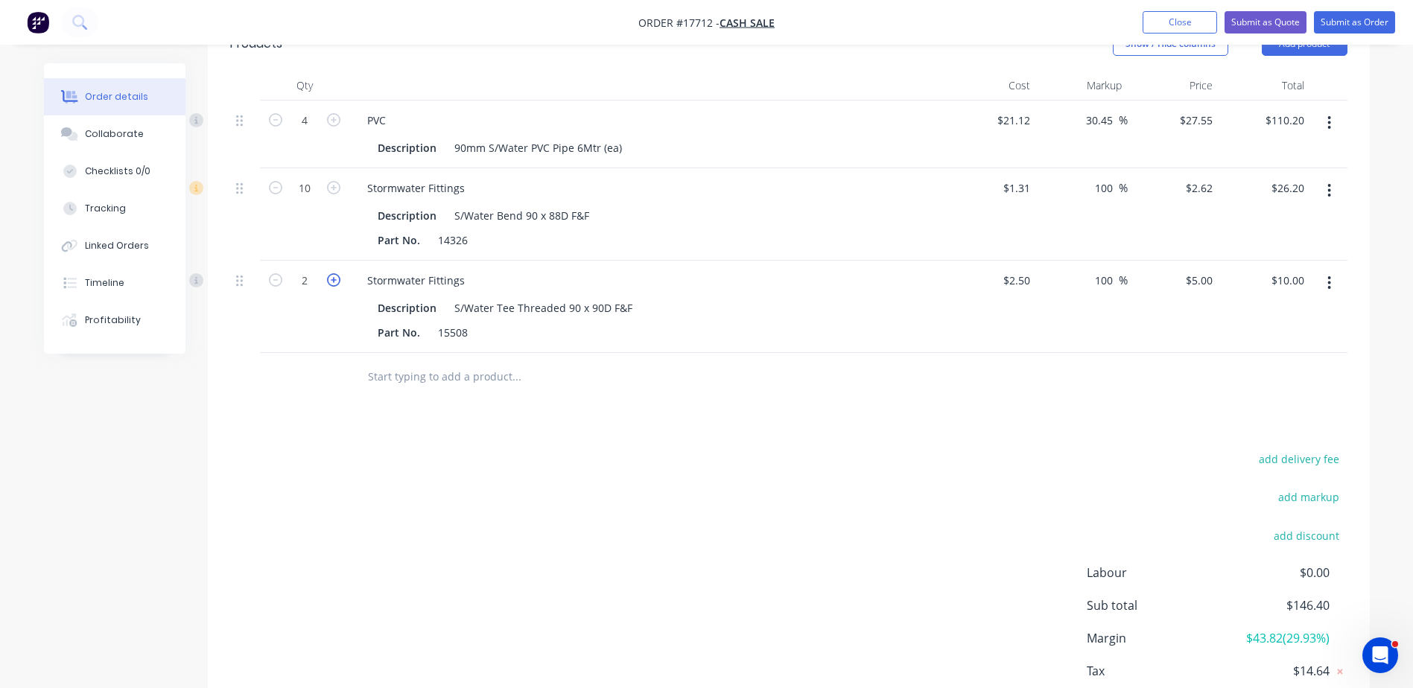
type input "$15.00"
click at [336, 282] on icon "button" at bounding box center [333, 279] width 13 height 13
type input "4"
type input "$20.00"
click at [336, 282] on icon "button" at bounding box center [333, 279] width 13 height 13
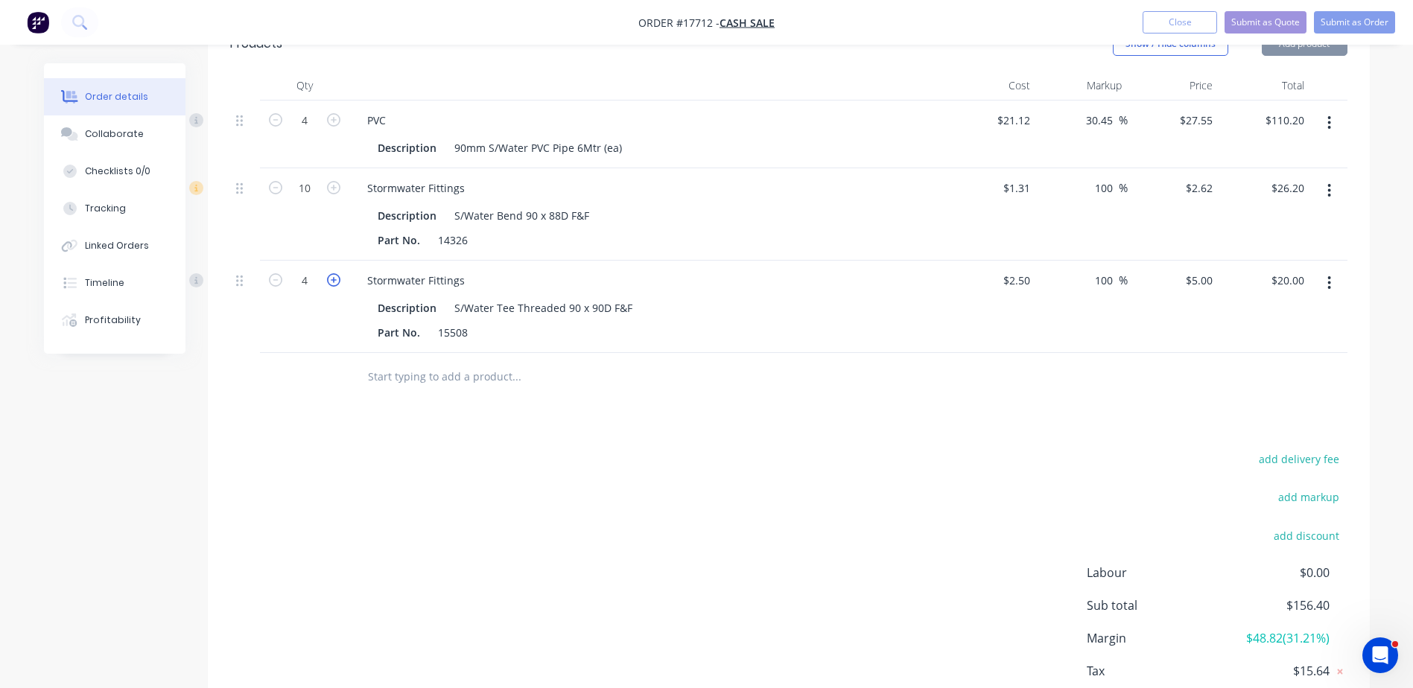
type input "5"
type input "$25.00"
click at [1374, 16] on button "Submit as Order" at bounding box center [1354, 22] width 81 height 22
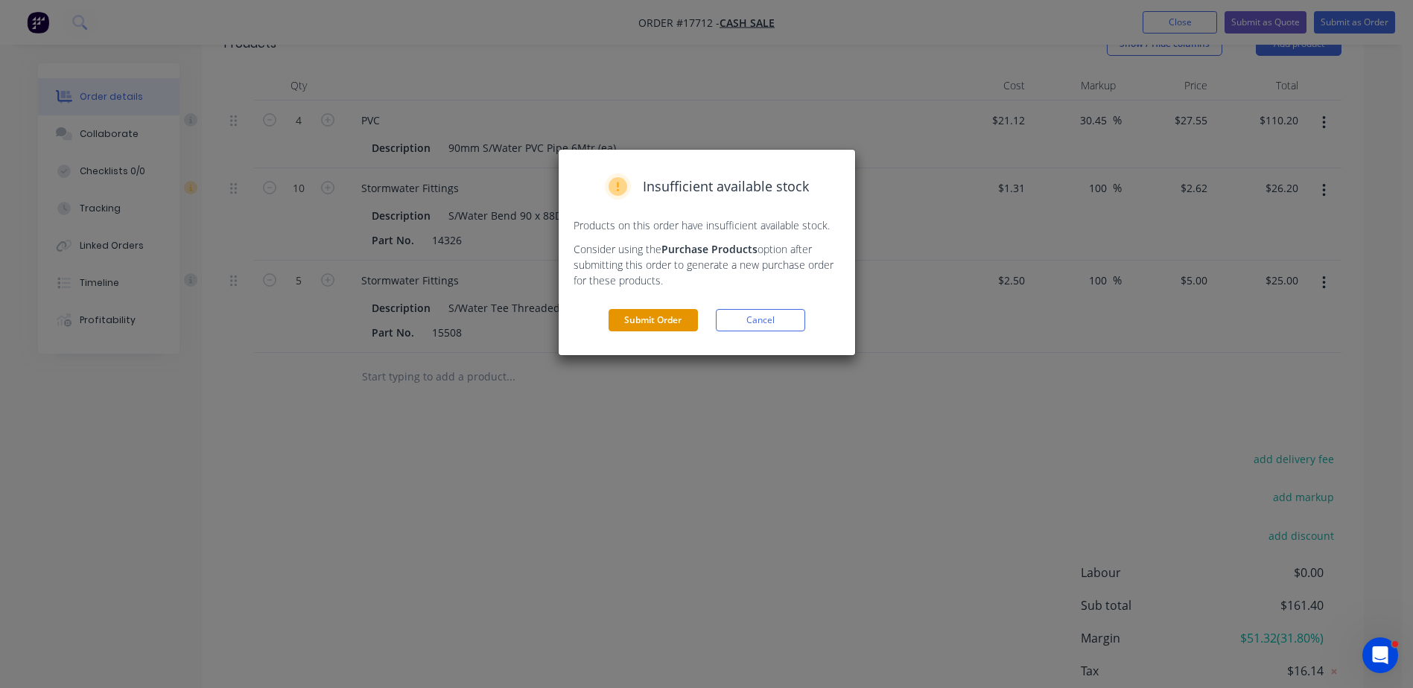
click at [635, 322] on button "Submit Order" at bounding box center [653, 320] width 89 height 22
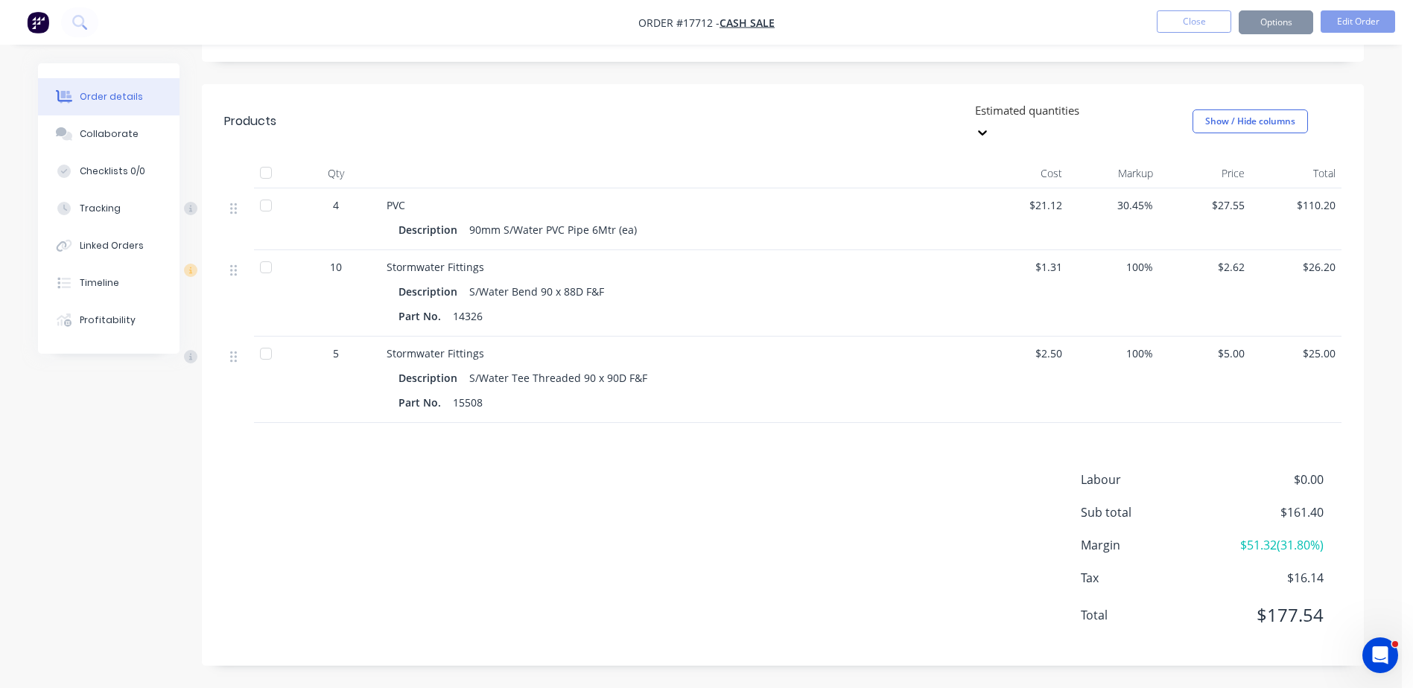
scroll to position [378, 0]
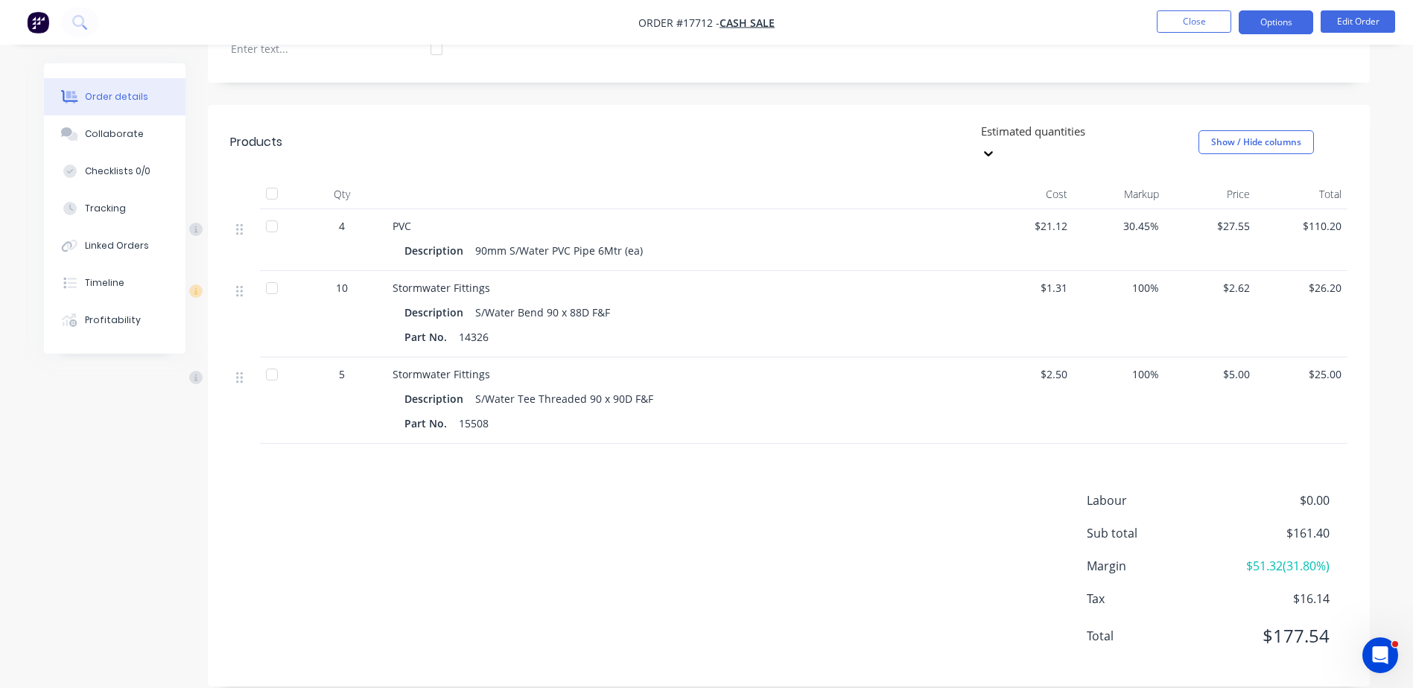
click at [1287, 25] on button "Options" at bounding box center [1276, 22] width 74 height 24
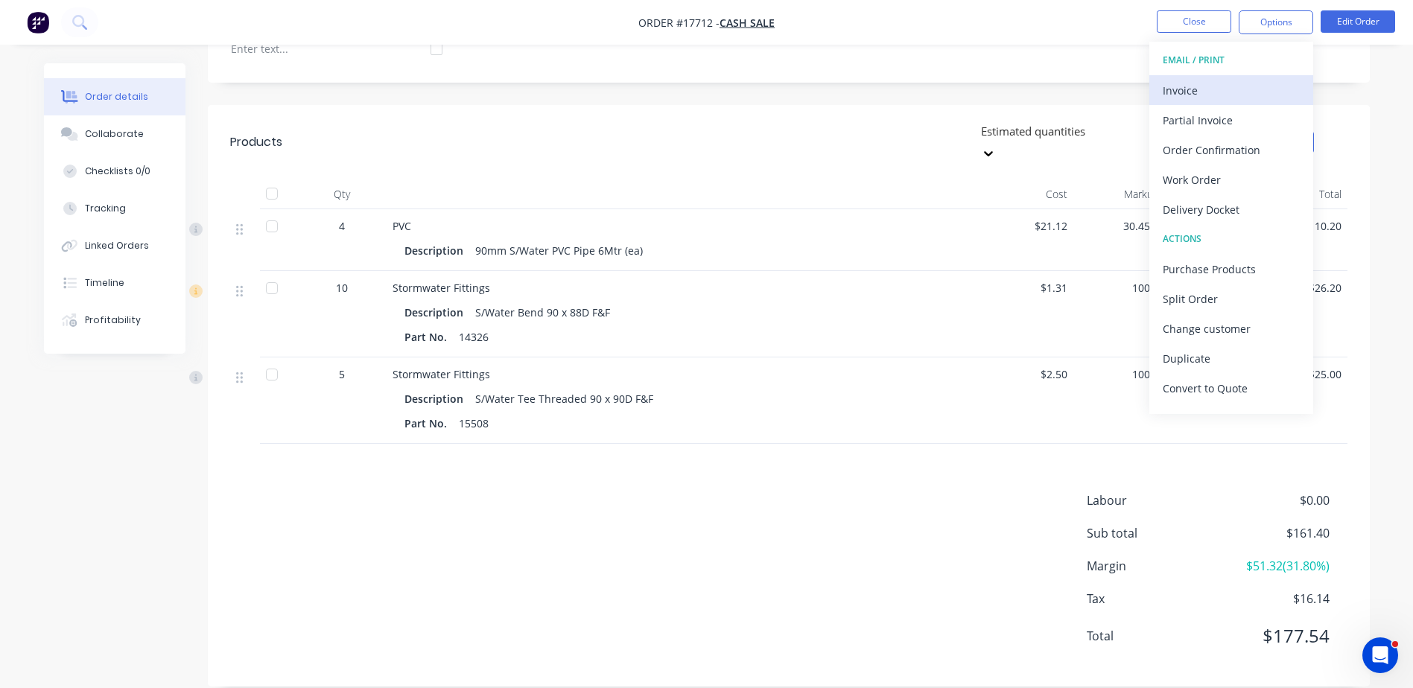
click at [1220, 84] on div "Invoice" at bounding box center [1231, 91] width 137 height 22
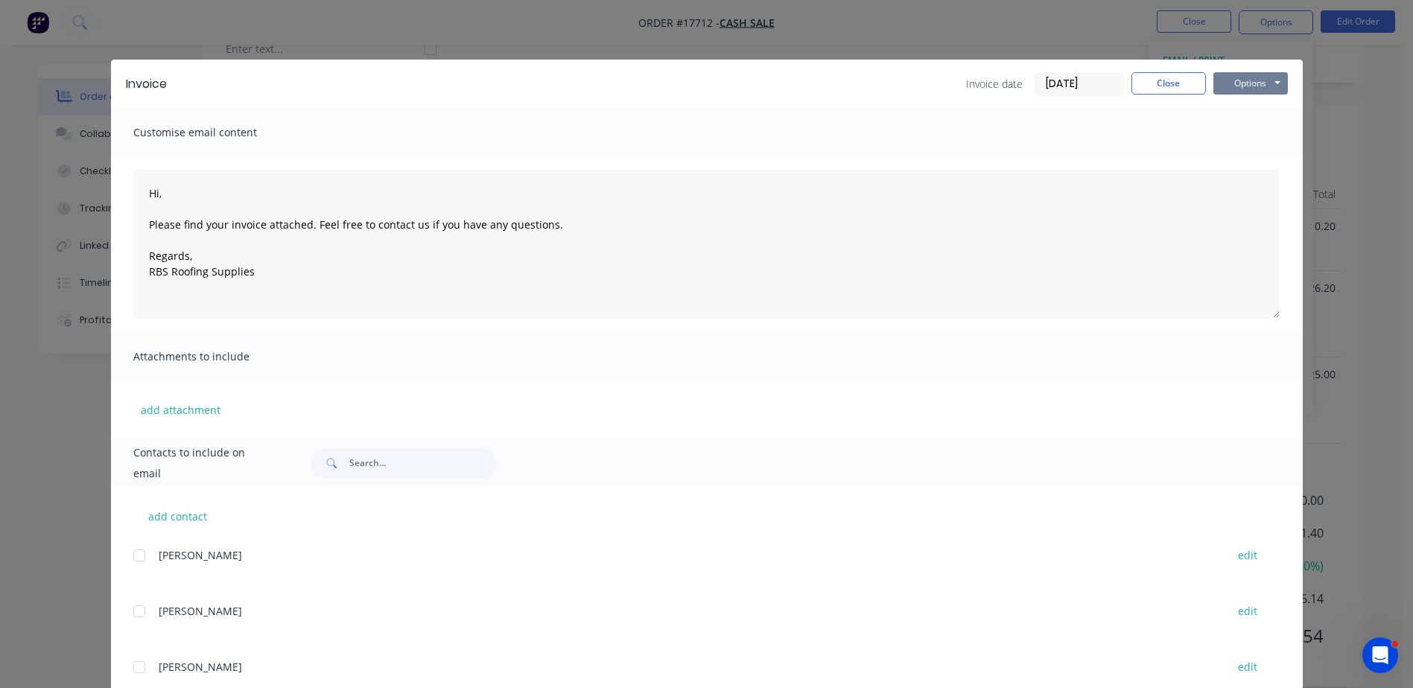
click at [1237, 83] on button "Options" at bounding box center [1251, 83] width 74 height 22
click at [1248, 136] on button "Print" at bounding box center [1261, 134] width 95 height 25
type textarea "Hi, Please find your invoice attached. Feel free to contact us if you have any …"
